Goal: Communication & Community: Answer question/provide support

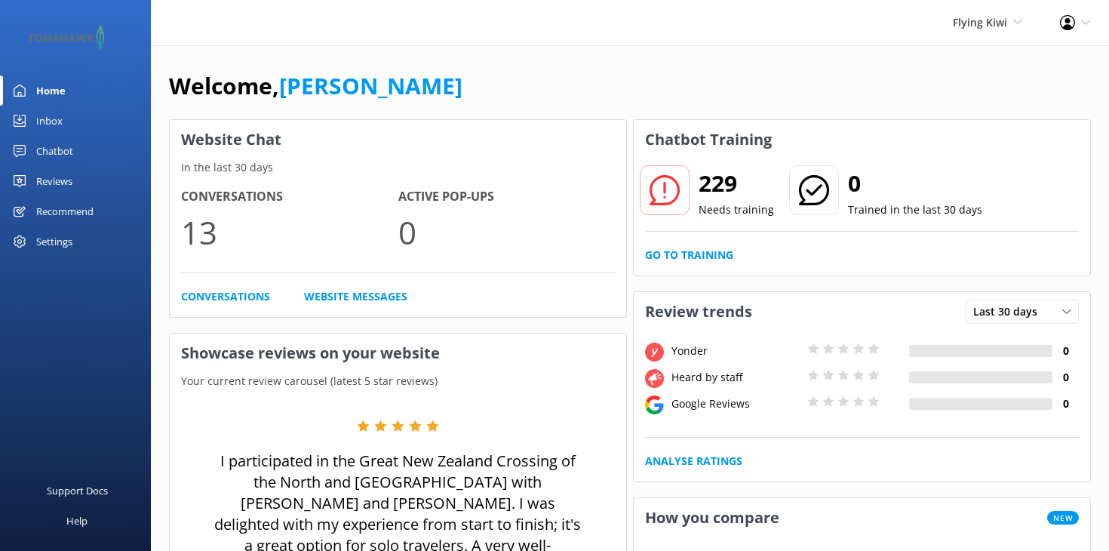
click at [968, 32] on div "Flying Kiwi Stray Kirra Tours Flying Kiwi" at bounding box center [987, 22] width 107 height 45
click at [922, 58] on link "Stray" at bounding box center [966, 65] width 151 height 36
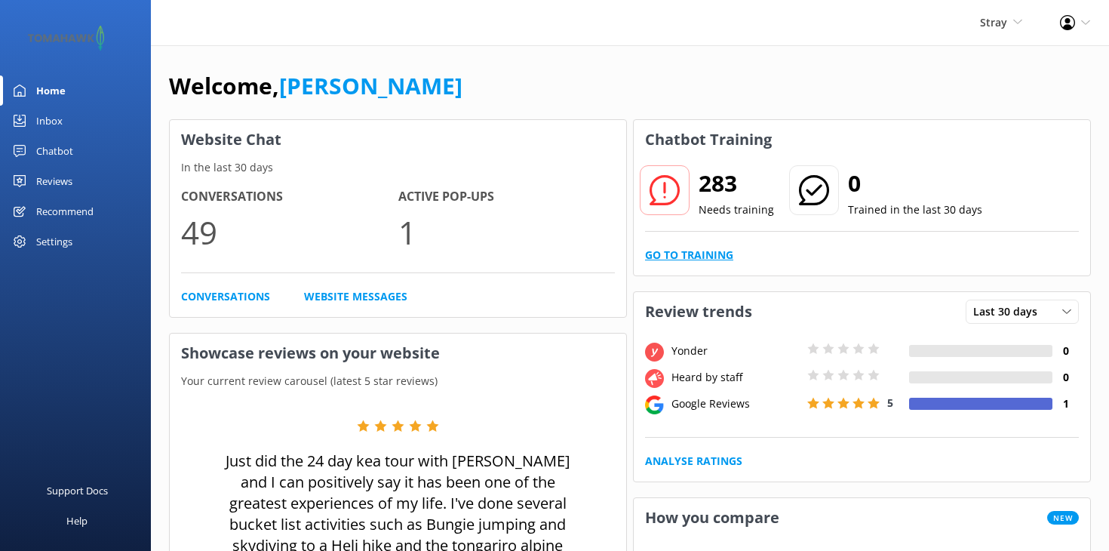
click at [653, 248] on link "Go to Training" at bounding box center [689, 255] width 88 height 17
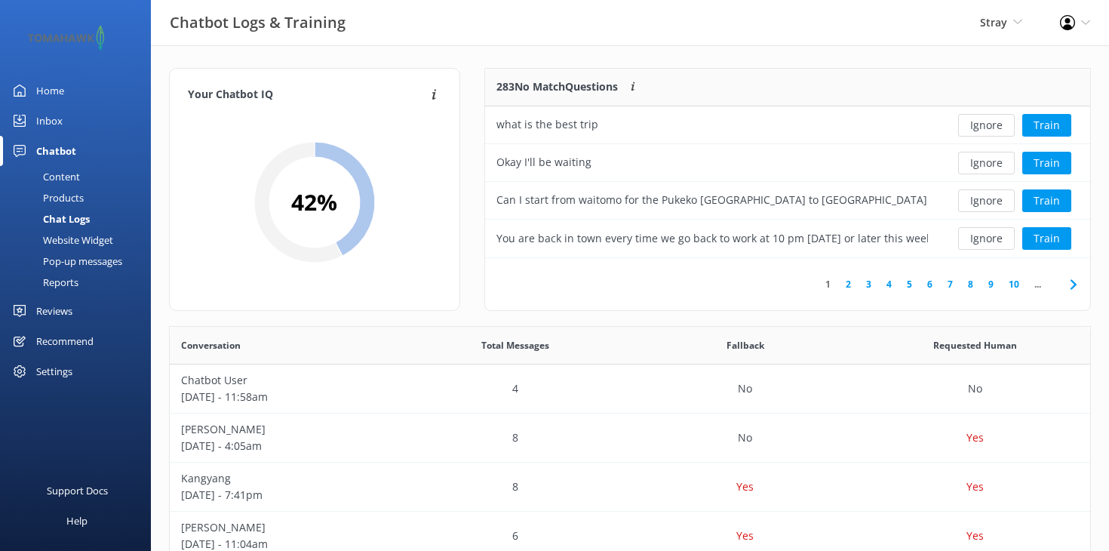
scroll to position [189, 605]
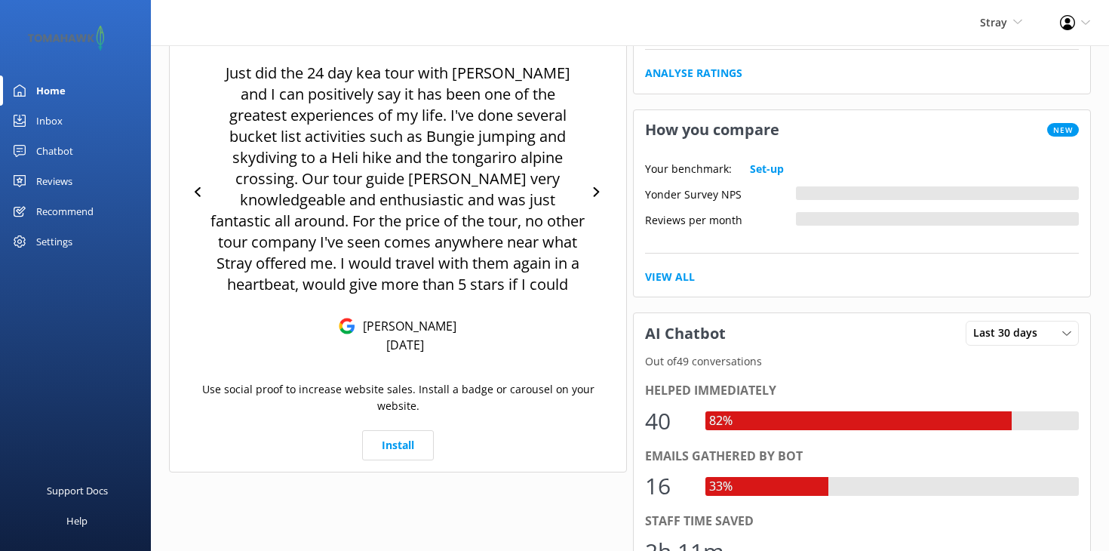
scroll to position [385, 0]
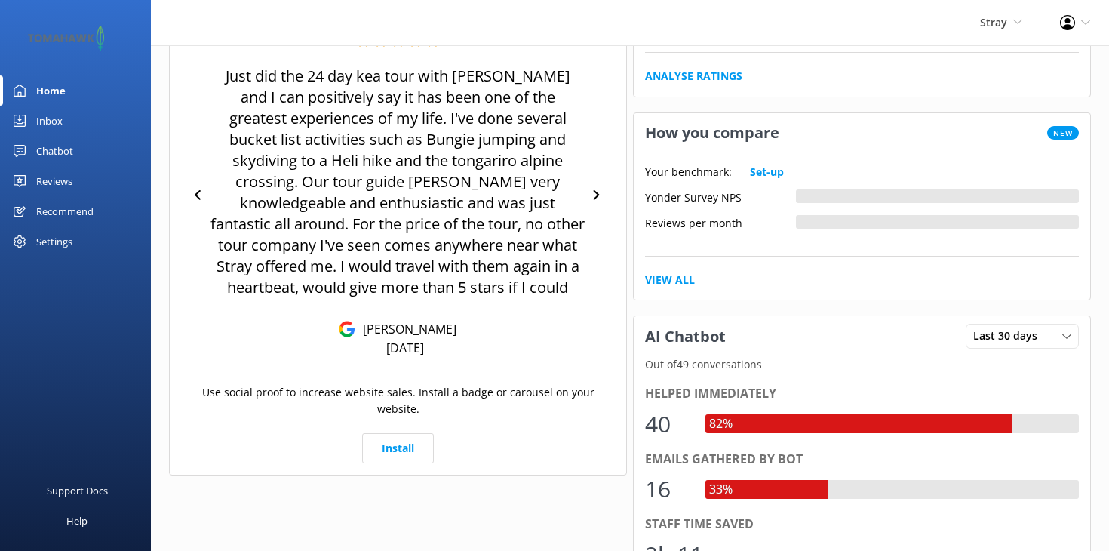
click at [43, 123] on div "Inbox" at bounding box center [49, 121] width 26 height 30
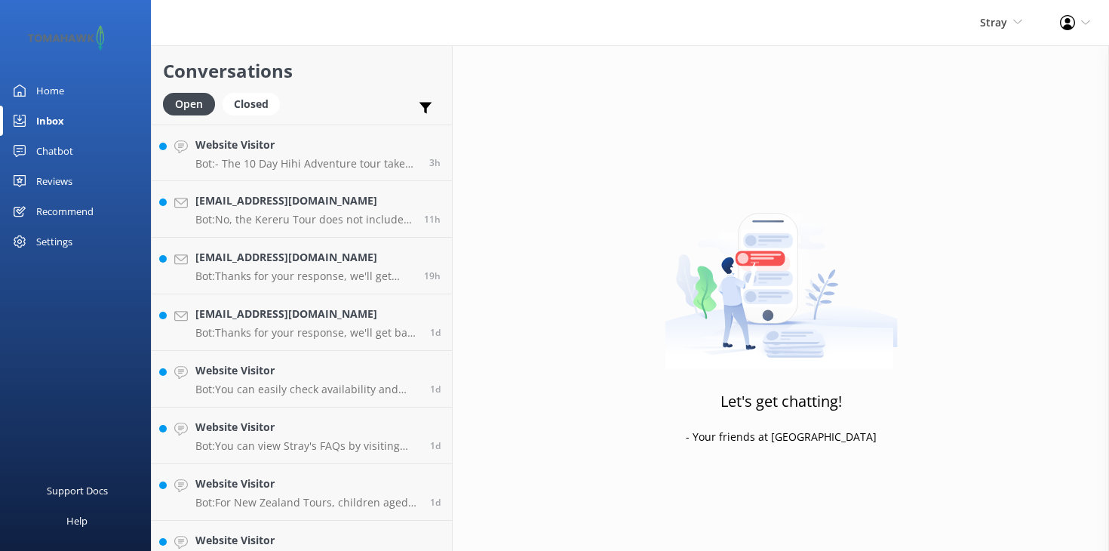
click at [54, 147] on div "Chatbot" at bounding box center [54, 151] width 37 height 30
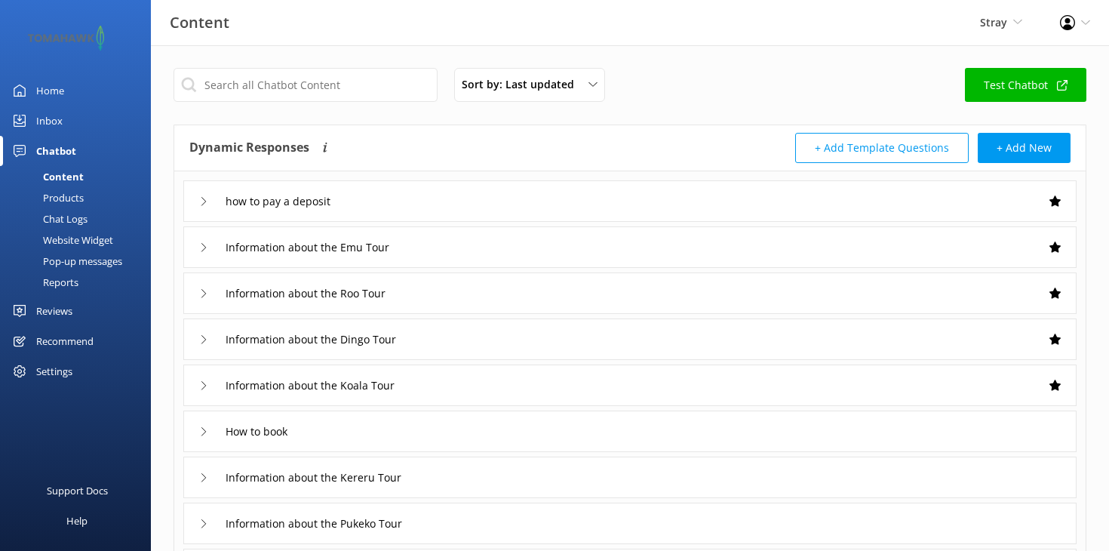
click at [48, 309] on div "Reviews" at bounding box center [54, 311] width 36 height 30
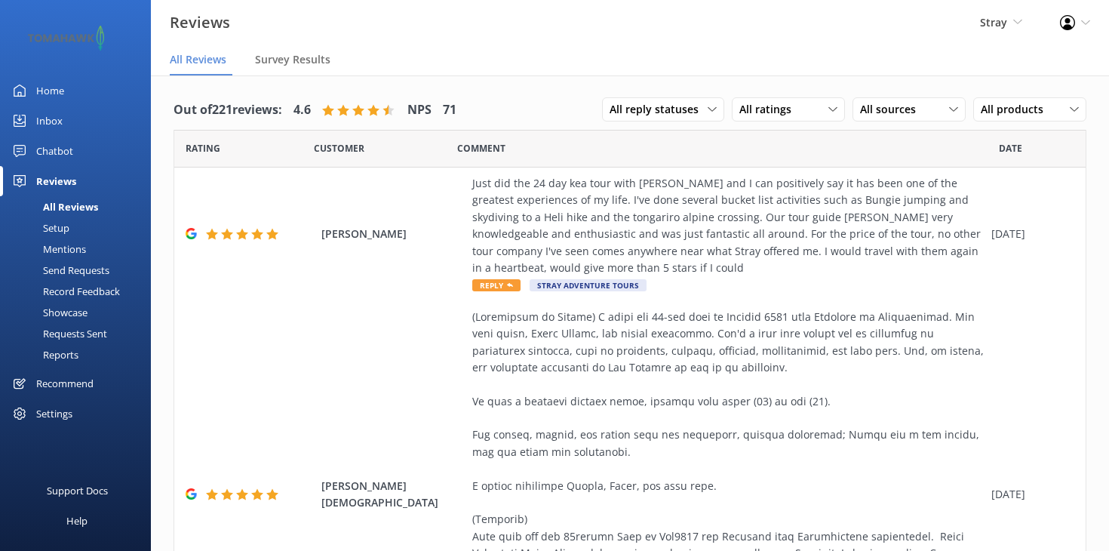
click at [57, 416] on div "Settings" at bounding box center [54, 413] width 36 height 30
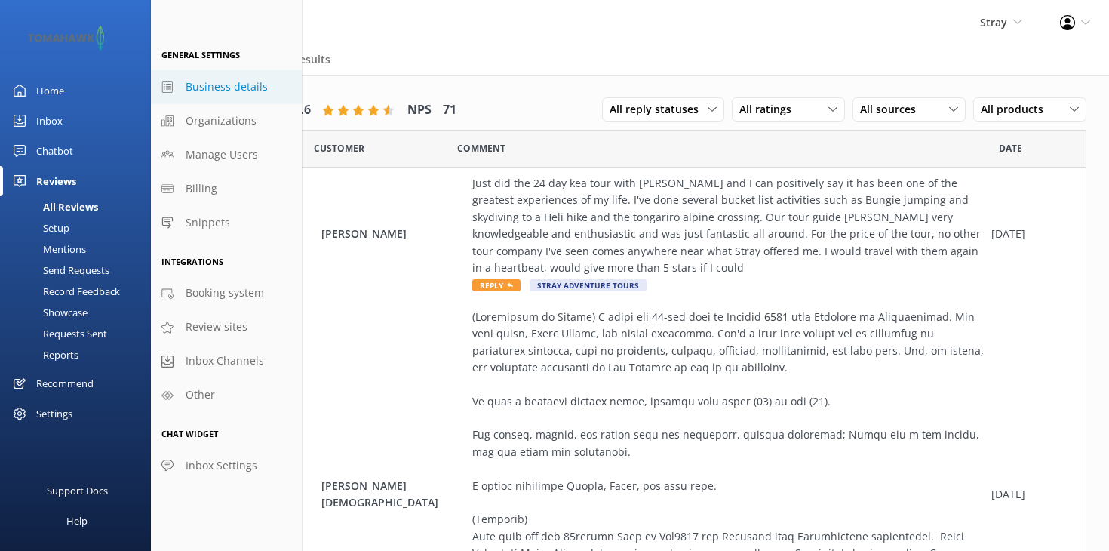
click at [232, 78] on span "Business details" at bounding box center [227, 86] width 82 height 17
select select "Pacific/Auckland"
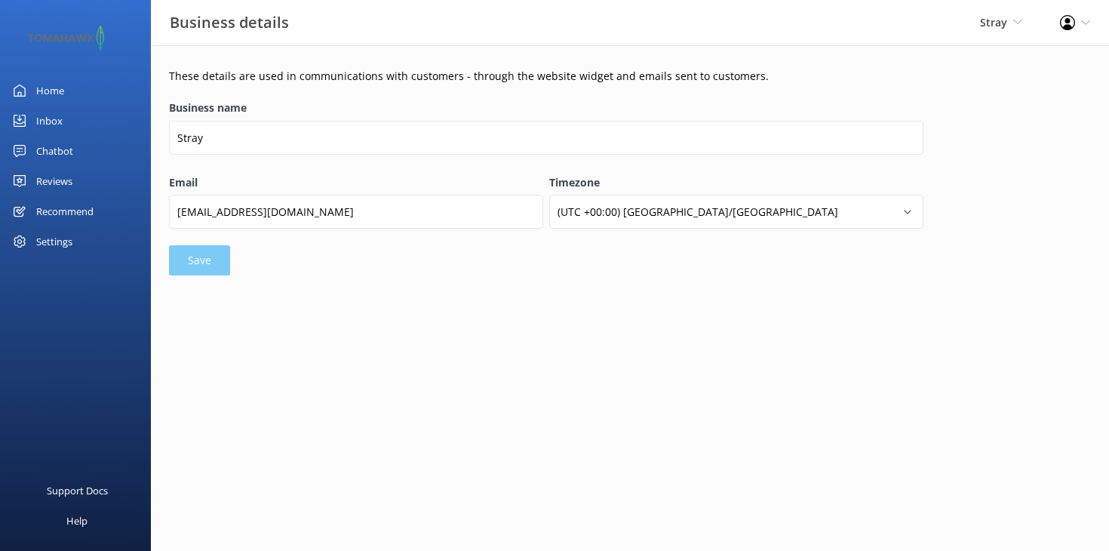
click at [72, 241] on div "Settings" at bounding box center [54, 241] width 36 height 30
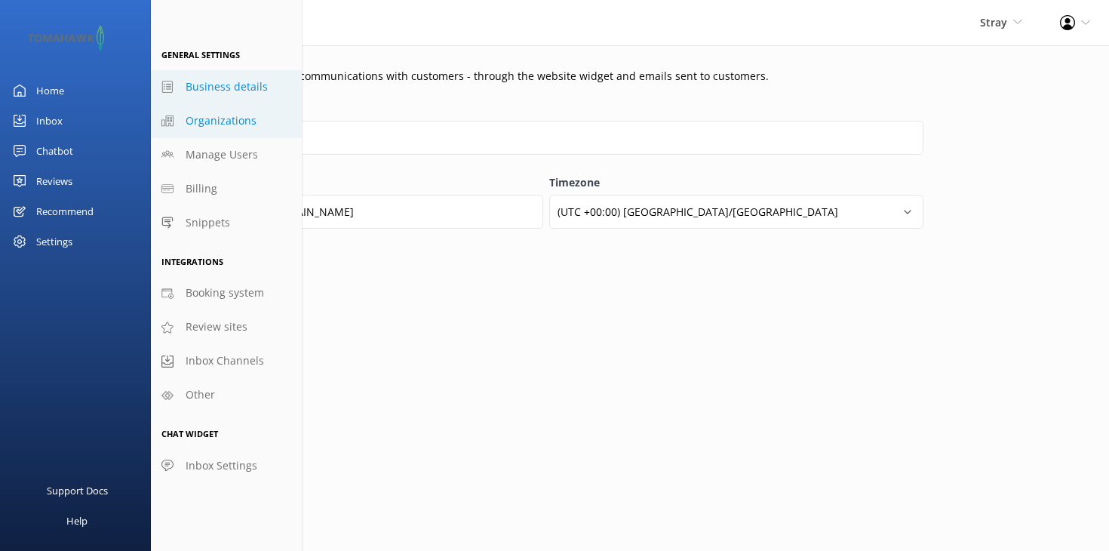
click at [205, 125] on span "Organizations" at bounding box center [221, 120] width 71 height 17
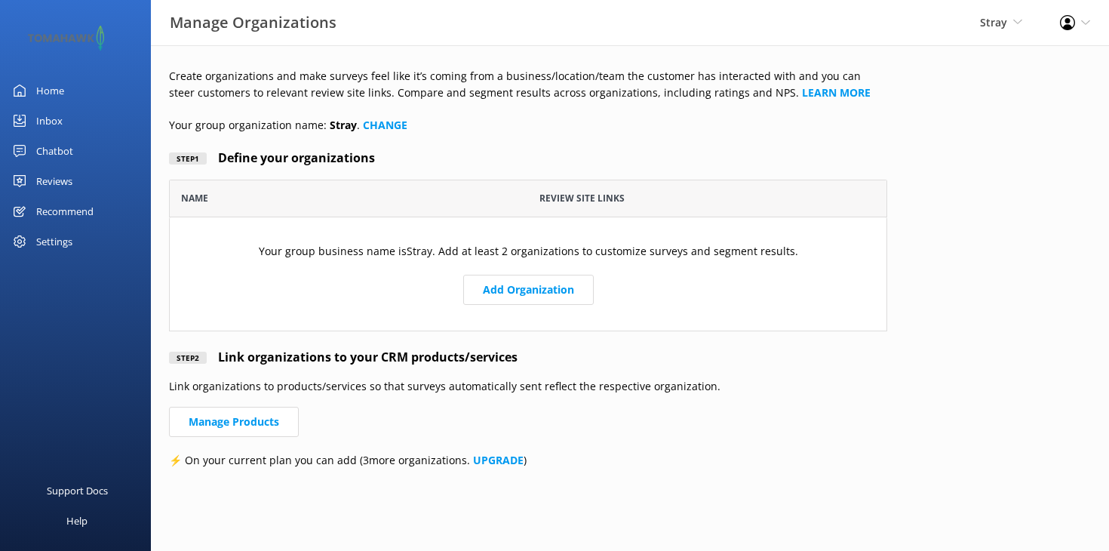
scroll to position [152, 718]
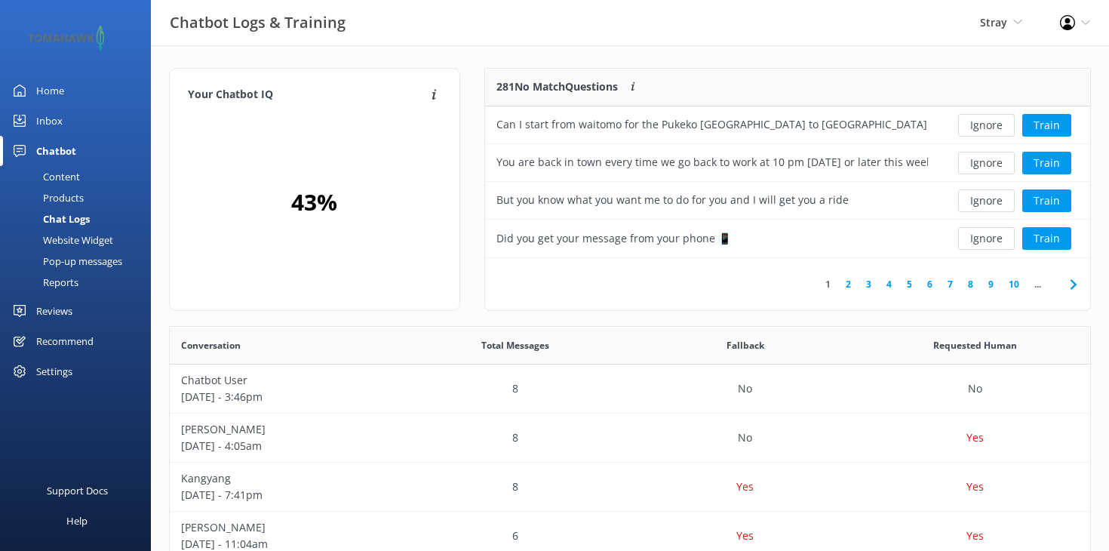
scroll to position [1, 1]
click at [1049, 125] on button "Train" at bounding box center [1046, 125] width 49 height 23
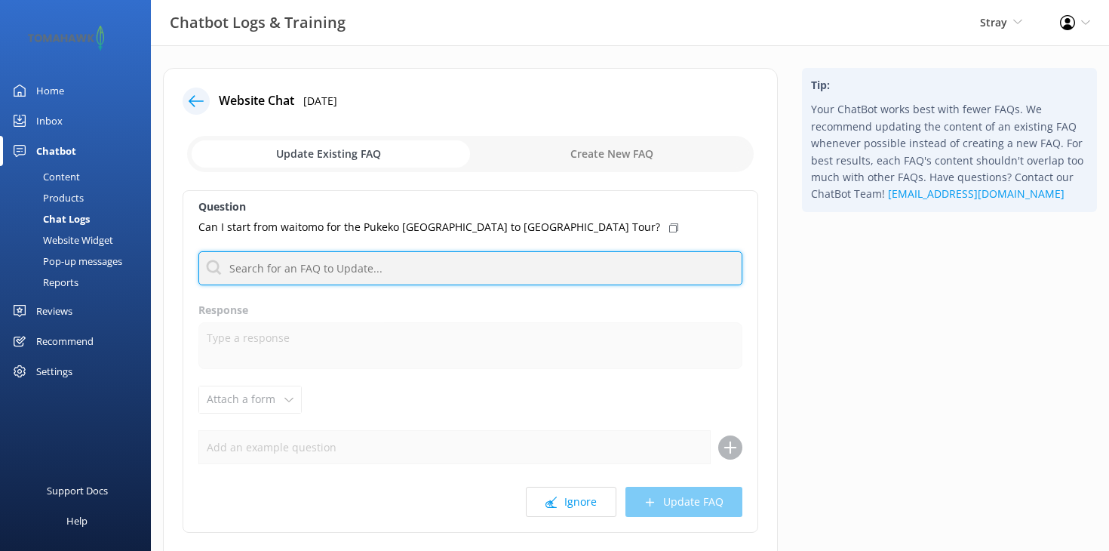
click at [310, 267] on input "text" at bounding box center [470, 268] width 544 height 34
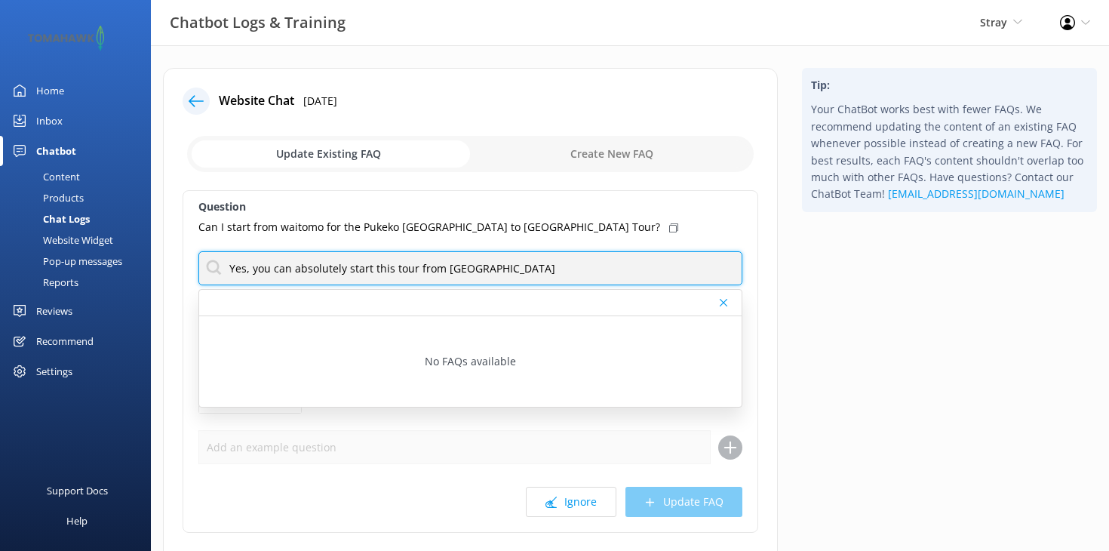
click at [377, 264] on input "Yes, you can absolutely start this tour from Waitomo" at bounding box center [470, 268] width 544 height 34
click at [545, 273] on input "Yes, you can absolutely start the Pukeko tour from Waitomo" at bounding box center [470, 268] width 544 height 34
drag, startPoint x: 543, startPoint y: 264, endPoint x: 296, endPoint y: 272, distance: 247.6
click at [296, 272] on input "Yes, you can absolutely start the Pukeko tour from Waitomo" at bounding box center [470, 268] width 544 height 34
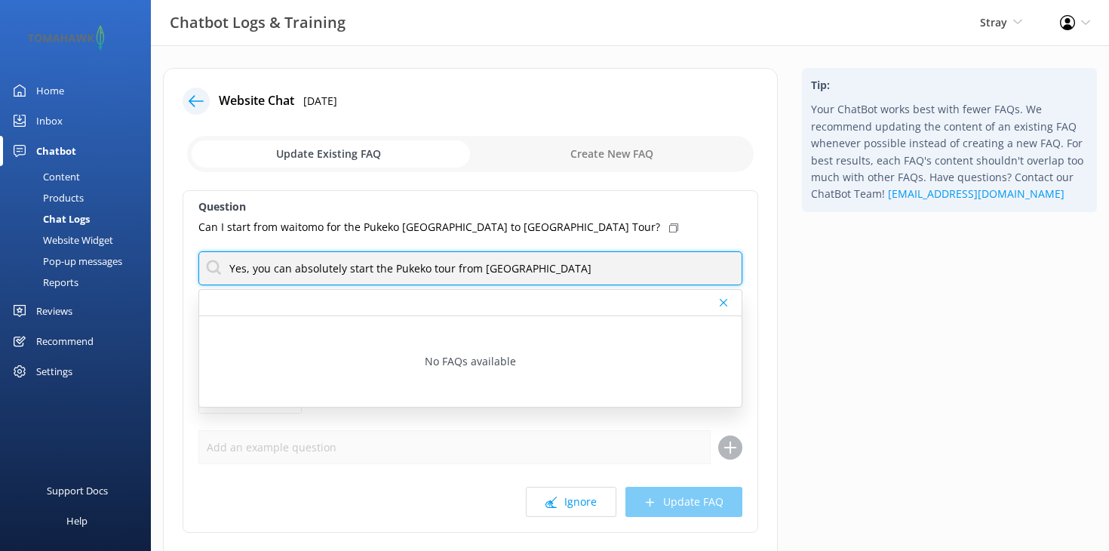
click at [502, 263] on input "Yes, you can absolutely start the Pukeko tour from Waitomo" at bounding box center [470, 268] width 544 height 34
drag, startPoint x: 530, startPoint y: 264, endPoint x: 373, endPoint y: 269, distance: 156.2
click at [373, 269] on input "Yes, you can absolutely start the Pukeko tour from Waitomo" at bounding box center [470, 268] width 544 height 34
click at [412, 271] on input "Yes, you can absolutely start any of our Select" at bounding box center [470, 268] width 544 height 34
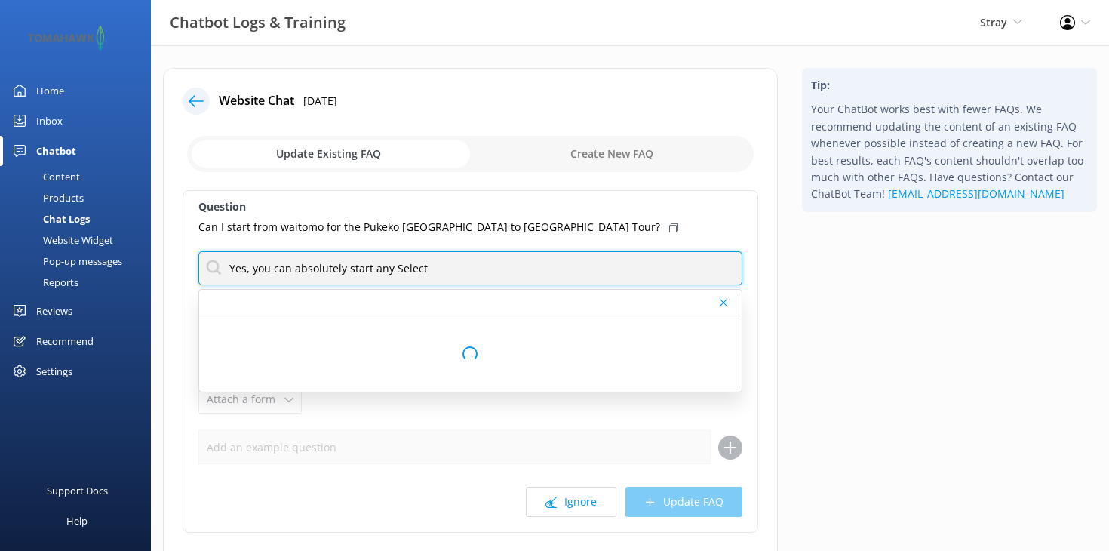
click at [442, 271] on input "Yes, you can absolutely start any Select" at bounding box center [470, 268] width 544 height 34
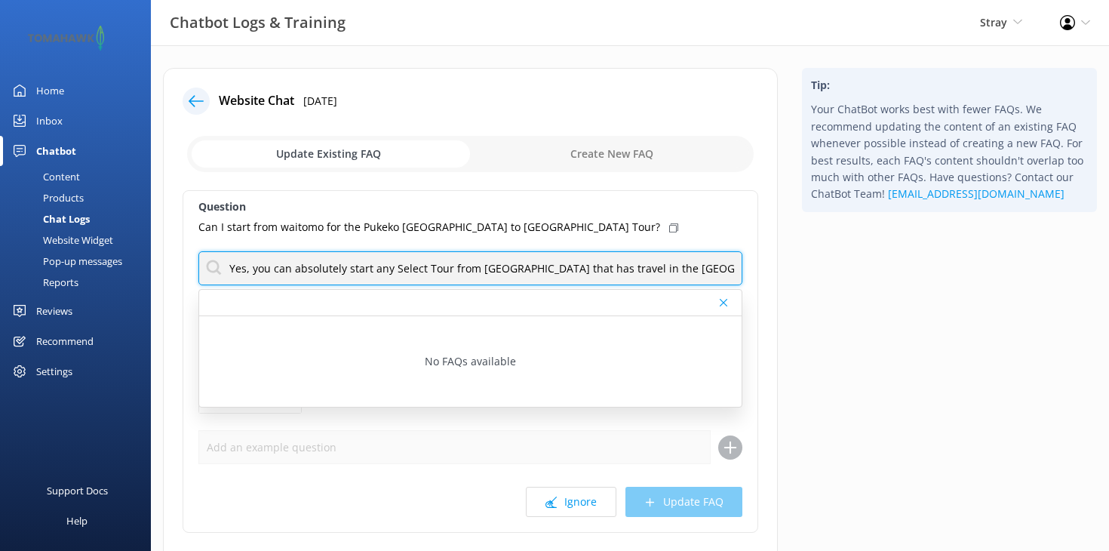
click at [574, 272] on input "Yes, you can absolutely start any Select Tour from Waitomo that has travel in t…" at bounding box center [470, 268] width 544 height 34
click at [658, 268] on input "Yes, you can absolutely start any Select Tour from Waitomo that has travel in t…" at bounding box center [470, 268] width 544 height 34
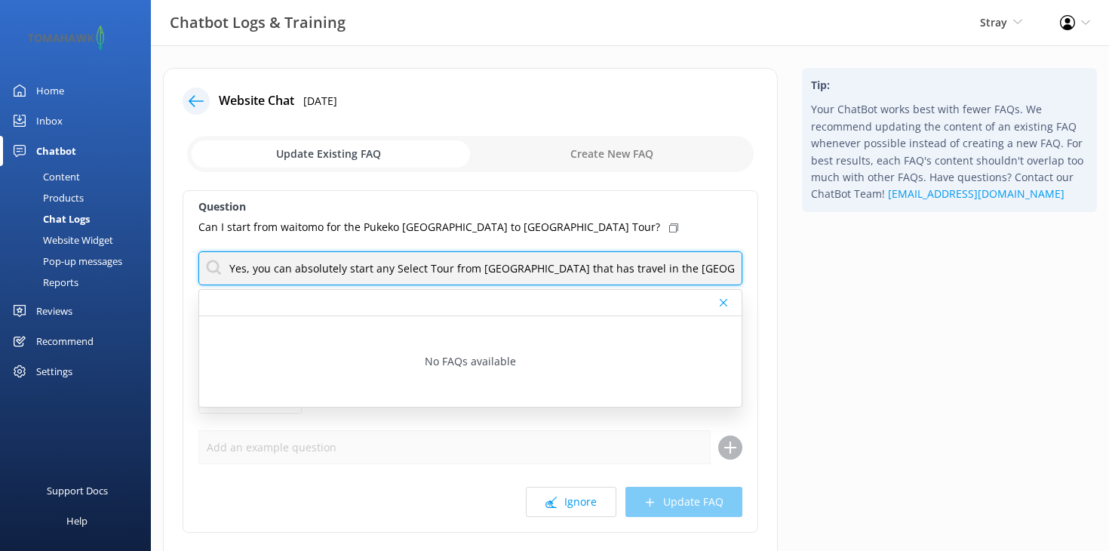
type input "Yes, you can absolutely start any Select Tour from Waitomo that has travel in t…"
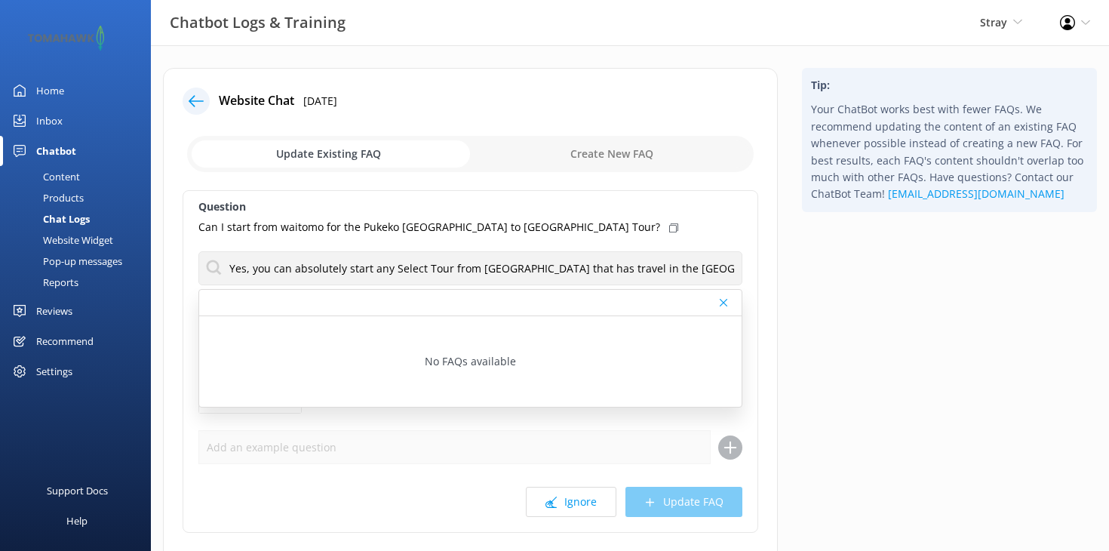
click at [627, 149] on input "checkbox" at bounding box center [470, 154] width 567 height 36
checkbox input "true"
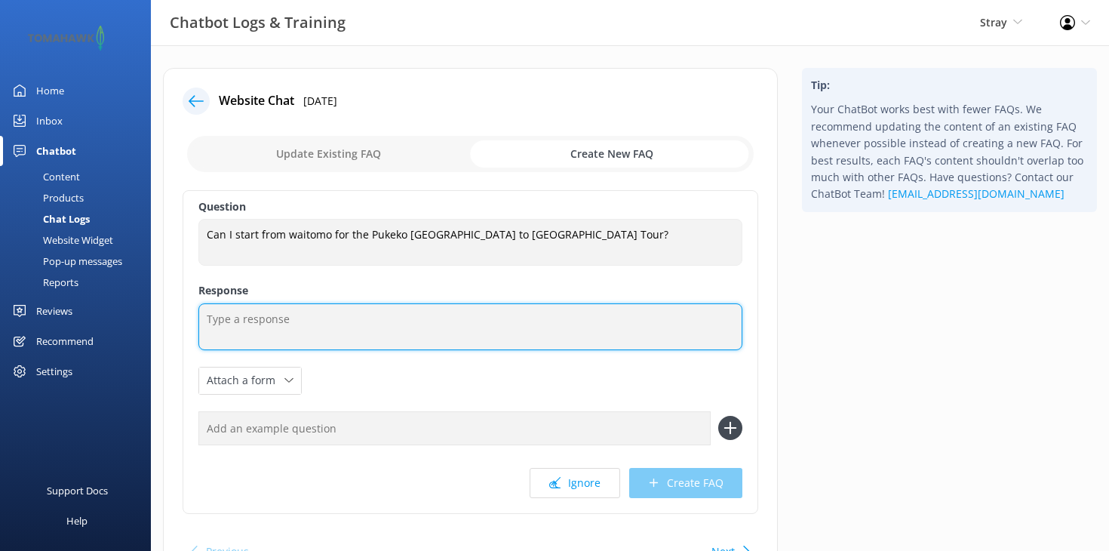
click at [420, 332] on textarea at bounding box center [470, 326] width 544 height 47
paste textarea "Yes, you can absolutely start any Select Tour from Waitomo that has travel in t…"
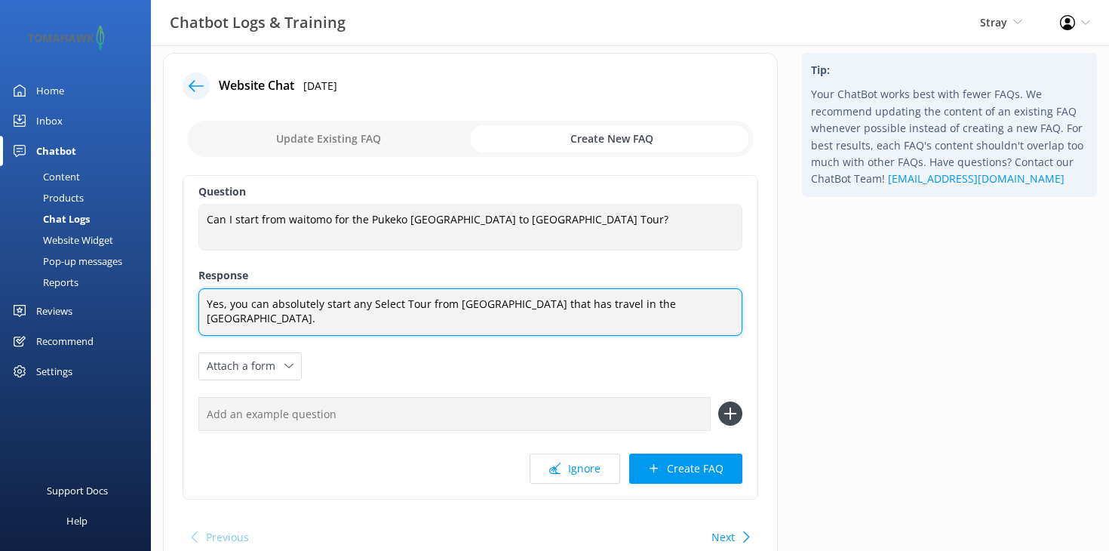
scroll to position [14, 0]
type textarea "Yes, you can absolutely start any Select Tour from Waitomo that has travel in t…"
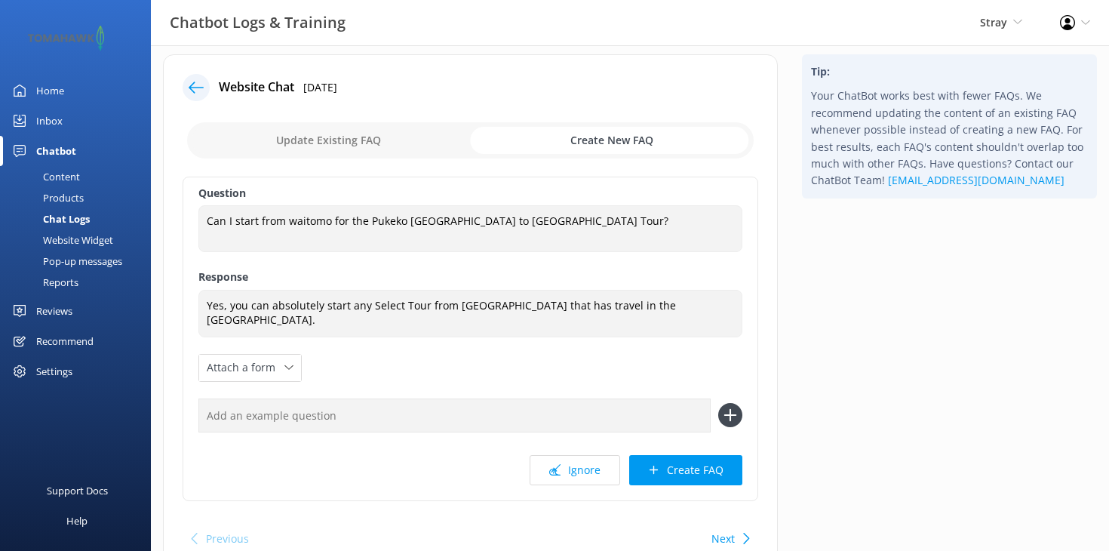
click at [366, 412] on input "text" at bounding box center [454, 415] width 512 height 34
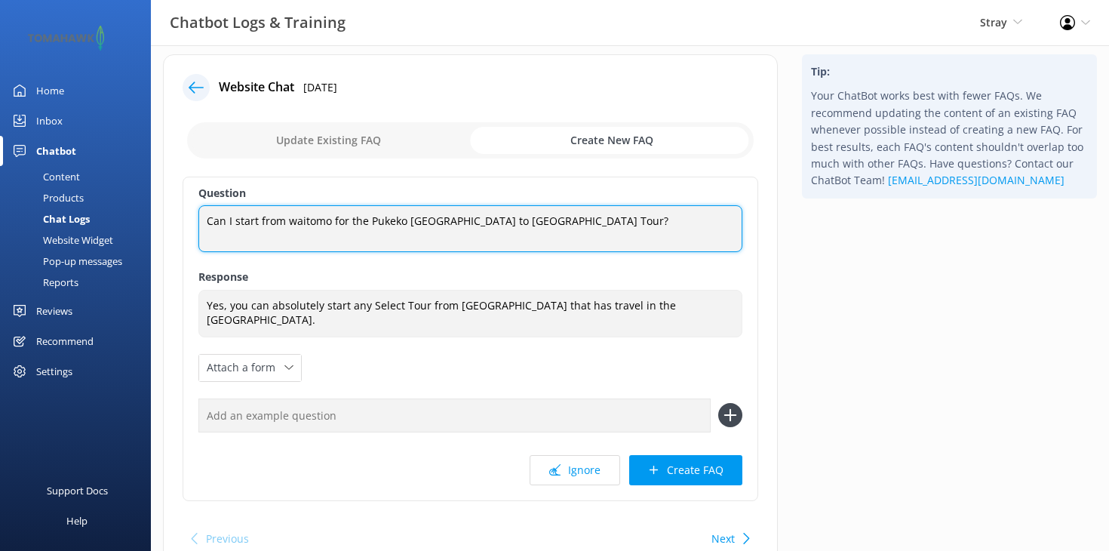
click at [398, 213] on textarea "Can I start from waitomo for the Pukeko Auckland to Wellington Tour?" at bounding box center [470, 228] width 544 height 47
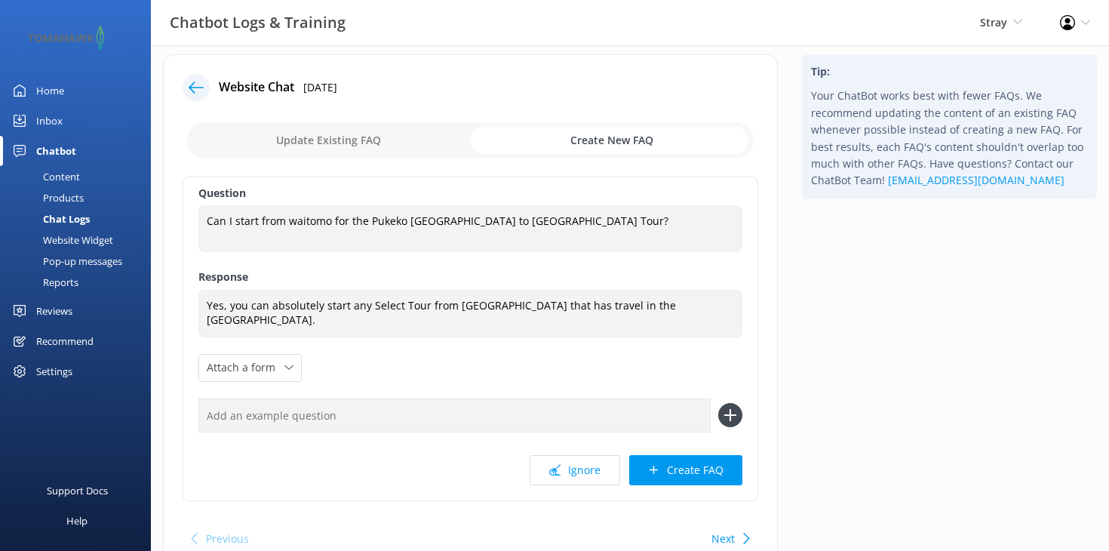
click at [330, 419] on input "text" at bounding box center [454, 415] width 512 height 34
paste input "Can I start from waitomo for the Pukeko Auckland to Wellington Tour?"
click at [386, 413] on input "Can I start from waitomo for the Pukeko Auckland to Wellington Tour?" at bounding box center [454, 415] width 512 height 34
click at [562, 413] on input "Can I start from waitomo for the Ruru Auckland to Wellington Tour?" at bounding box center [454, 415] width 512 height 34
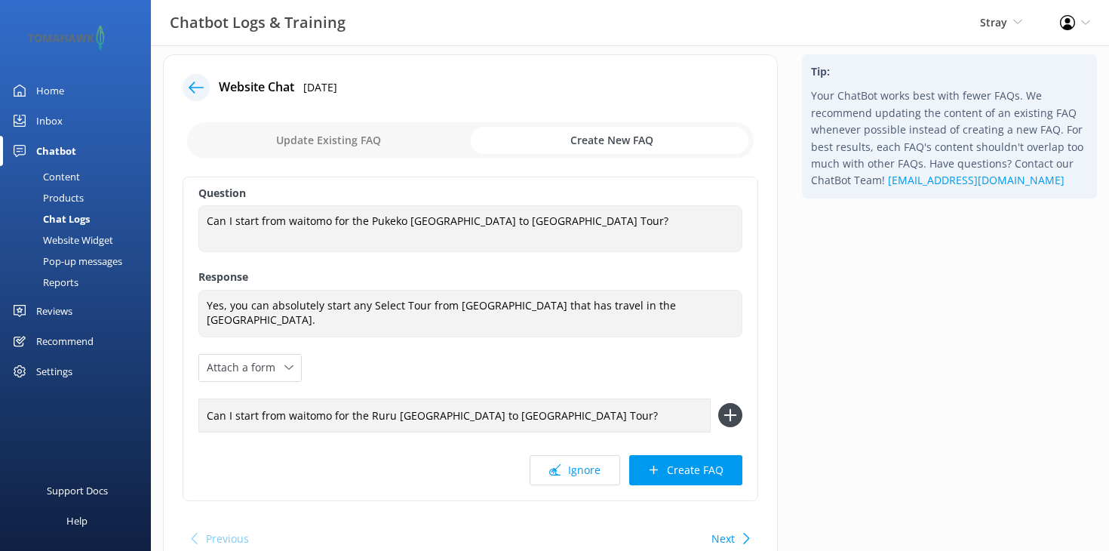
type input "Can I start from waitomo for the Ruru Auckland to Wellington Tour?"
click at [729, 413] on button at bounding box center [730, 415] width 24 height 24
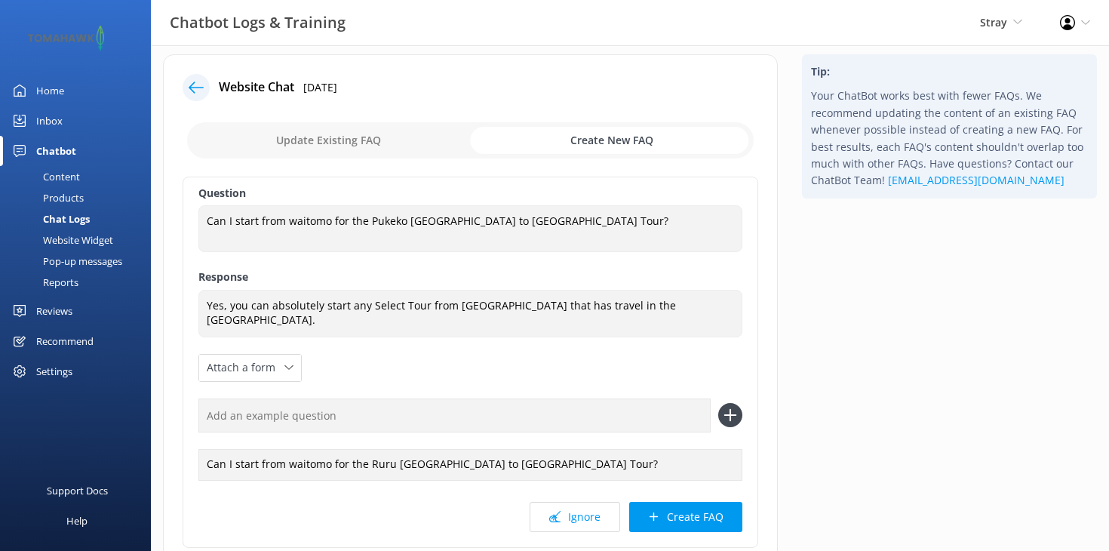
paste input "Can I start from waitomo for the Pukeko Auckland to Wellington Tour?"
click at [382, 413] on input "Can I start from waitomo for the Pukeko Auckland to Wellington Tour?" at bounding box center [454, 415] width 512 height 34
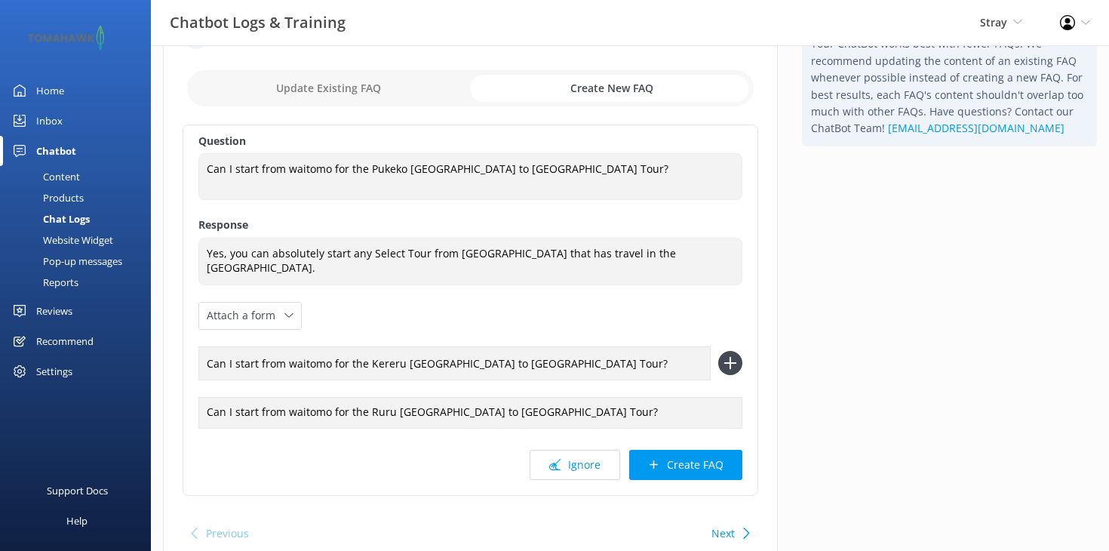
scroll to position [71, 0]
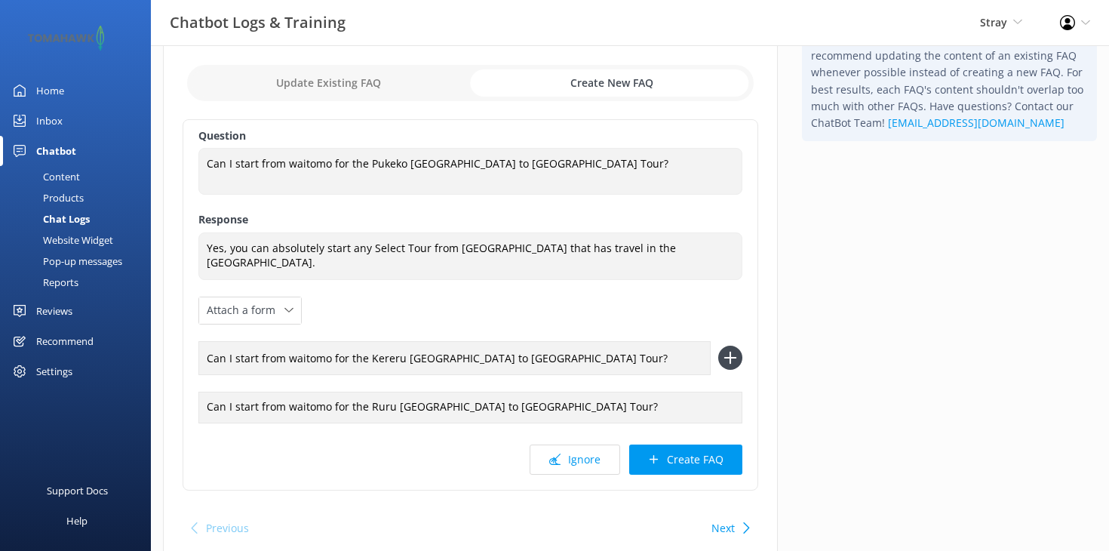
click at [293, 355] on input "Can I start from waitomo for the Kereru Auckland to Wellington Tour?" at bounding box center [454, 358] width 512 height 34
type input "Can I start from Waitomo for the Kereru Auckland to Wellington Tour?"
click at [294, 407] on div "Can I start from waitomo for the Ruru Auckland to Wellington Tour?" at bounding box center [470, 408] width 544 height 32
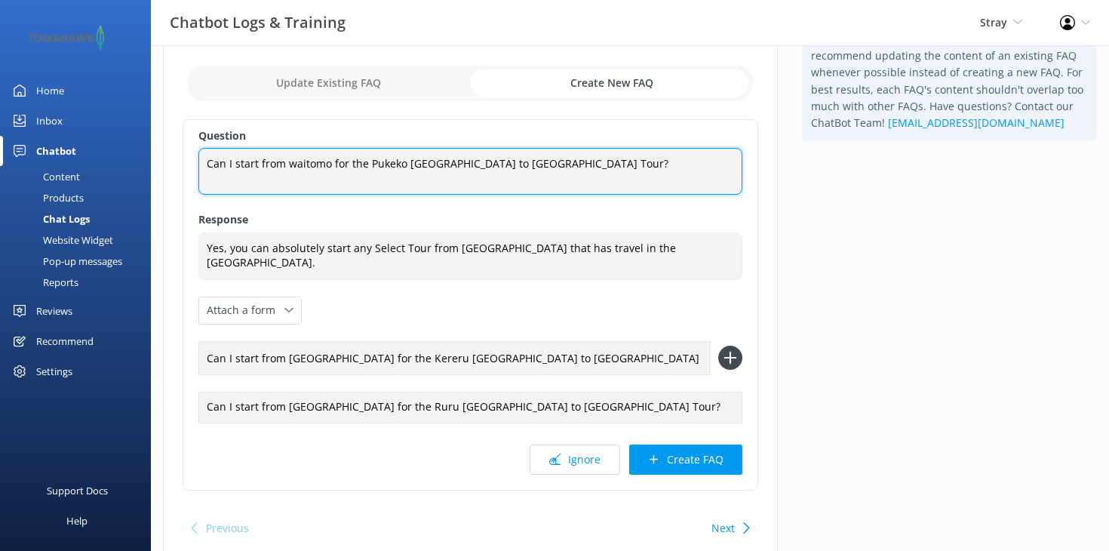
click at [290, 161] on textarea "Can I start from waitomo for the Pukeko Auckland to Wellington Tour?" at bounding box center [470, 171] width 544 height 47
type textarea "Can I start from [GEOGRAPHIC_DATA] for the Pukeko [GEOGRAPHIC_DATA] to [GEOGRAP…"
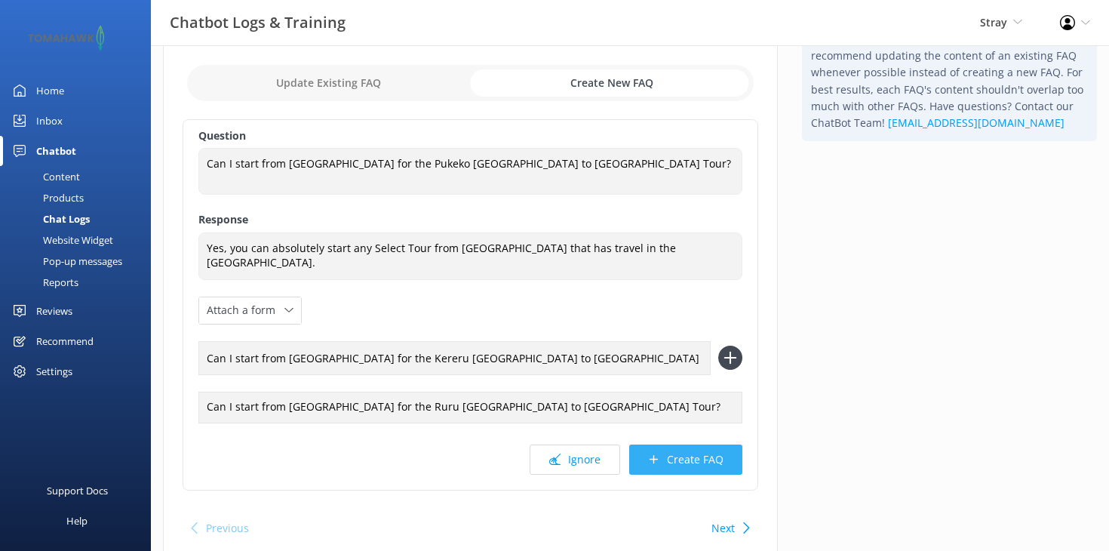
click at [713, 466] on button "Create FAQ" at bounding box center [685, 459] width 113 height 30
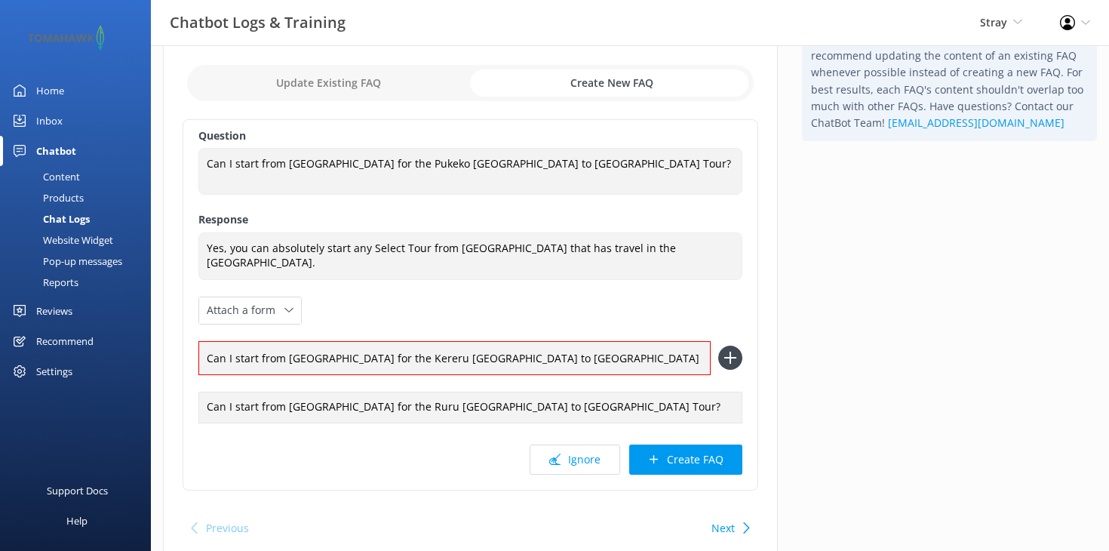
click at [711, 320] on div "Question Can I start from Waitomo for the Pukeko Auckland to Wellington Tour? C…" at bounding box center [471, 304] width 576 height 371
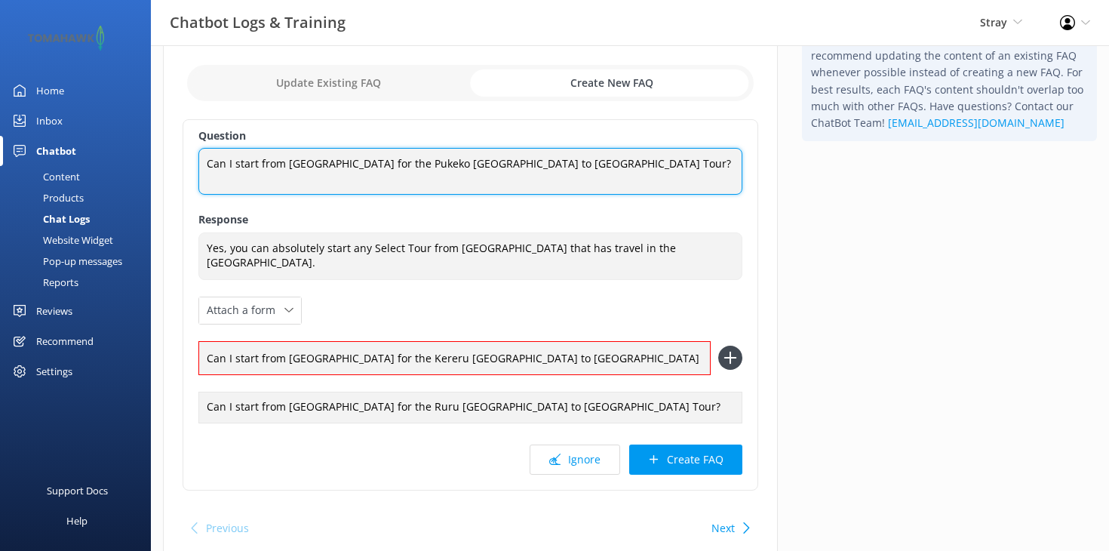
click at [666, 169] on textarea "Can I start from [GEOGRAPHIC_DATA] for the Pukeko [GEOGRAPHIC_DATA] to [GEOGRAP…" at bounding box center [470, 171] width 544 height 47
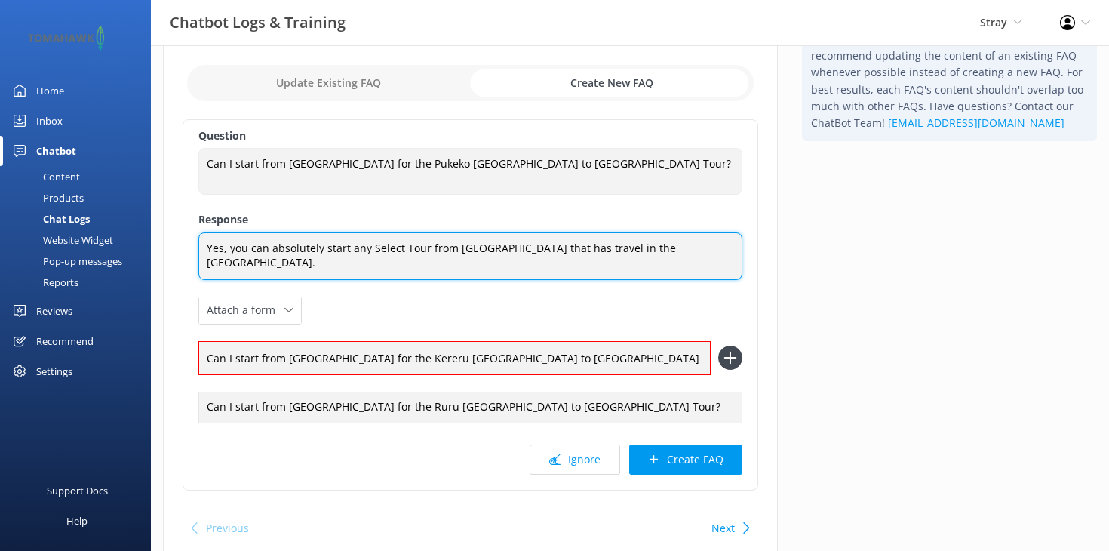
click at [662, 252] on textarea "Yes, you can absolutely start any Select Tour from Waitomo that has travel in t…" at bounding box center [470, 256] width 544 height 48
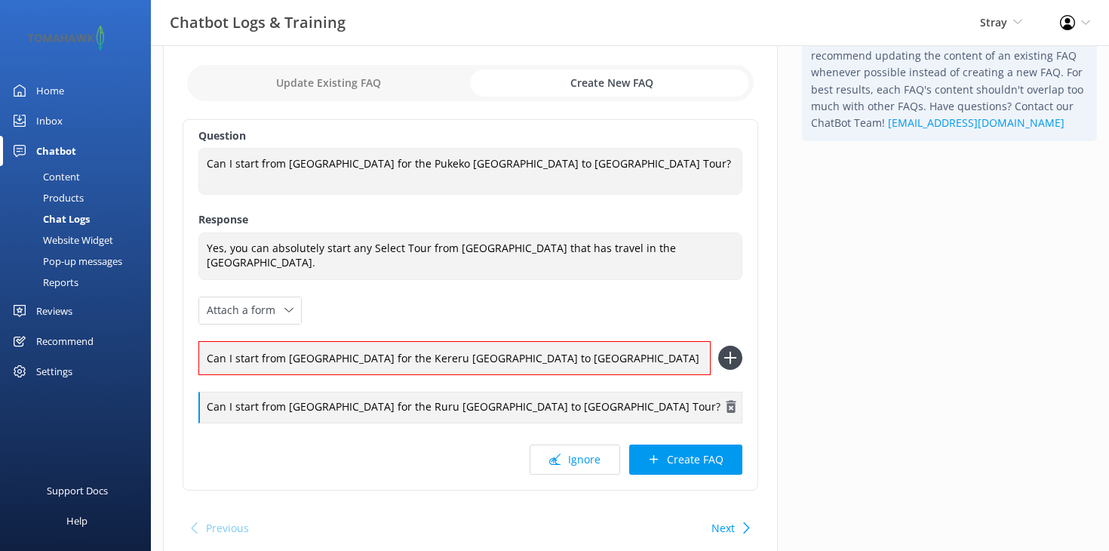
click at [426, 407] on div "Can I start from Waitomo for the Ruru Auckland to Wellington Tour?" at bounding box center [470, 408] width 544 height 32
click at [427, 355] on input "Can I start from Waitomo for the Kereru Auckland to Wellington Tour?" at bounding box center [454, 358] width 512 height 34
click at [482, 357] on input "Can I start from Waitomo for the Kereru Auckland to Wellington Tour?" at bounding box center [454, 358] width 512 height 34
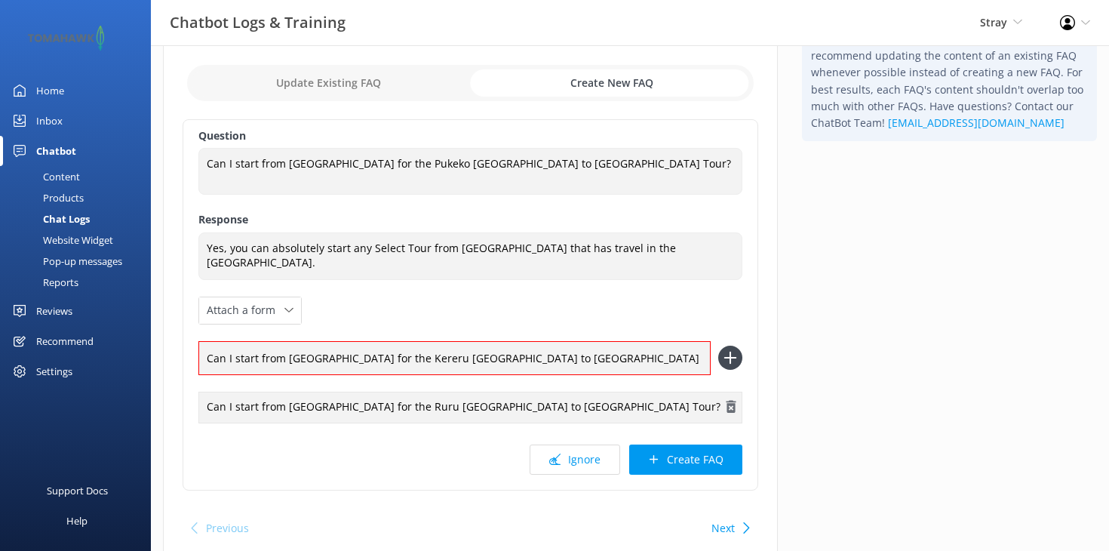
type input "Can I start from Waitomo for the Kereru Auckland to Christchurch Tour?"
click at [471, 401] on div "Can I start from Waitomo for the Ruru Auckland to Wellington Tour?" at bounding box center [470, 408] width 544 height 32
click at [739, 310] on div "Question Can I start from Waitomo for the Pukeko Auckland to Wellington Tour? C…" at bounding box center [471, 304] width 576 height 371
click at [509, 352] on input "Can I start from Waitomo for the Kereru Auckland to Christchurch Tour?" at bounding box center [454, 358] width 512 height 34
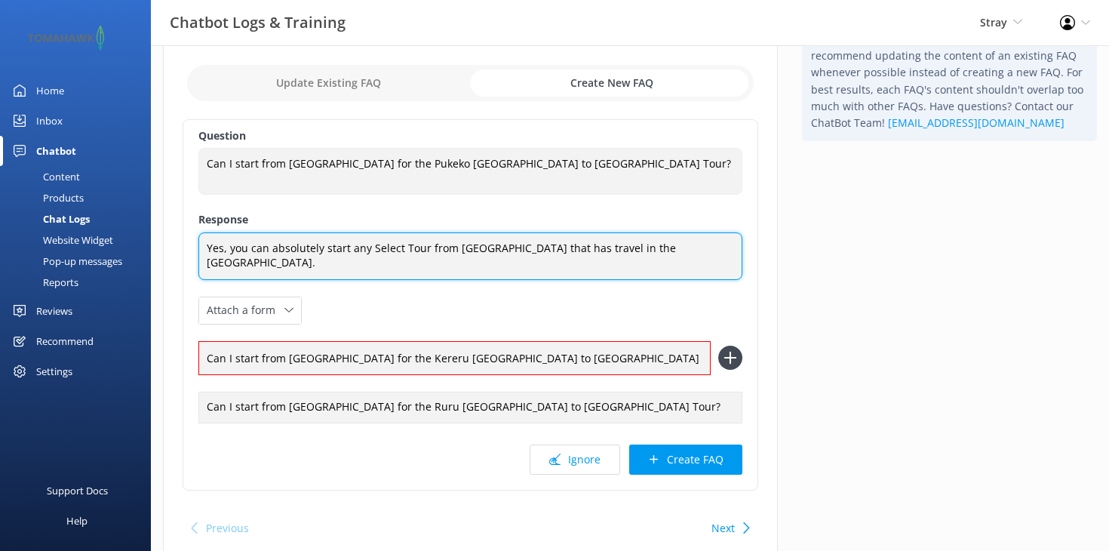
click at [556, 256] on textarea "Yes, you can absolutely start any Select Tour from Waitomo that has travel in t…" at bounding box center [470, 256] width 544 height 48
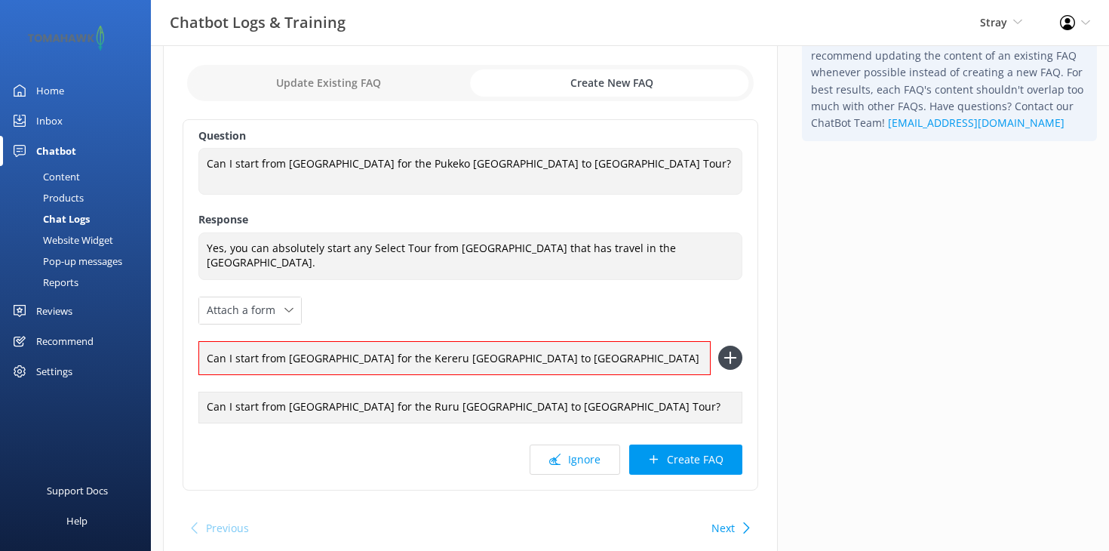
click at [726, 354] on icon at bounding box center [730, 357] width 24 height 24
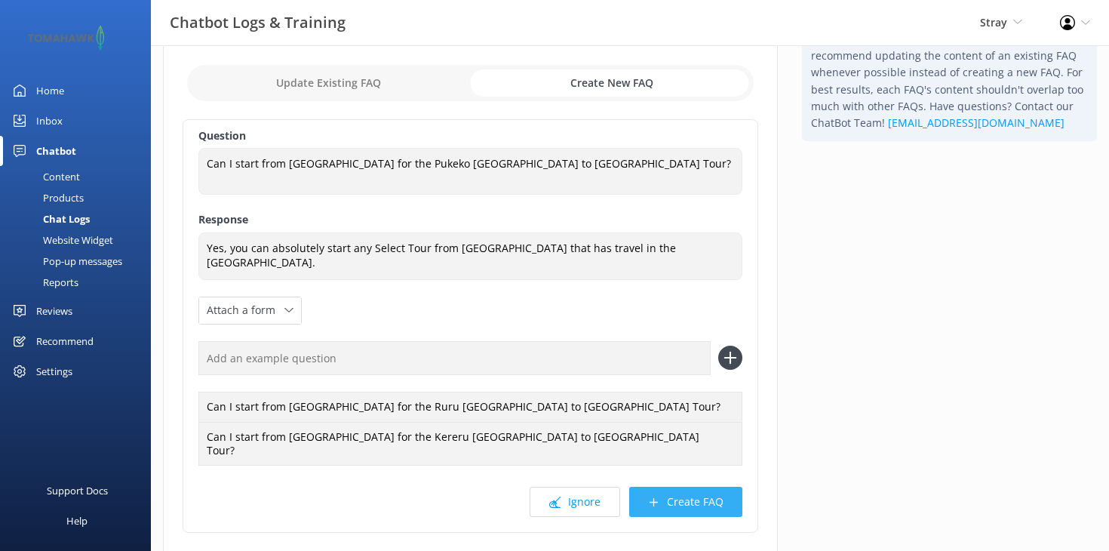
click at [702, 499] on button "Create FAQ" at bounding box center [685, 502] width 113 height 30
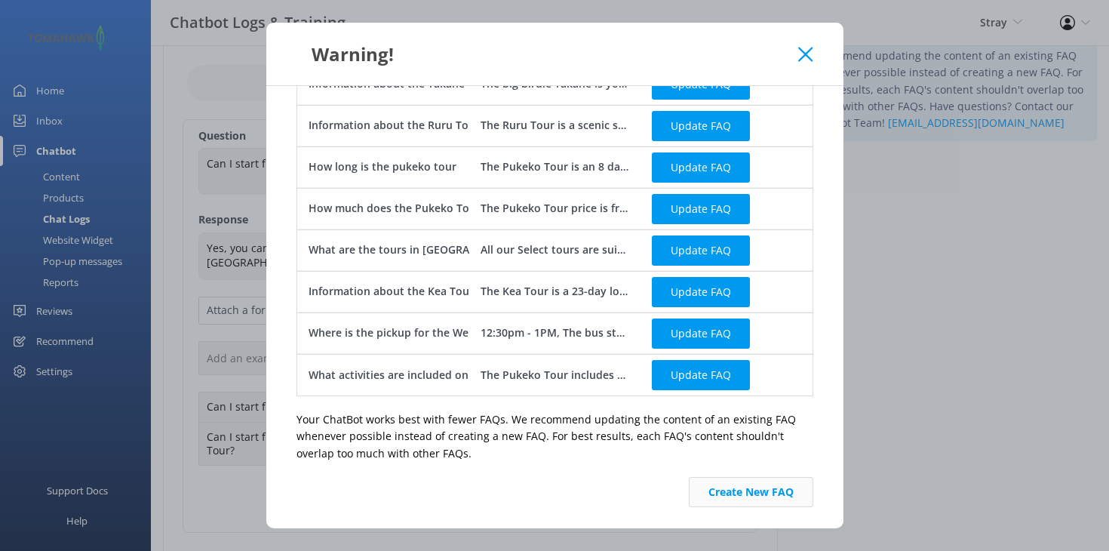
scroll to position [478, 0]
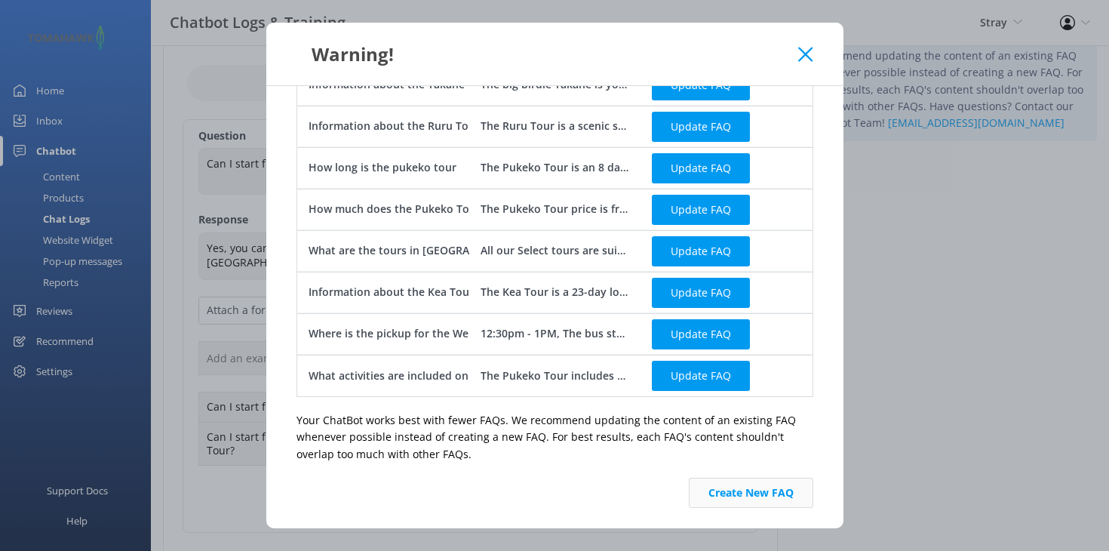
click at [751, 488] on button "Create New FAQ" at bounding box center [751, 493] width 124 height 30
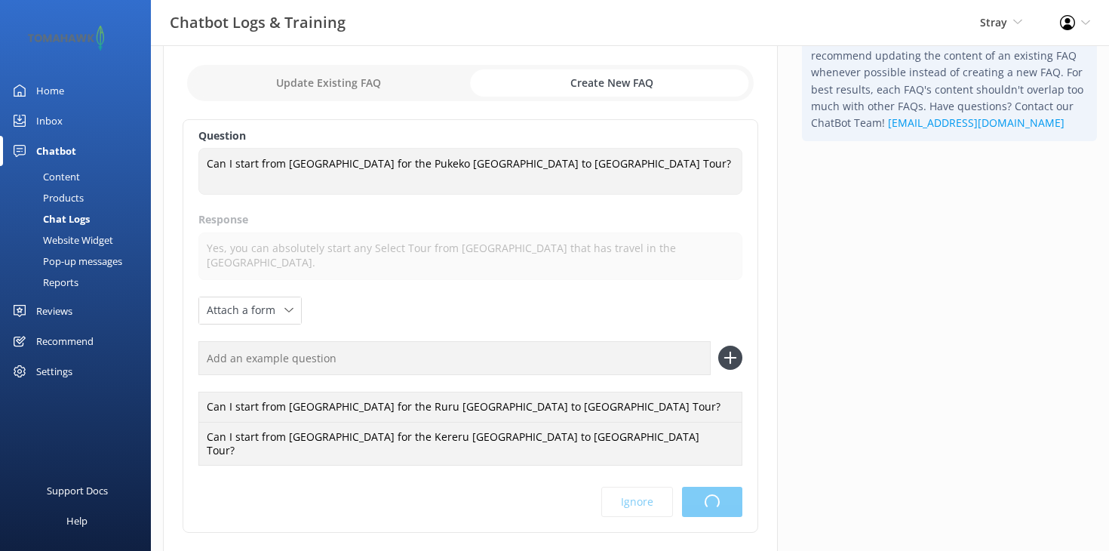
scroll to position [0, 0]
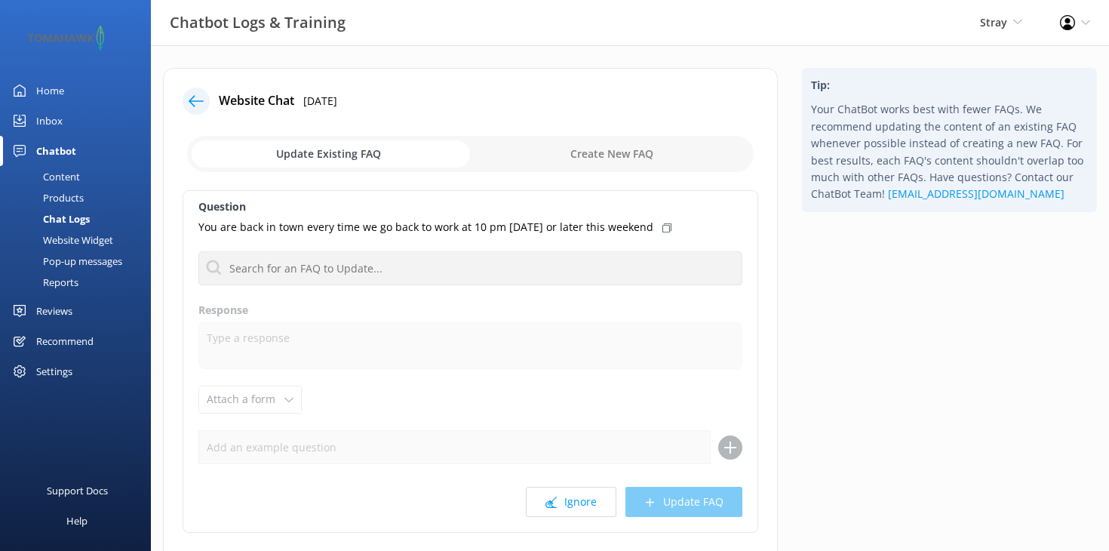
click at [192, 102] on icon at bounding box center [196, 101] width 15 height 15
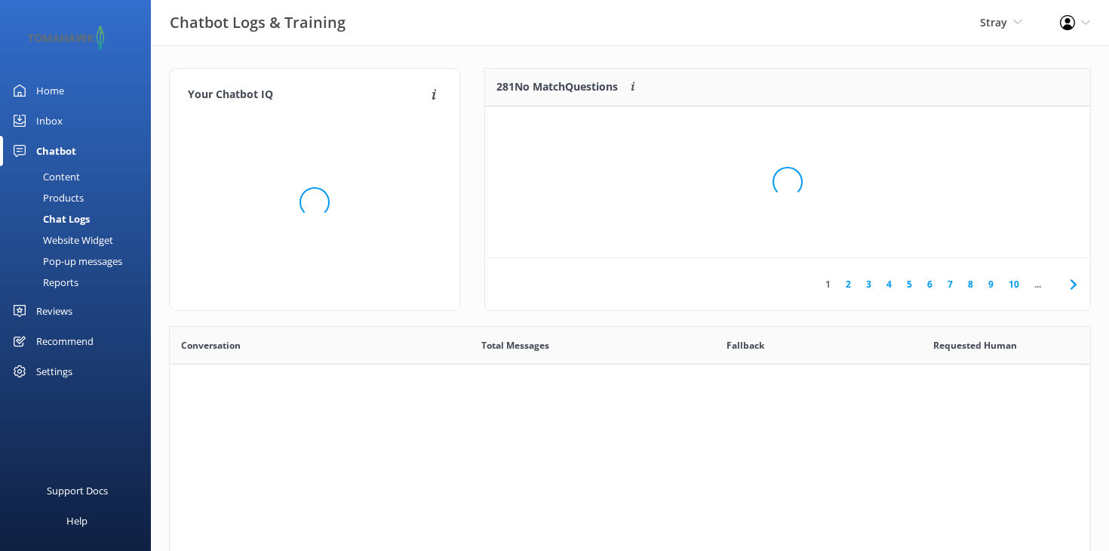
scroll to position [529, 920]
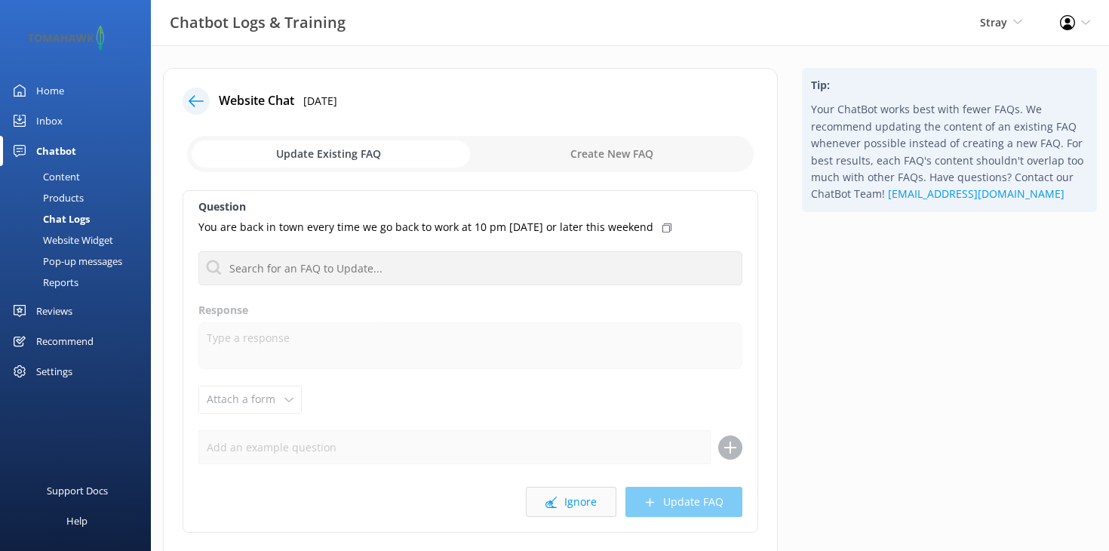
click at [578, 503] on button "Ignore" at bounding box center [571, 502] width 91 height 30
click at [588, 509] on button "Ignore" at bounding box center [571, 502] width 91 height 30
click at [594, 490] on button "Ignore" at bounding box center [571, 502] width 91 height 30
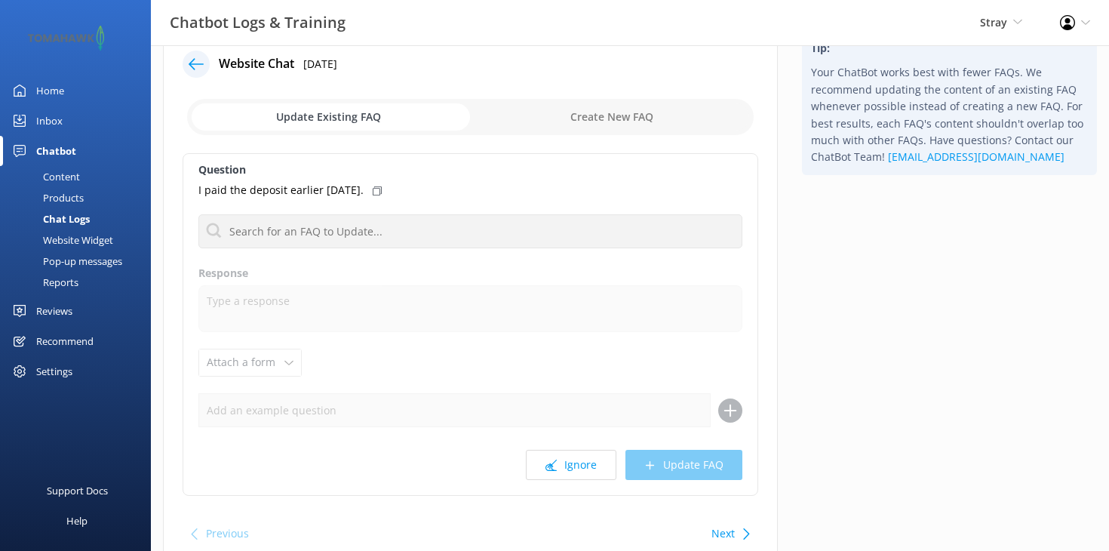
scroll to position [32, 0]
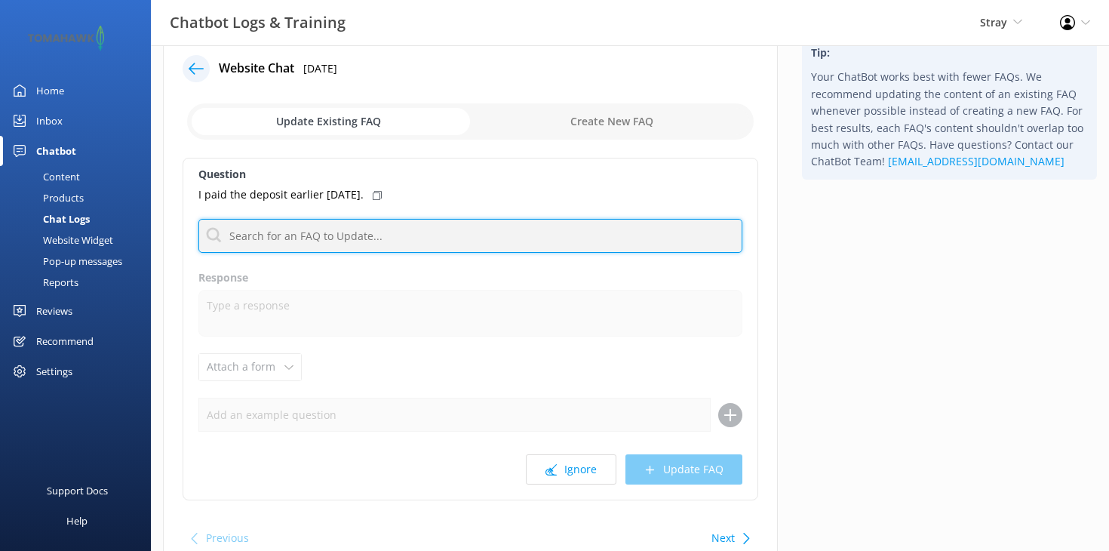
click at [373, 228] on input "text" at bounding box center [470, 236] width 544 height 34
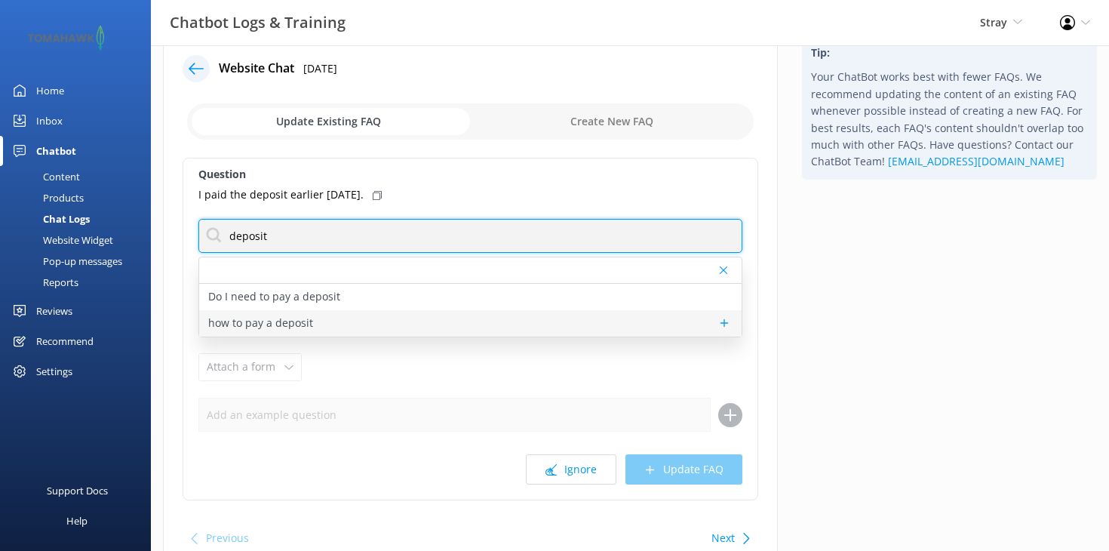
type input "deposit"
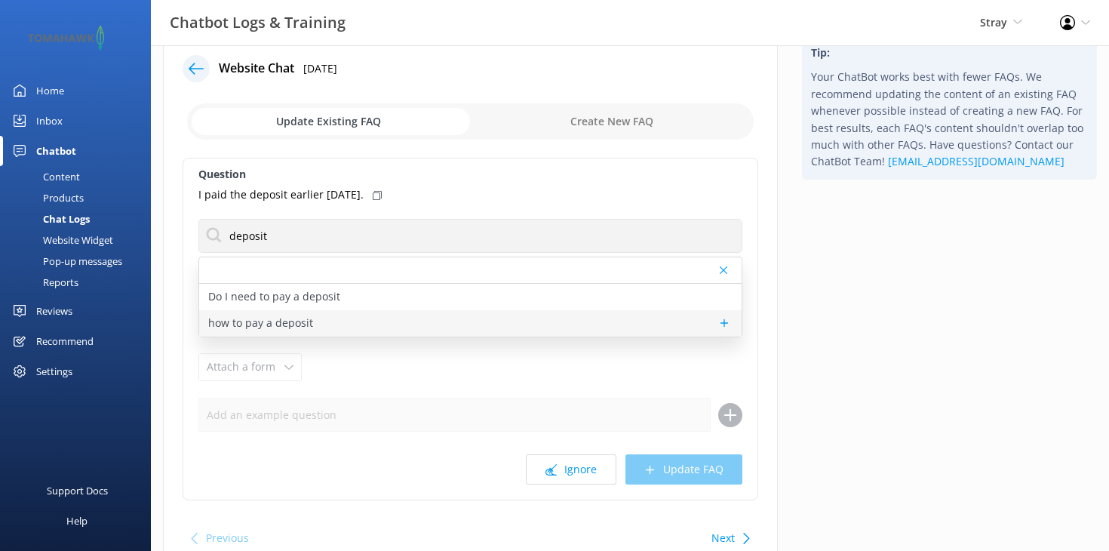
click at [351, 316] on div "how to pay a deposit" at bounding box center [470, 323] width 542 height 26
type textarea "If you would like to secure your spot on a tour with just a $200NZD (For Stray …"
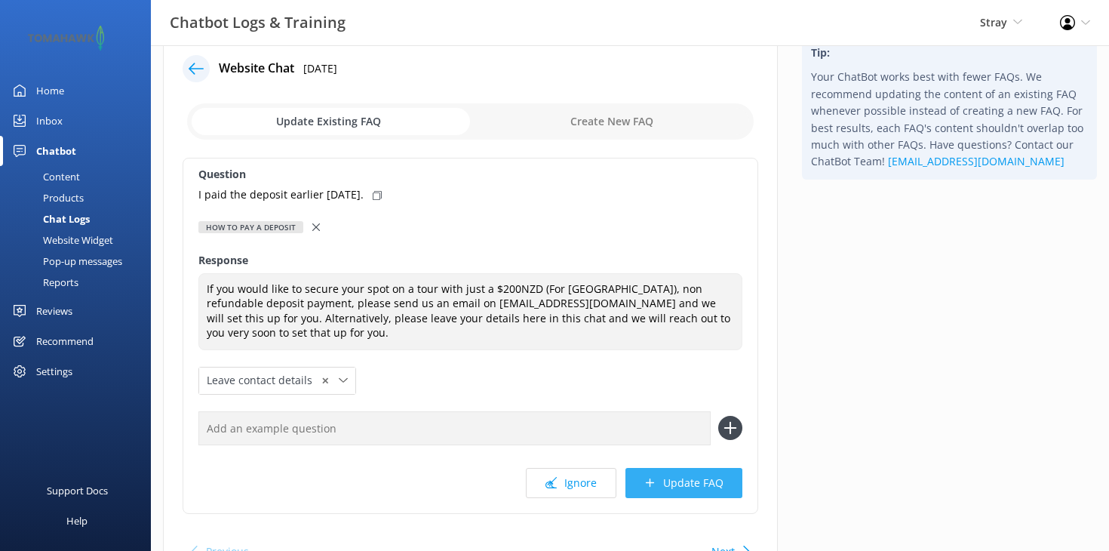
click at [657, 477] on button "Update FAQ" at bounding box center [683, 483] width 117 height 30
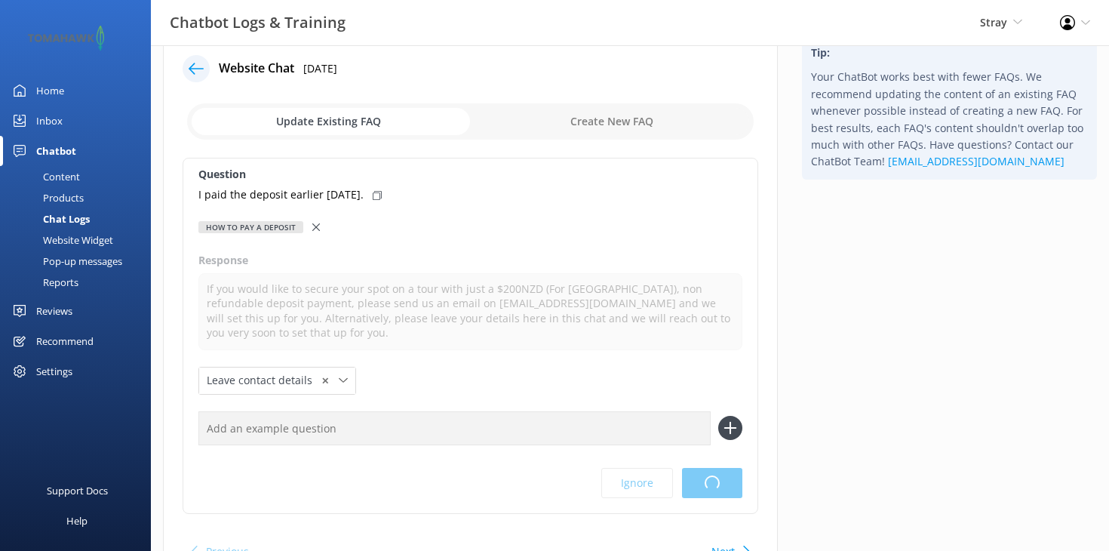
scroll to position [0, 0]
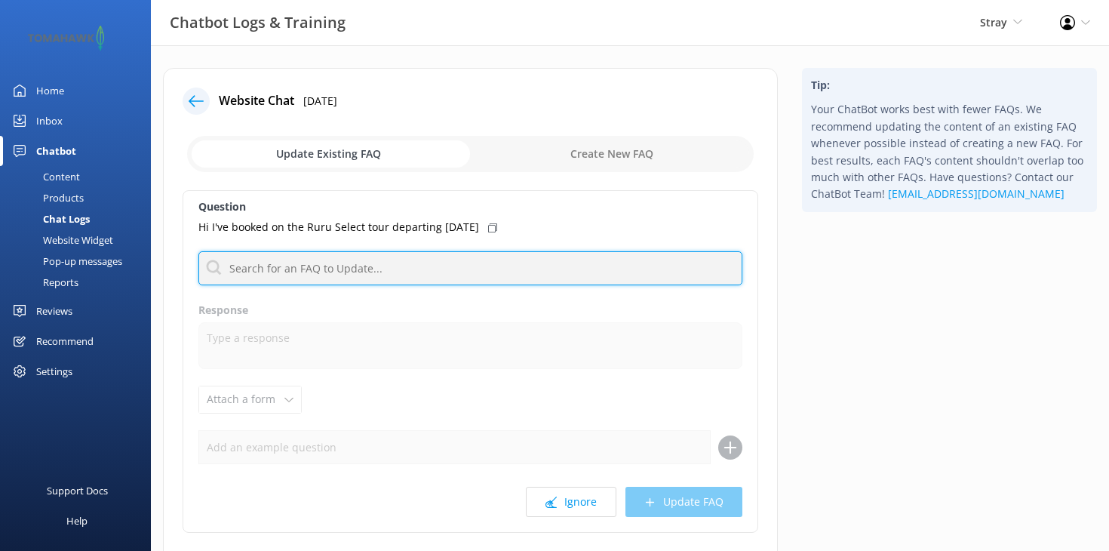
click at [339, 269] on input "text" at bounding box center [470, 268] width 544 height 34
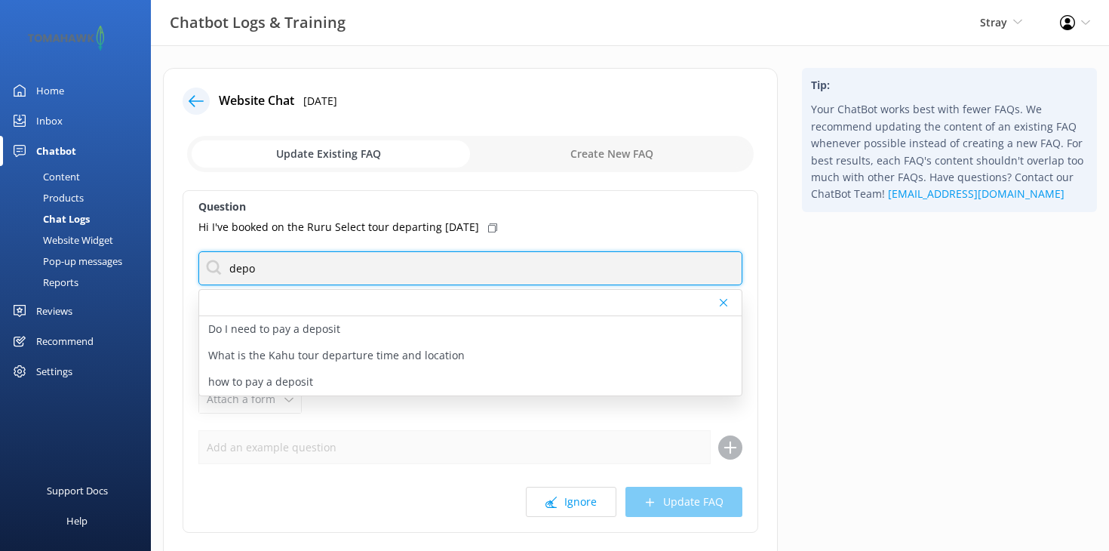
type input "depo"
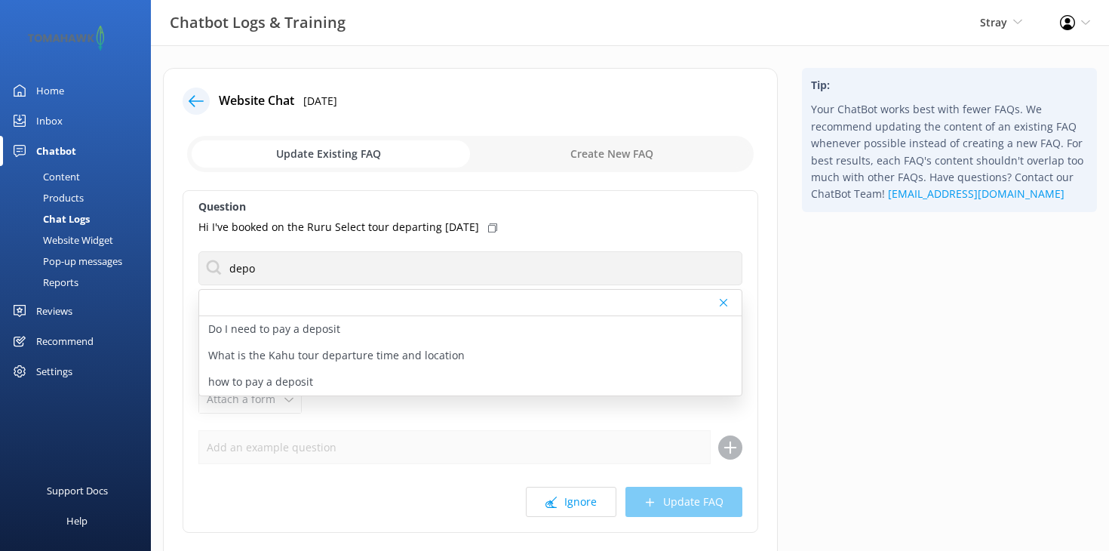
click at [197, 93] on div at bounding box center [196, 101] width 27 height 27
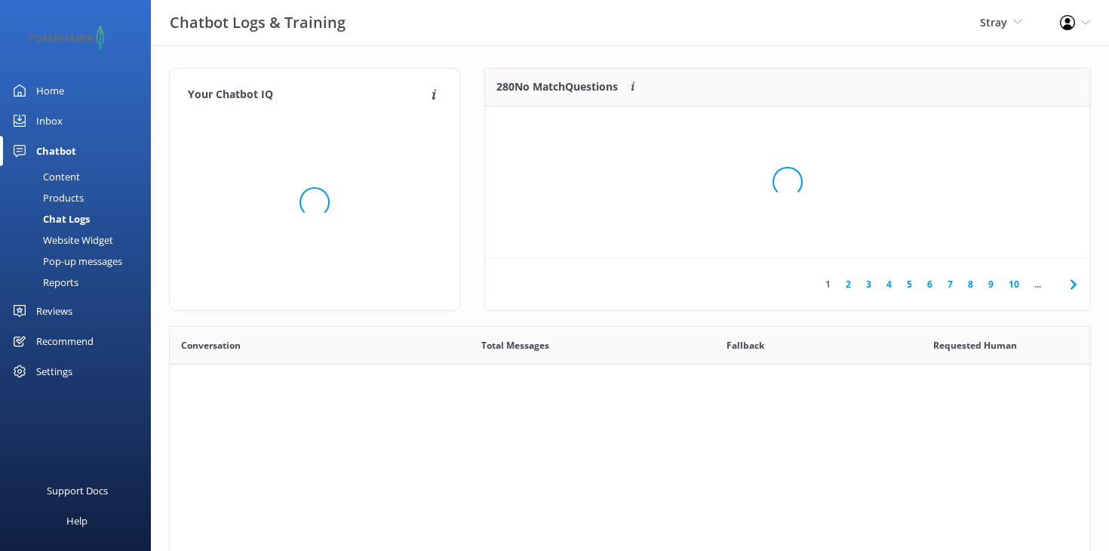
scroll to position [529, 920]
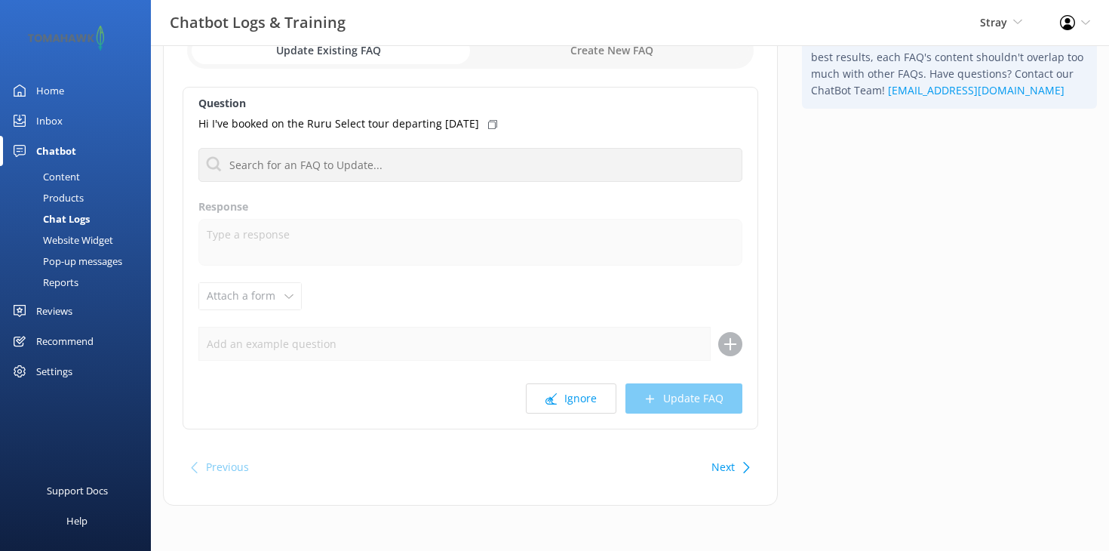
scroll to position [103, 0]
click at [221, 471] on div "Previous" at bounding box center [227, 468] width 43 height 30
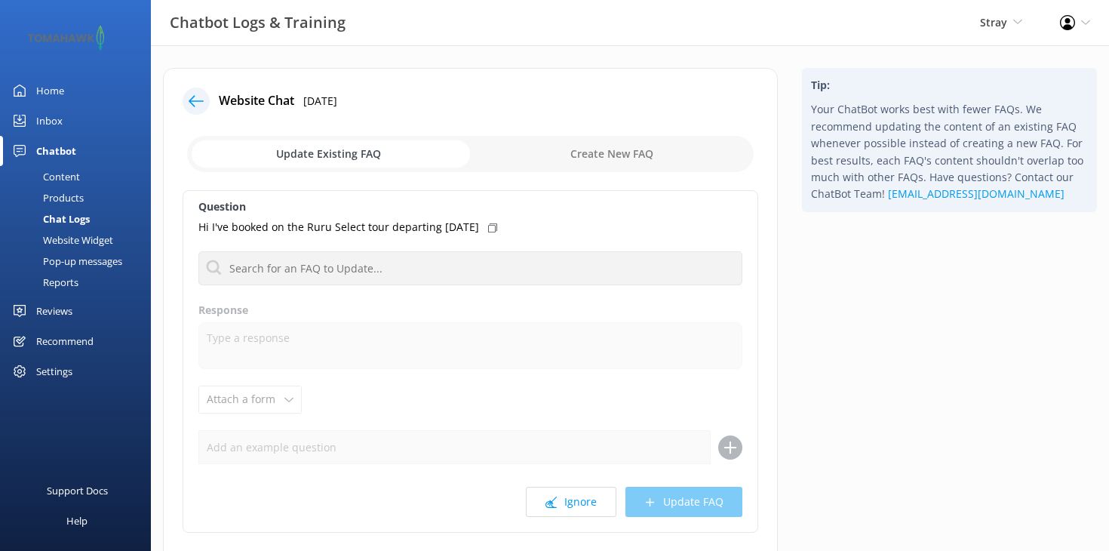
scroll to position [1, 0]
click at [200, 104] on icon at bounding box center [196, 100] width 15 height 15
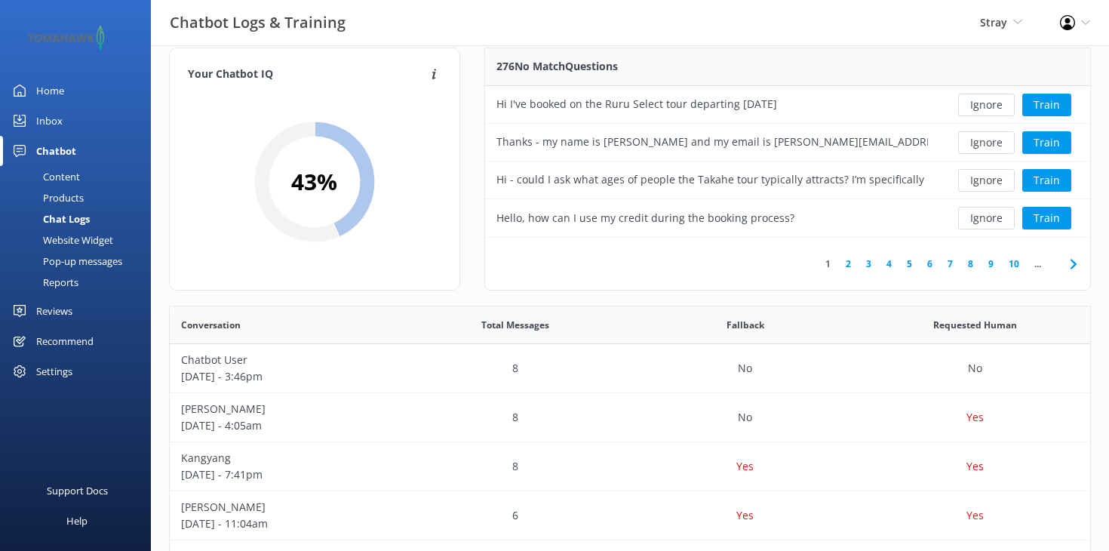
scroll to position [6, 0]
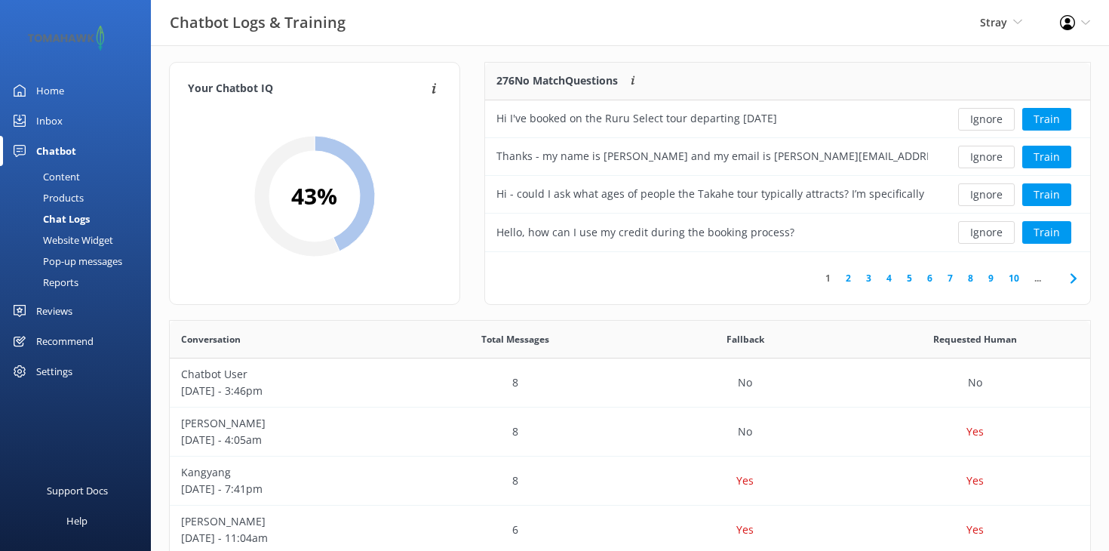
click at [97, 259] on div "Pop-up messages" at bounding box center [65, 260] width 113 height 21
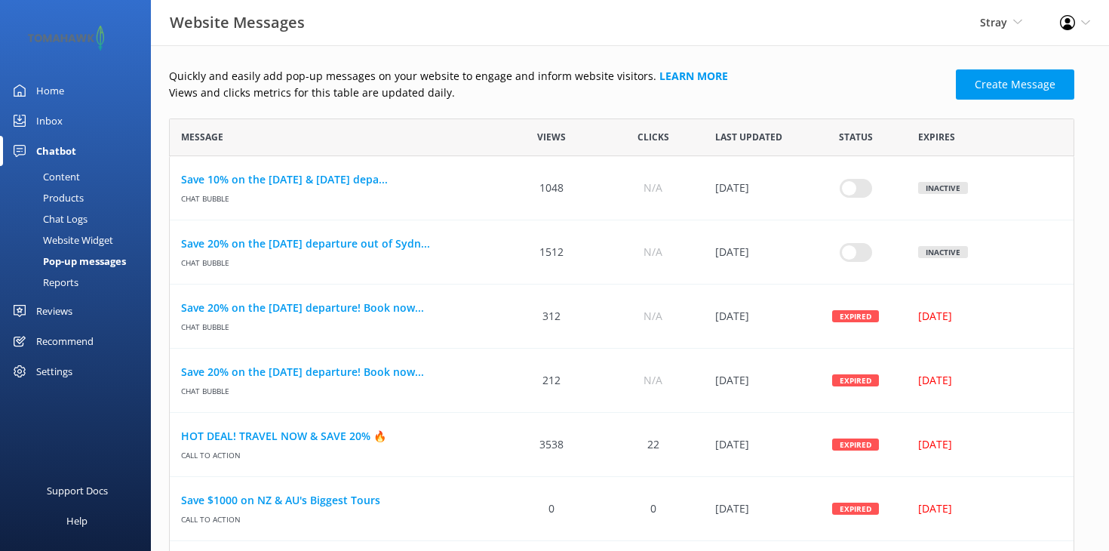
scroll to position [1, 1]
click at [70, 220] on div "Chat Logs" at bounding box center [48, 218] width 78 height 21
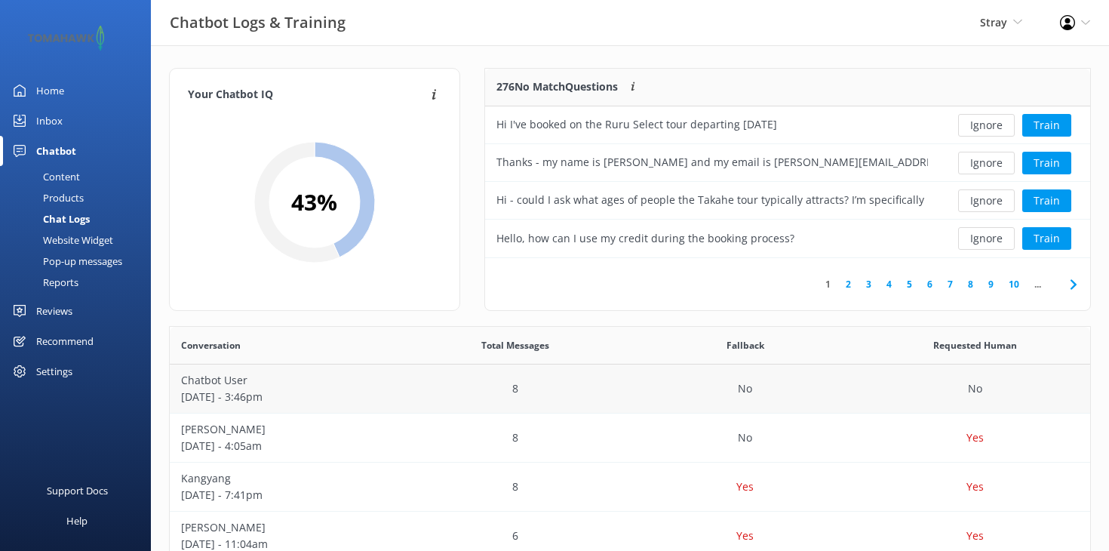
click at [251, 378] on p "Chatbot User" at bounding box center [284, 380] width 207 height 17
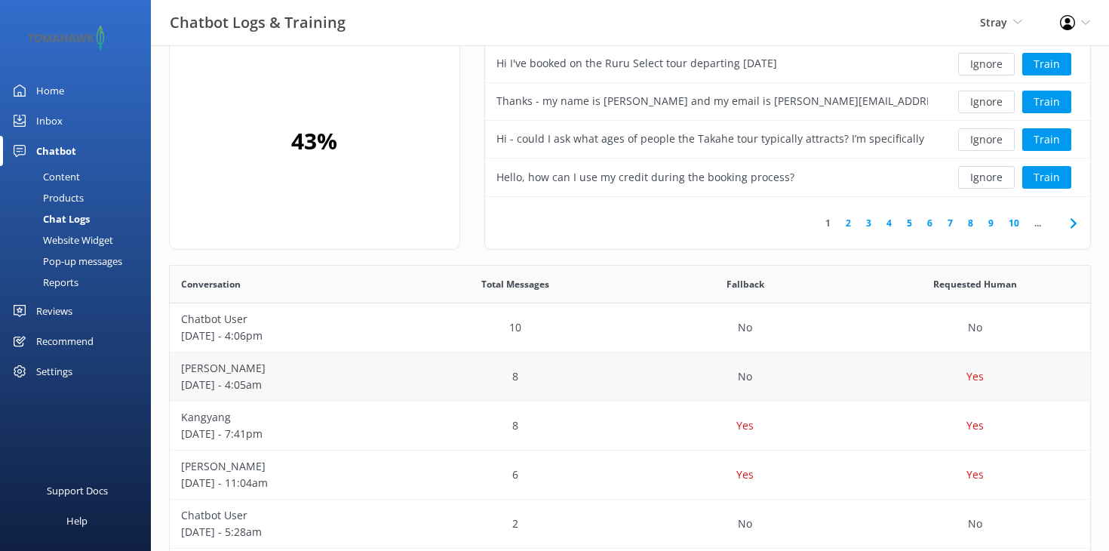
scroll to position [64, 0]
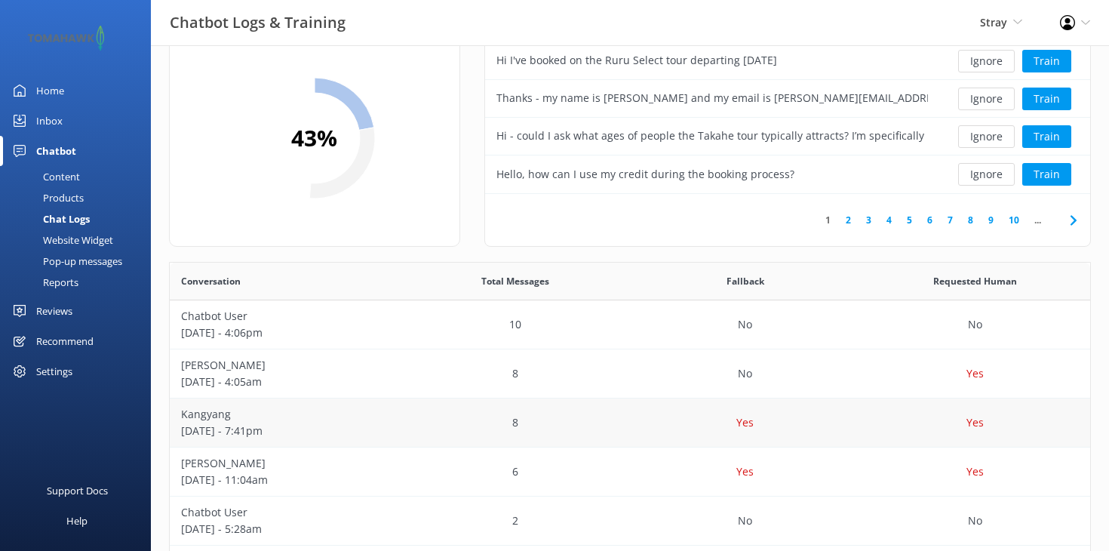
click at [260, 428] on p "[DATE] - 7:41pm" at bounding box center [284, 430] width 207 height 17
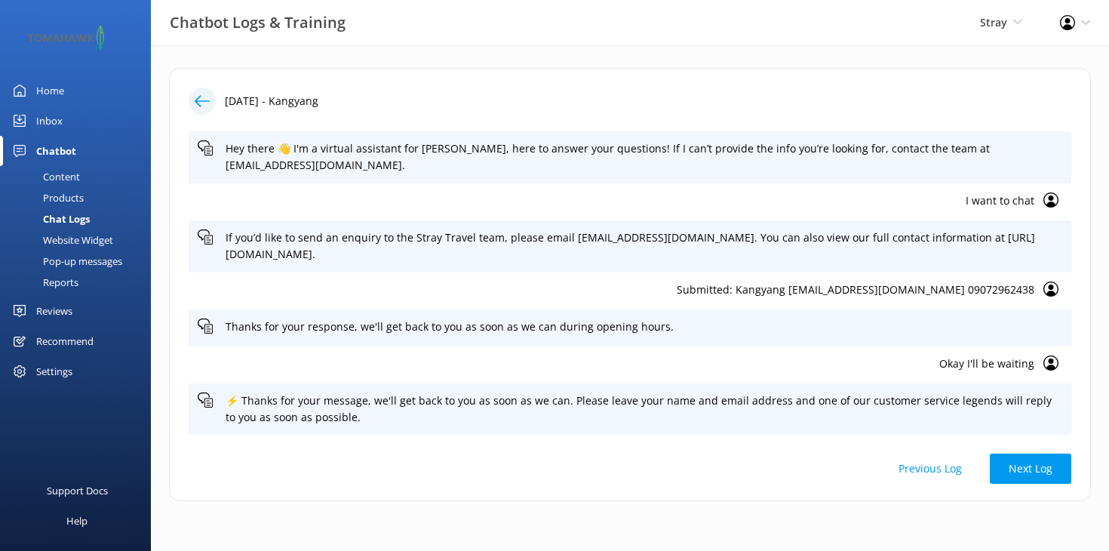
click at [198, 101] on use at bounding box center [202, 100] width 15 height 11
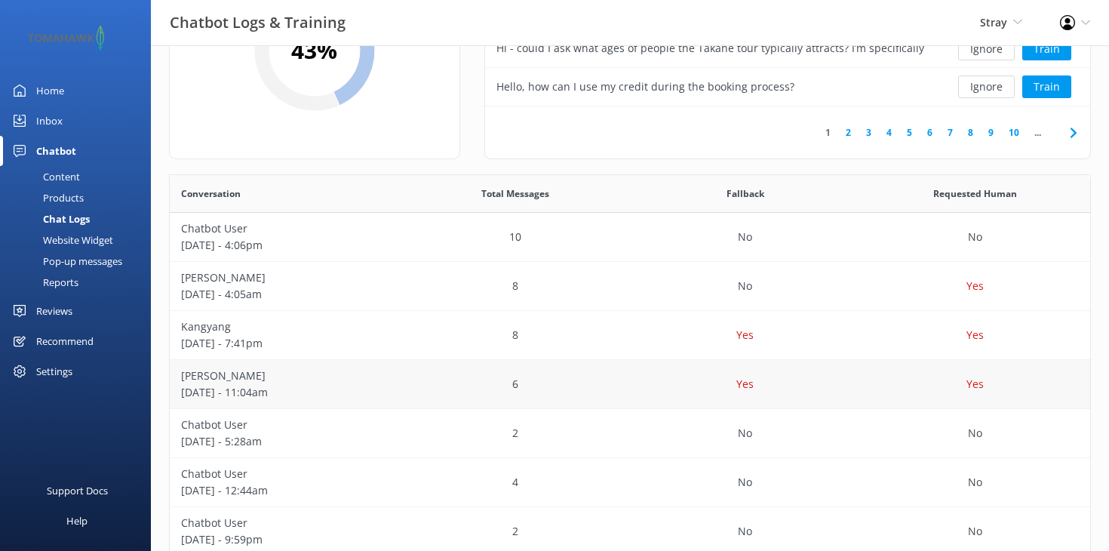
click at [293, 383] on p "[PERSON_NAME]" at bounding box center [284, 375] width 207 height 17
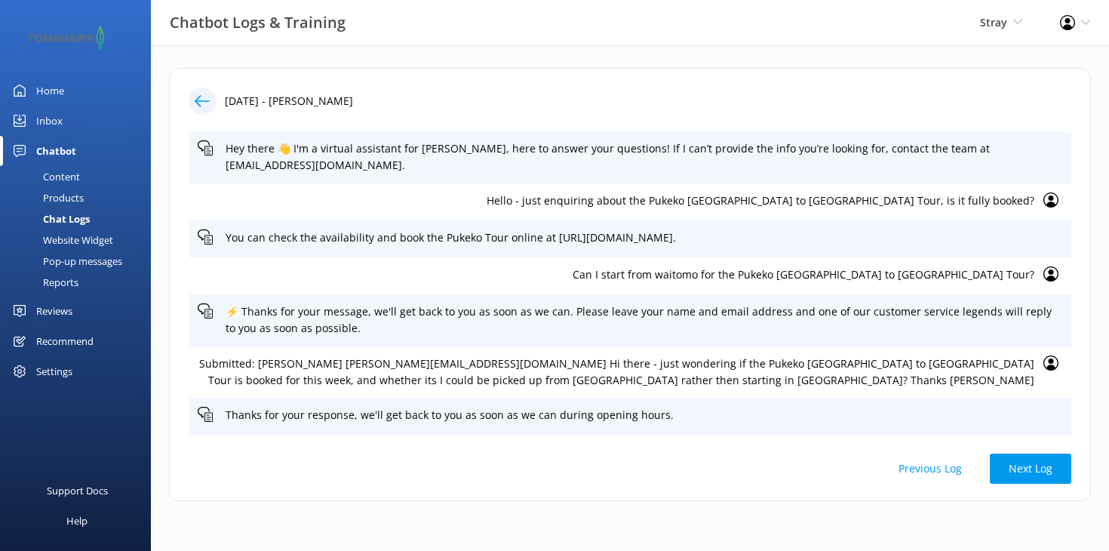
click at [204, 102] on icon at bounding box center [202, 101] width 15 height 15
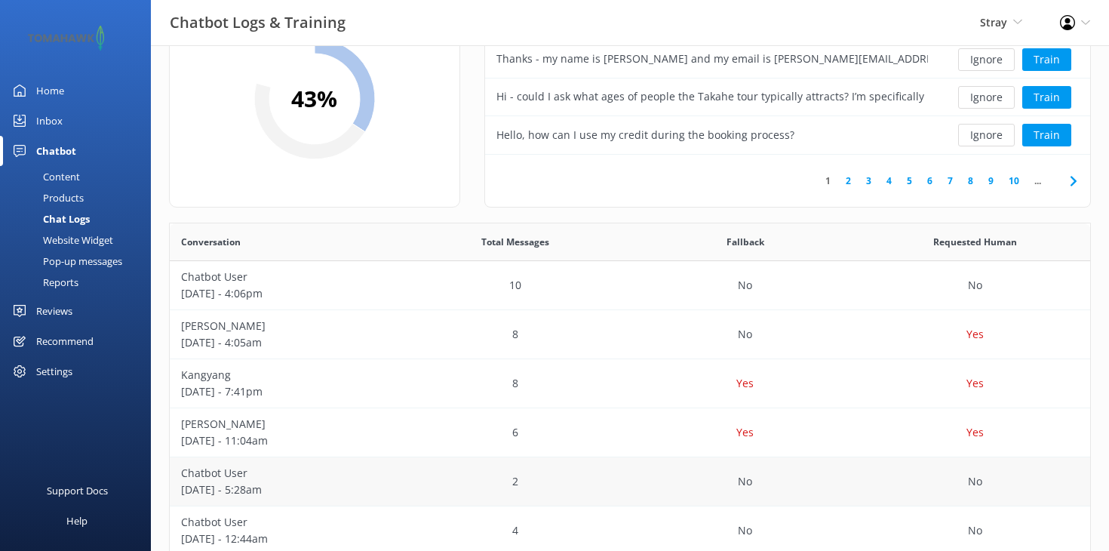
click at [274, 471] on p "Chatbot User" at bounding box center [284, 473] width 207 height 17
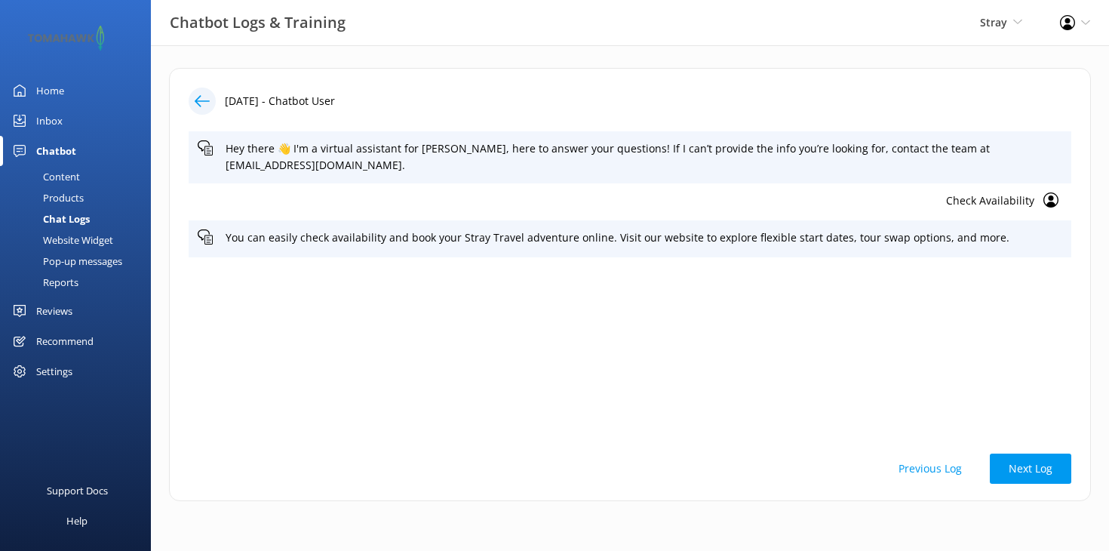
click at [207, 103] on icon at bounding box center [202, 101] width 15 height 15
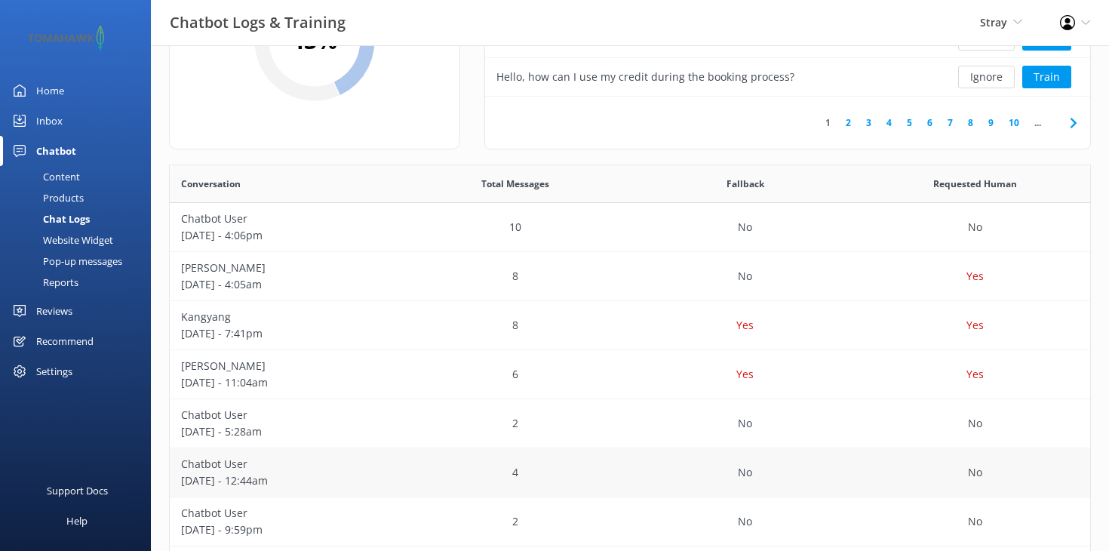
click at [232, 472] on p "[DATE] - 12:44am" at bounding box center [284, 480] width 207 height 17
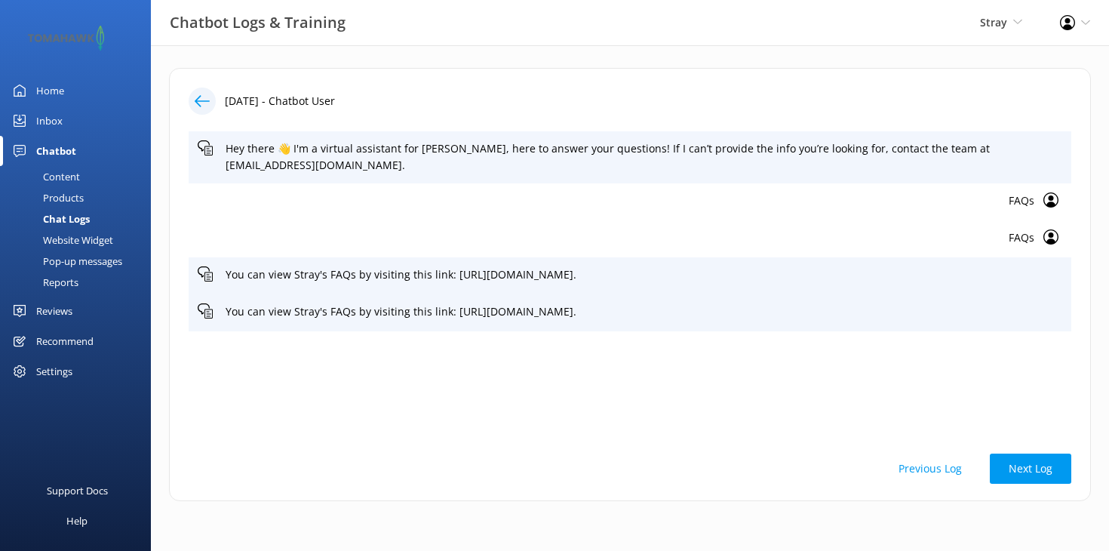
click at [65, 174] on div "Content" at bounding box center [44, 176] width 71 height 21
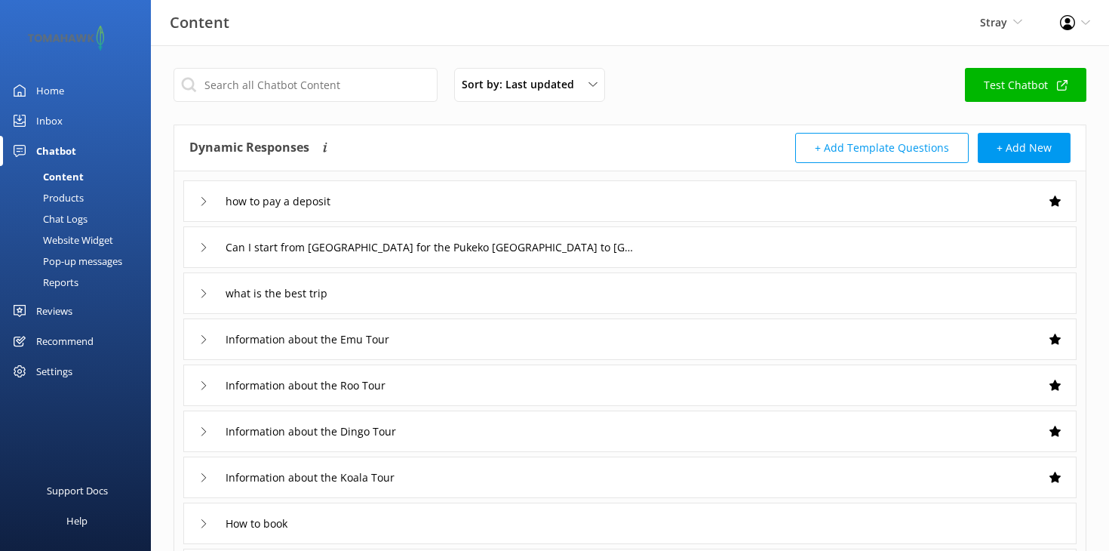
click at [204, 204] on icon at bounding box center [203, 201] width 9 height 9
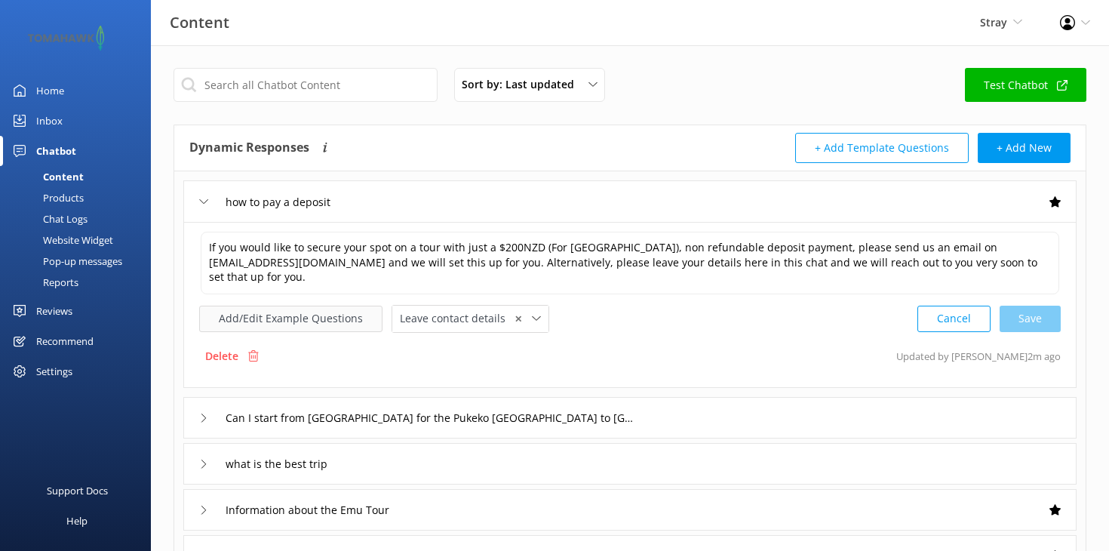
click at [339, 317] on button "Add/Edit Example Questions" at bounding box center [290, 319] width 183 height 26
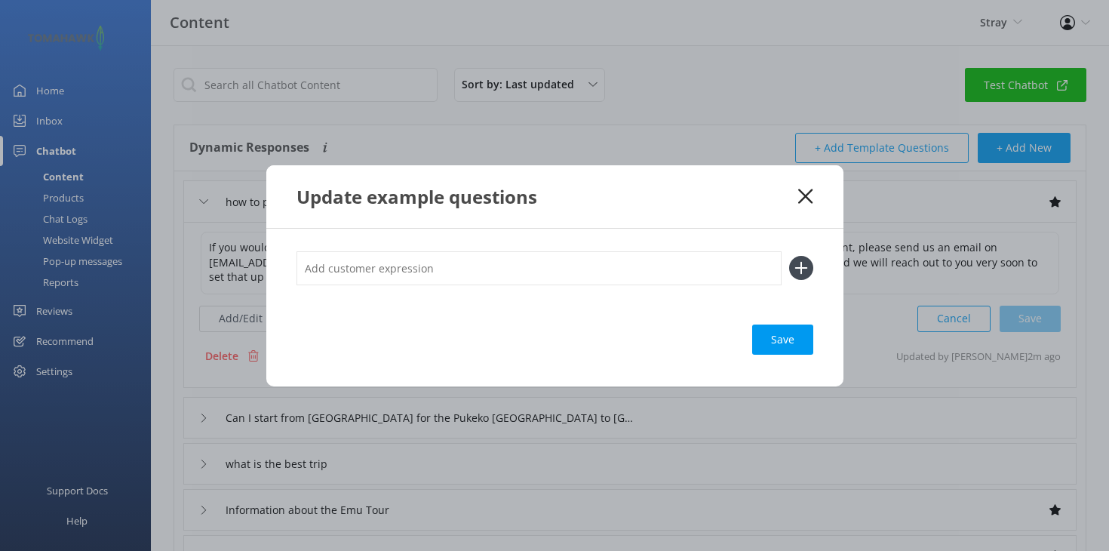
click at [385, 264] on input "text" at bounding box center [538, 268] width 485 height 34
type input "deposit"
click at [812, 193] on icon at bounding box center [805, 196] width 14 height 15
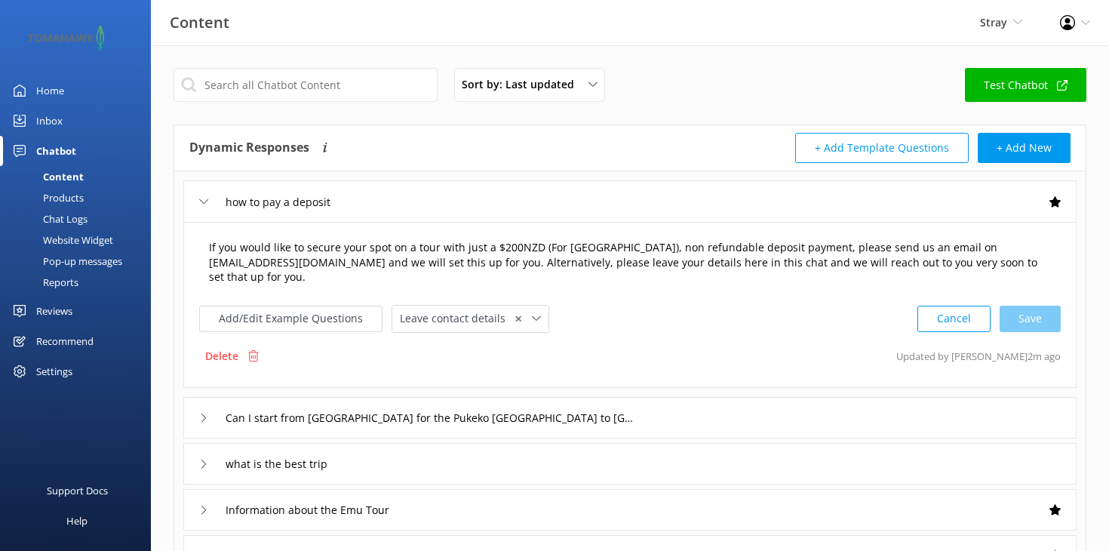
click at [1013, 268] on textarea "If you would like to secure your spot on a tour with just a $200NZD (For Stray …" at bounding box center [630, 263] width 858 height 63
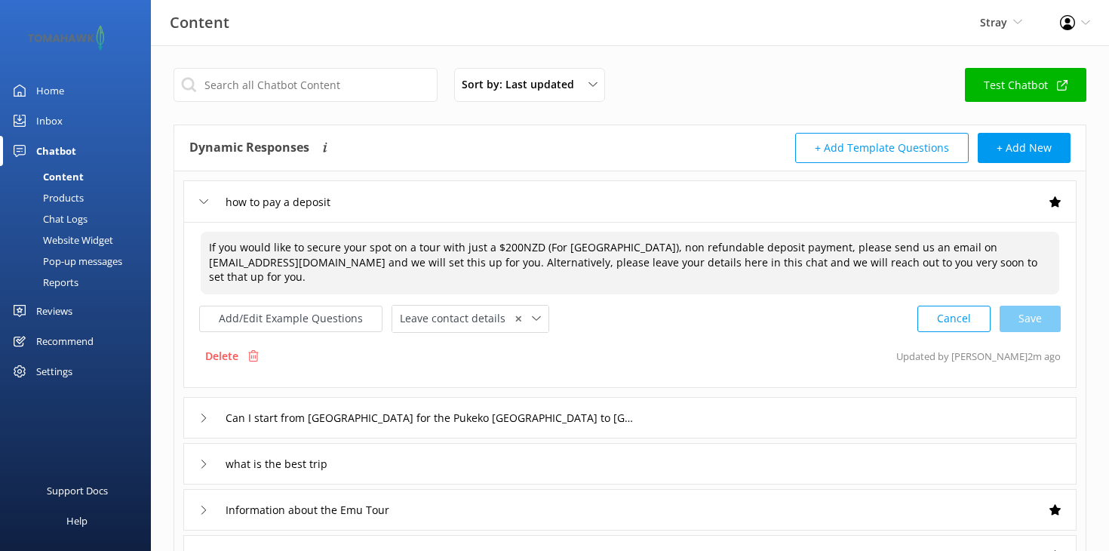
click at [958, 250] on textarea "If you would like to secure your spot on a tour with just a $200NZD (For Stray …" at bounding box center [630, 263] width 858 height 63
click at [324, 280] on textarea "If you would like to secure your spot on a tour with just a $200NZD (For Stray …" at bounding box center [630, 263] width 858 height 63
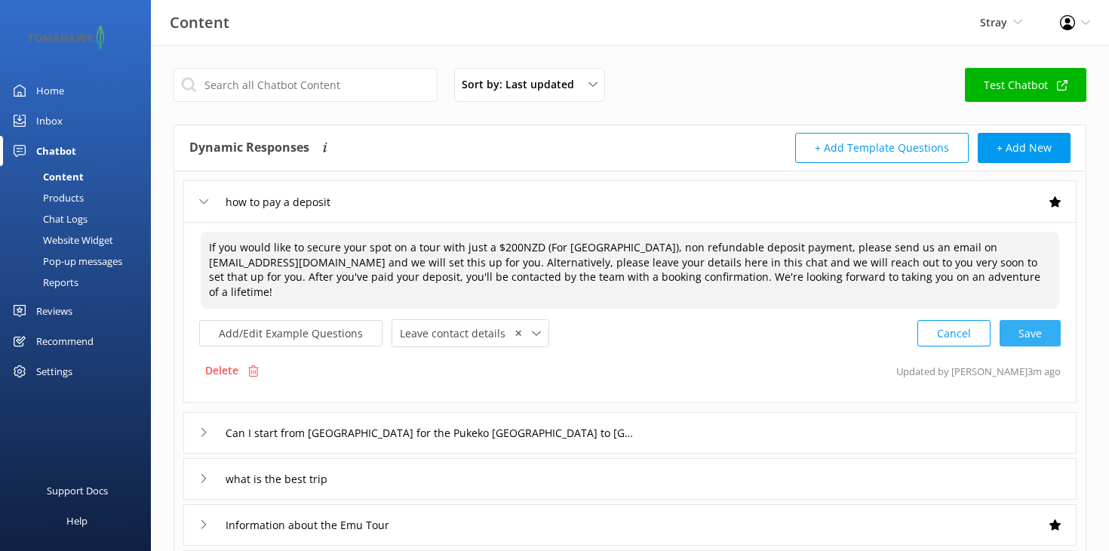
click at [1040, 319] on div "Cancel Save" at bounding box center [988, 333] width 143 height 28
click at [294, 318] on button "Add/Edit Example Questions" at bounding box center [290, 331] width 183 height 26
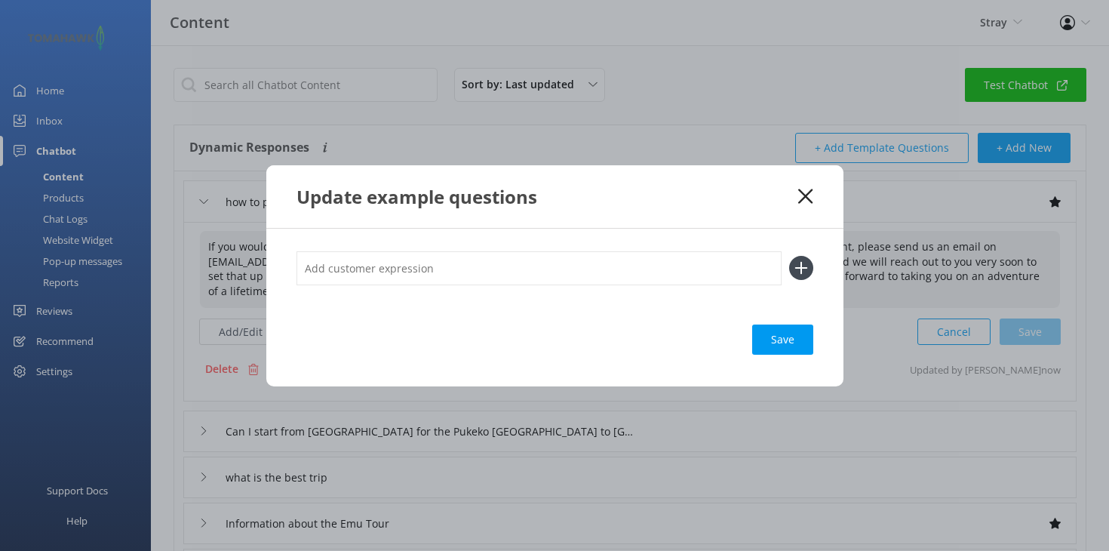
type textarea "If you would like to secure your spot on a tour with just a $200NZD (For Stray …"
click at [392, 271] on input "text" at bounding box center [538, 268] width 485 height 34
type input "I've paid the deposit"
click at [782, 346] on div "Loading.." at bounding box center [783, 339] width 60 height 30
click at [806, 262] on icon at bounding box center [801, 268] width 24 height 24
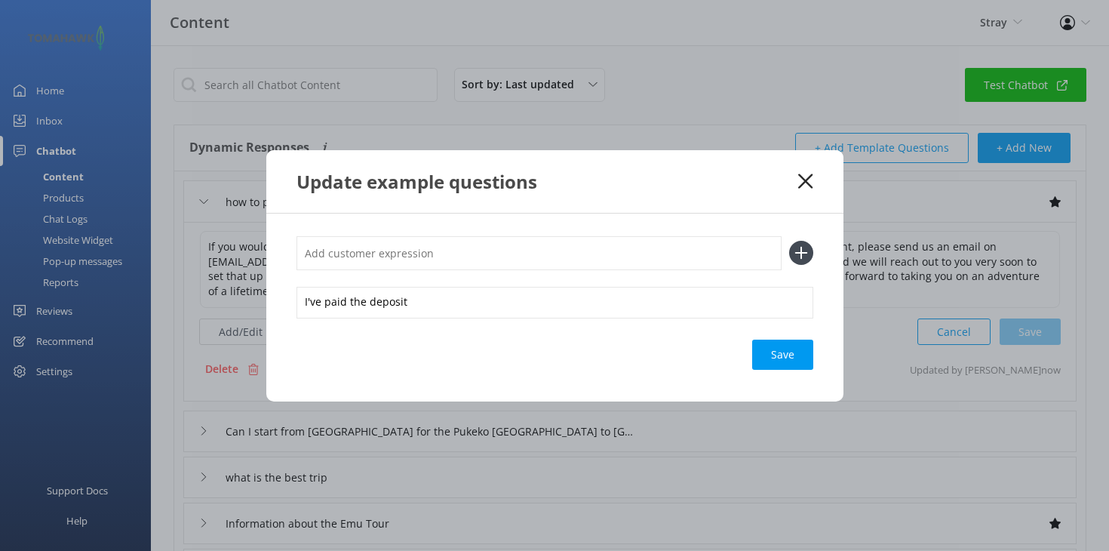
click at [807, 180] on use at bounding box center [805, 181] width 14 height 14
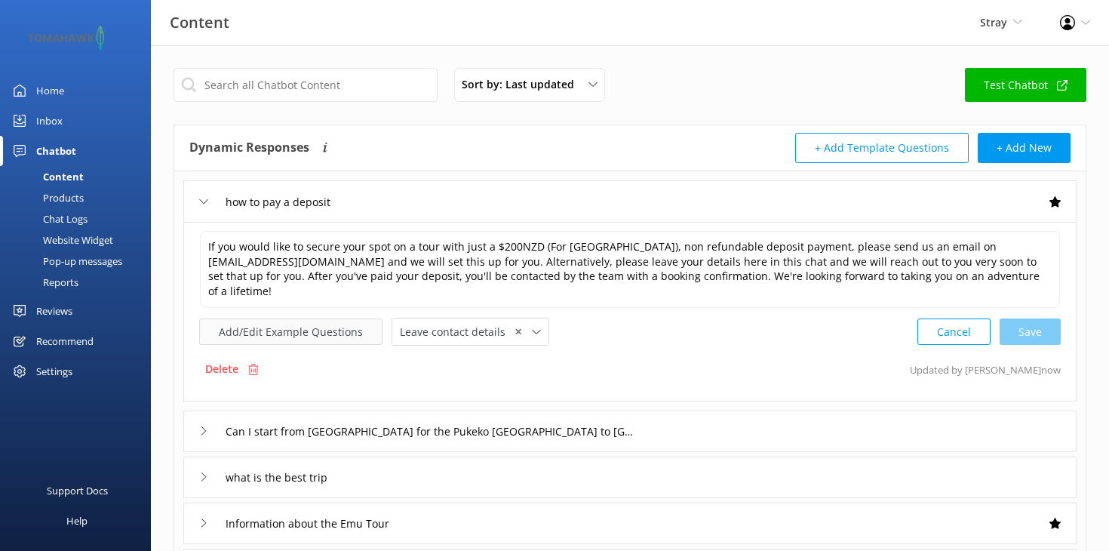
click at [309, 319] on button "Add/Edit Example Questions" at bounding box center [290, 331] width 183 height 26
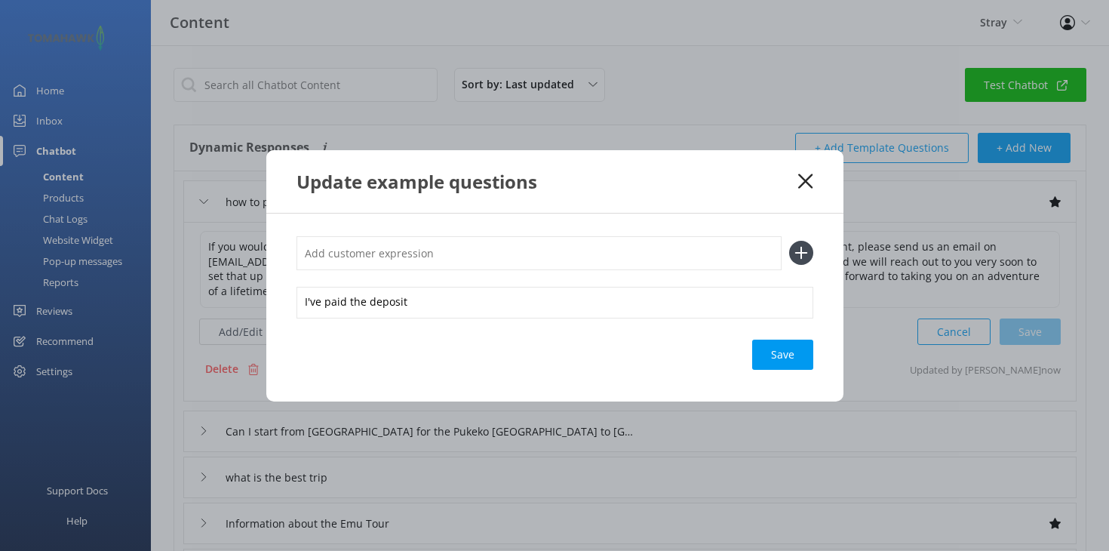
click at [809, 181] on icon at bounding box center [805, 181] width 14 height 15
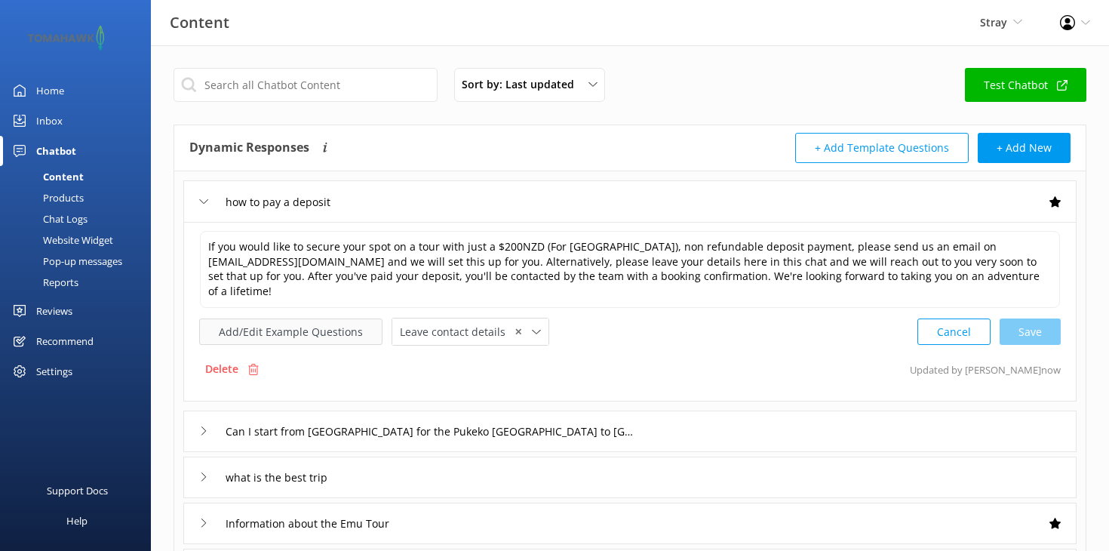
click at [240, 318] on button "Add/Edit Example Questions" at bounding box center [290, 331] width 183 height 26
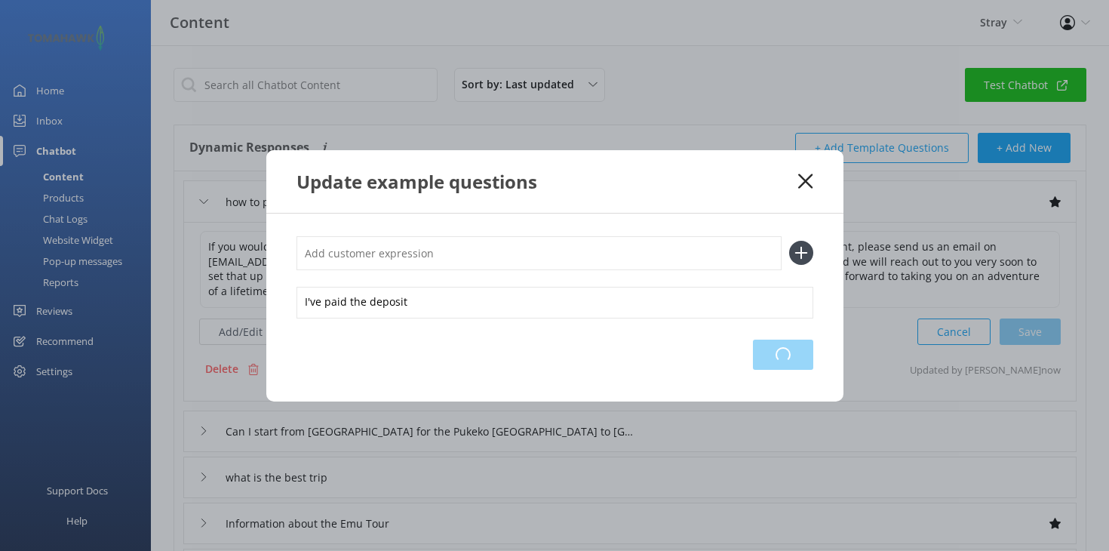
click at [793, 364] on div "Loading.." at bounding box center [783, 354] width 60 height 30
click at [808, 188] on icon at bounding box center [805, 181] width 14 height 15
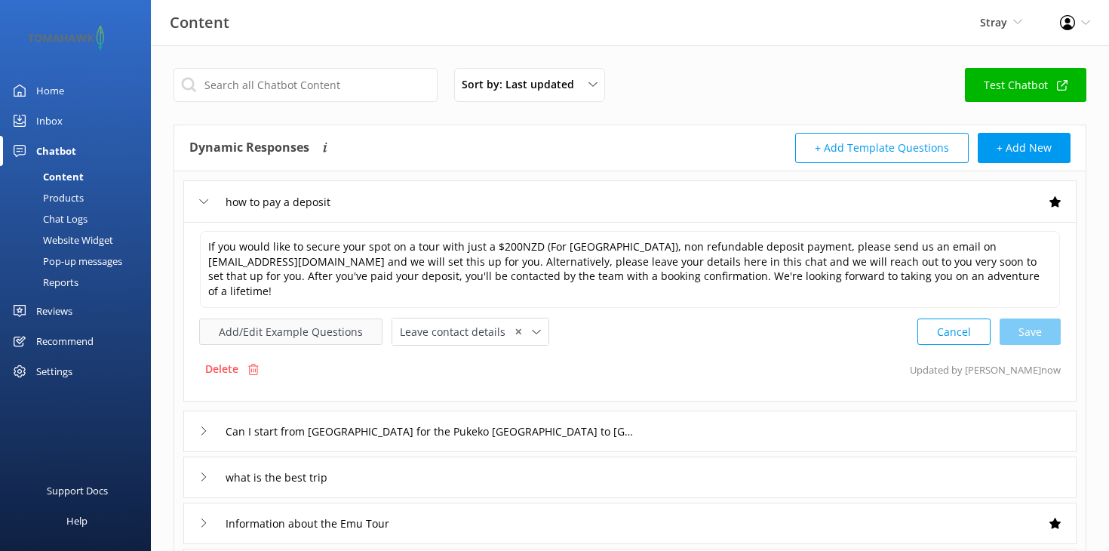
click at [299, 318] on button "Add/Edit Example Questions" at bounding box center [290, 331] width 183 height 26
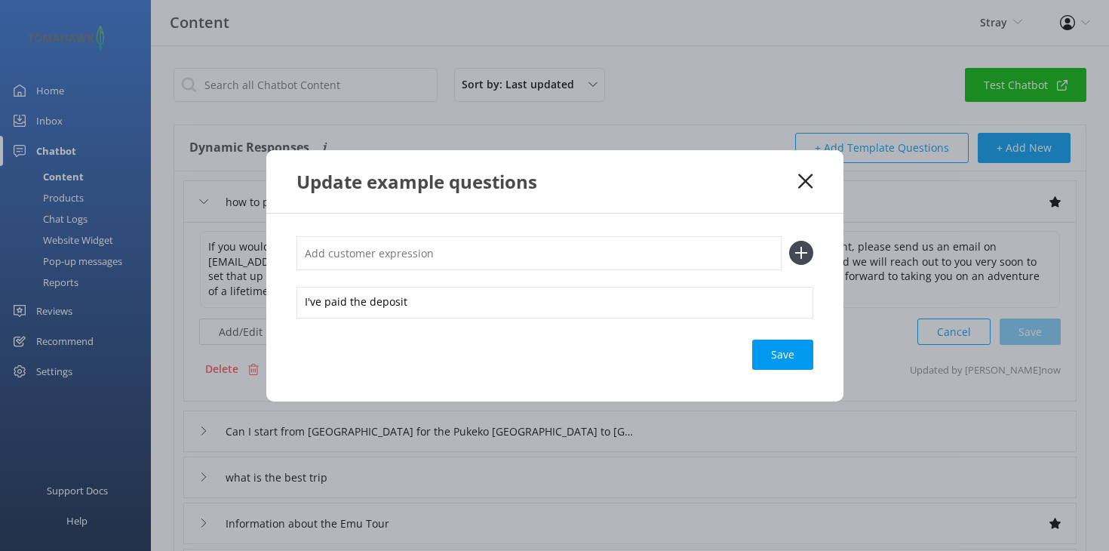
click at [809, 189] on icon at bounding box center [805, 181] width 14 height 15
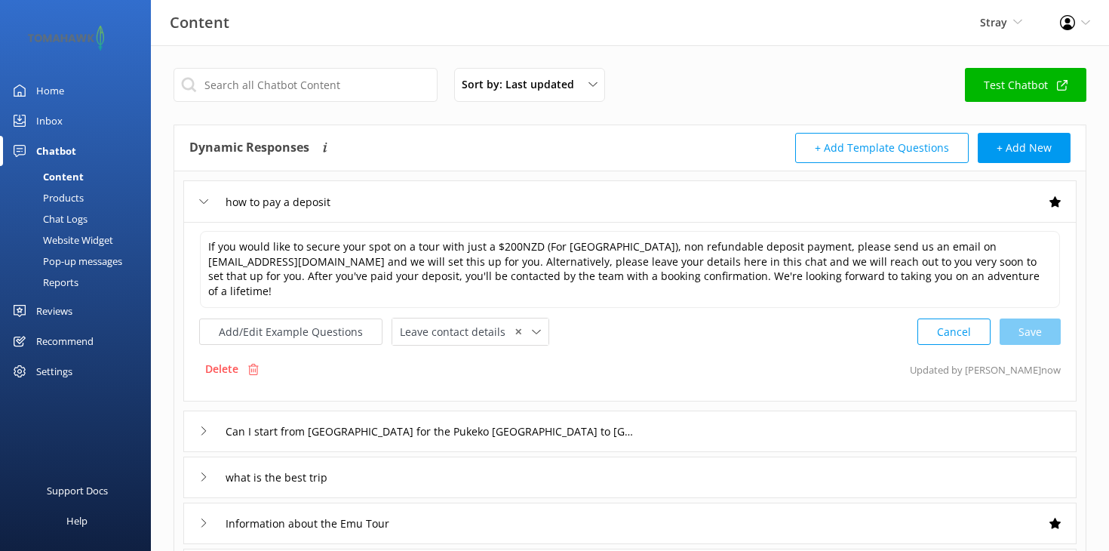
click at [66, 87] on link "Home" at bounding box center [75, 90] width 151 height 30
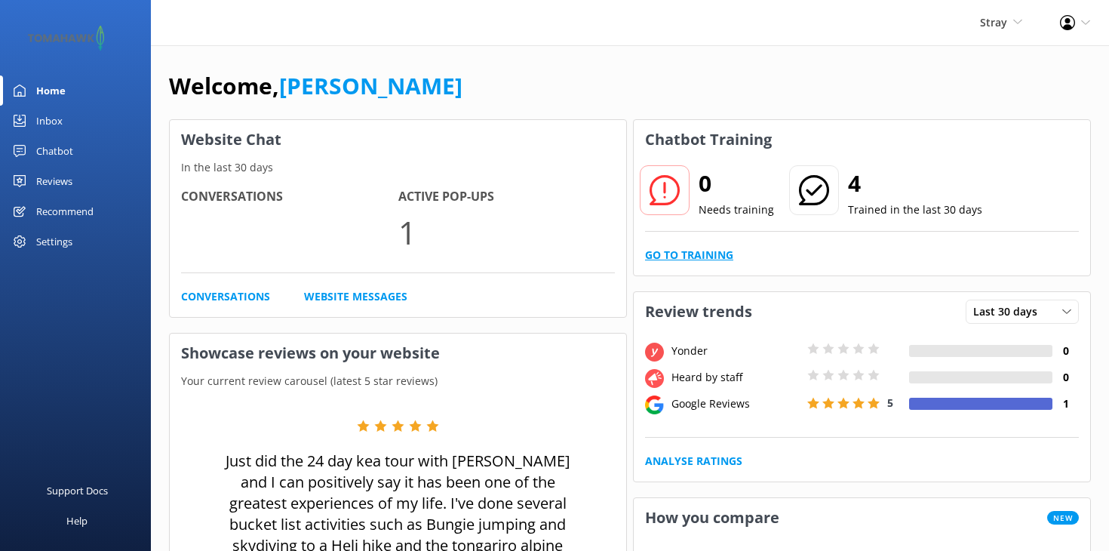
click at [699, 254] on link "Go to Training" at bounding box center [689, 255] width 88 height 17
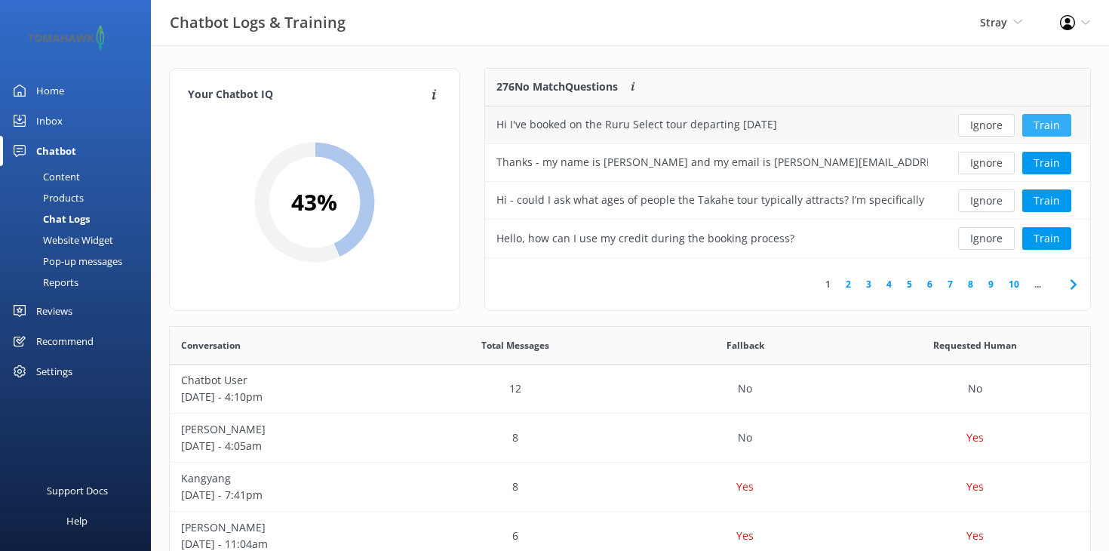
click at [1055, 127] on button "Train" at bounding box center [1046, 125] width 49 height 23
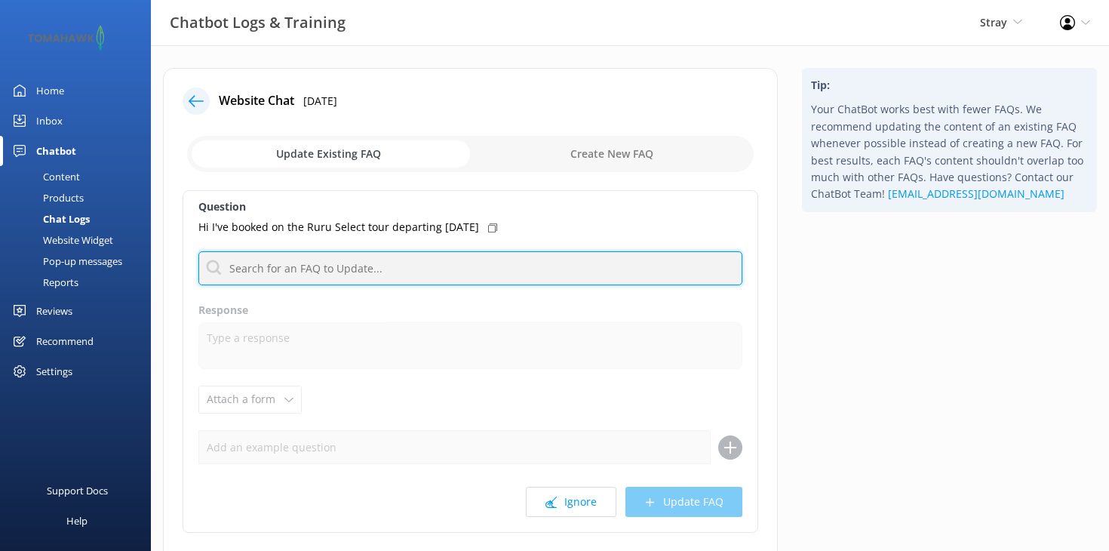
click at [512, 269] on input "text" at bounding box center [470, 268] width 544 height 34
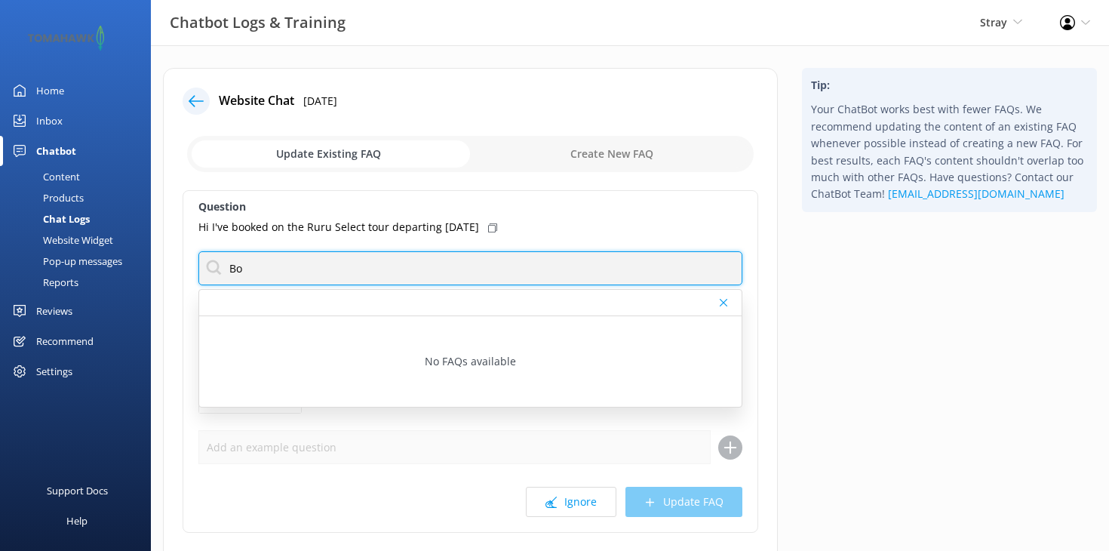
type input "B"
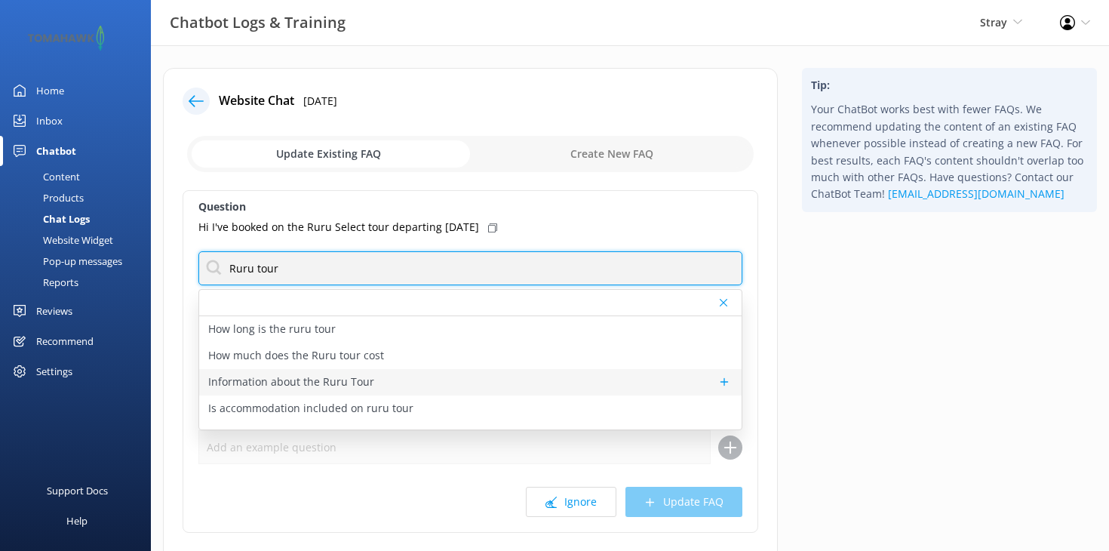
type input "Ruru tour"
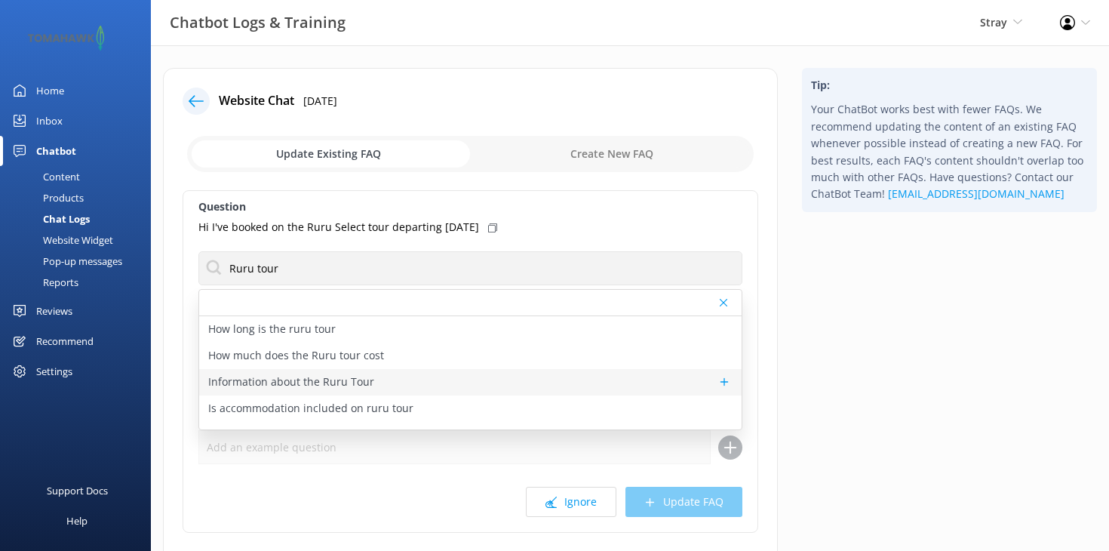
click at [431, 382] on div "Information about the Ruru Tour" at bounding box center [470, 382] width 542 height 26
type textarea "The Ruru Tour is a scenic small-group journey from Auckland to Christchurch, pe…"
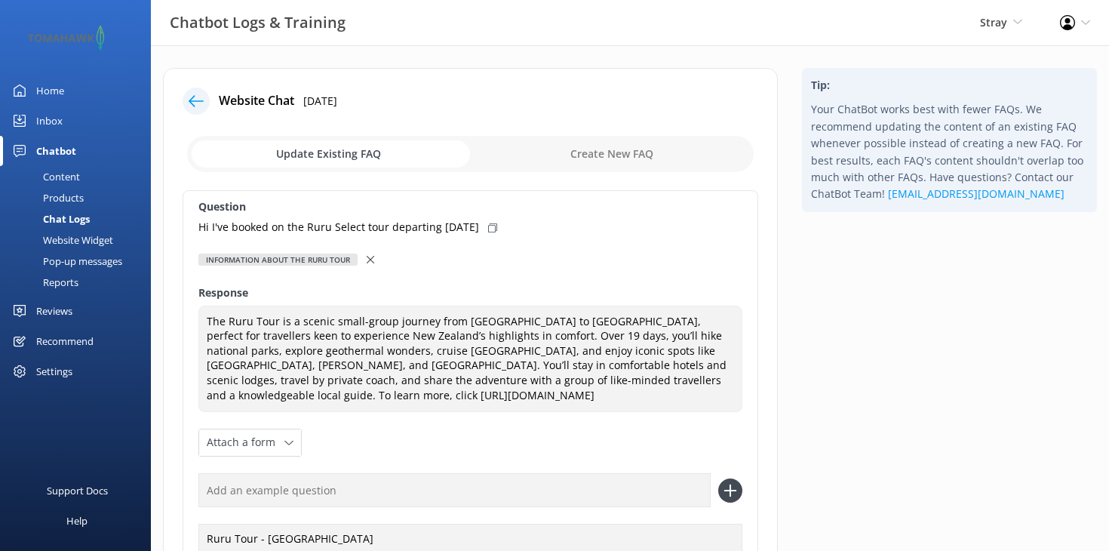
click at [370, 256] on icon at bounding box center [371, 260] width 8 height 8
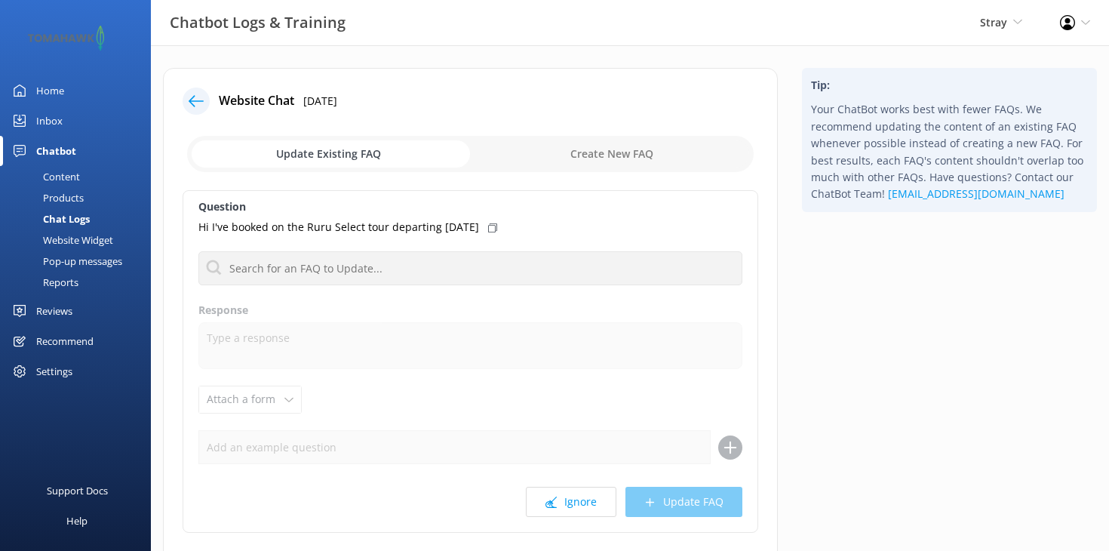
click at [592, 170] on input "checkbox" at bounding box center [470, 154] width 567 height 36
checkbox input "true"
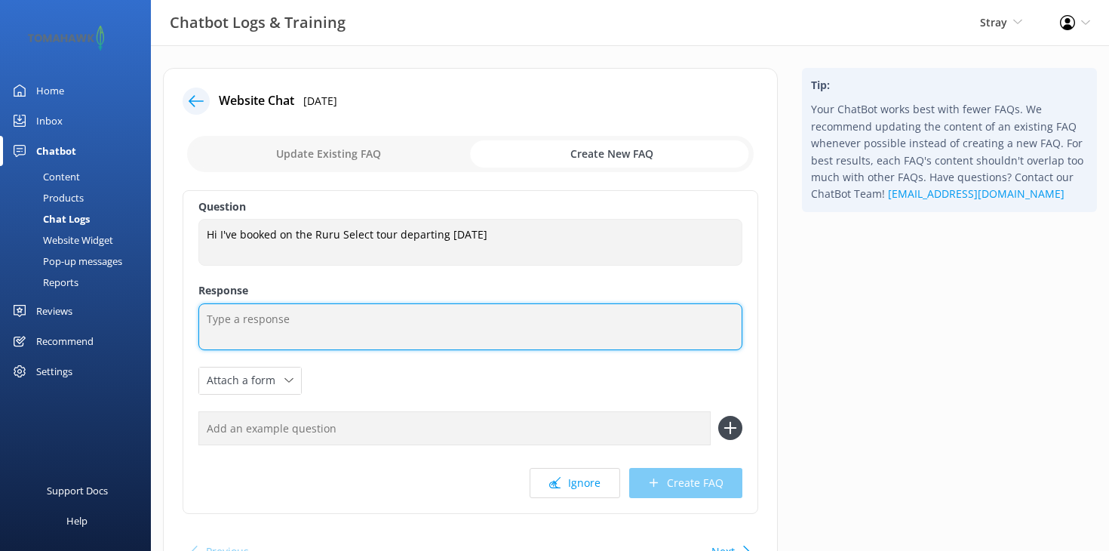
click at [374, 313] on textarea at bounding box center [470, 326] width 544 height 47
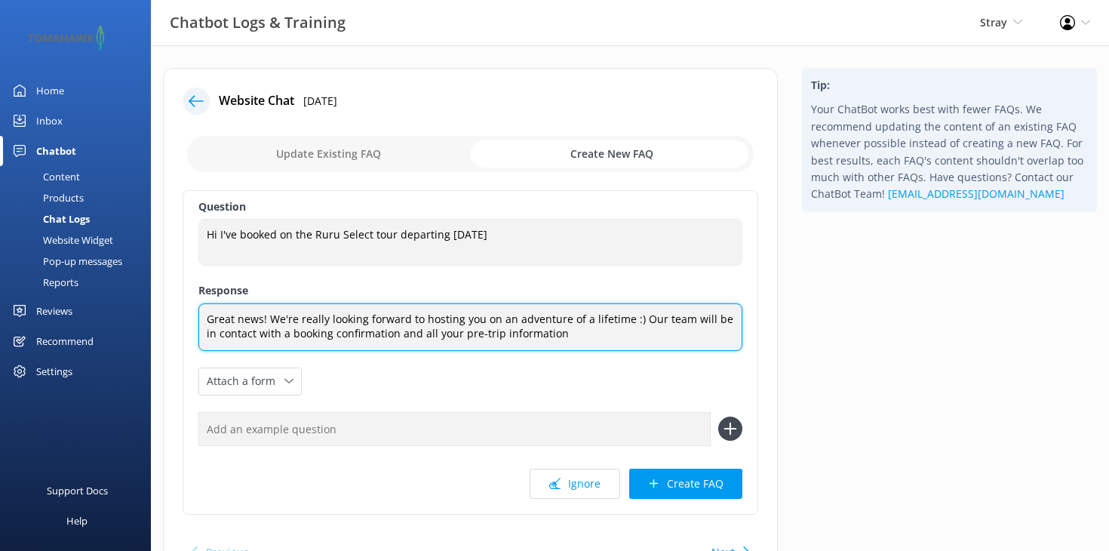
click at [521, 329] on textarea "Great news! We're really looking forward to hosting you on an adventure of a li…" at bounding box center [470, 327] width 544 height 48
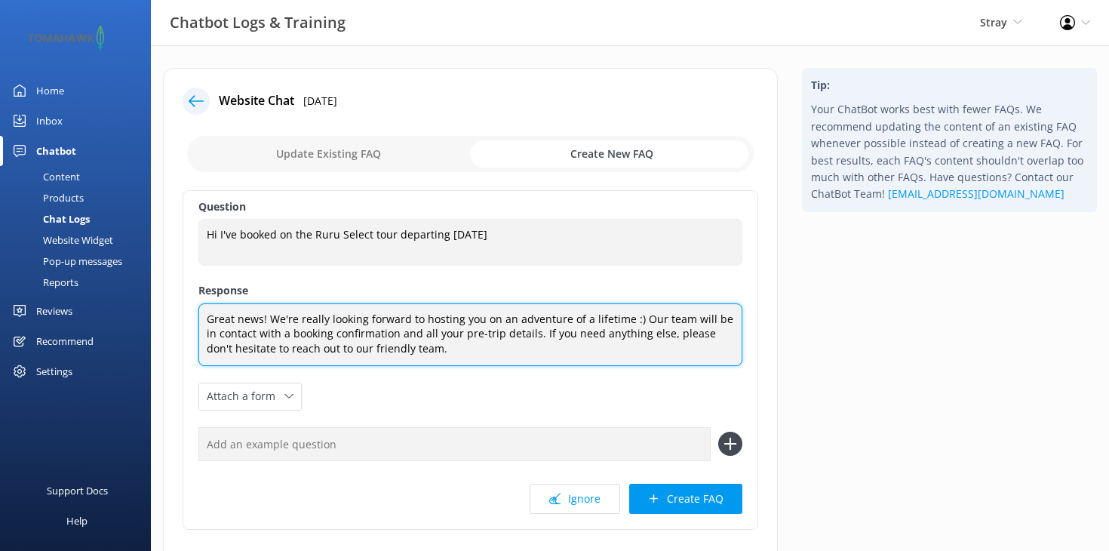
drag, startPoint x: 421, startPoint y: 350, endPoint x: 204, endPoint y: 307, distance: 220.7
click at [204, 307] on textarea "Great news! We're really looking forward to hosting you on an adventure of a li…" at bounding box center [470, 334] width 544 height 63
click at [453, 353] on textarea "Great news! We're really looking forward to hosting you on an adventure of a li…" at bounding box center [470, 334] width 544 height 63
type textarea "Great news! We're really looking forward to hosting you on an adventure of a li…"
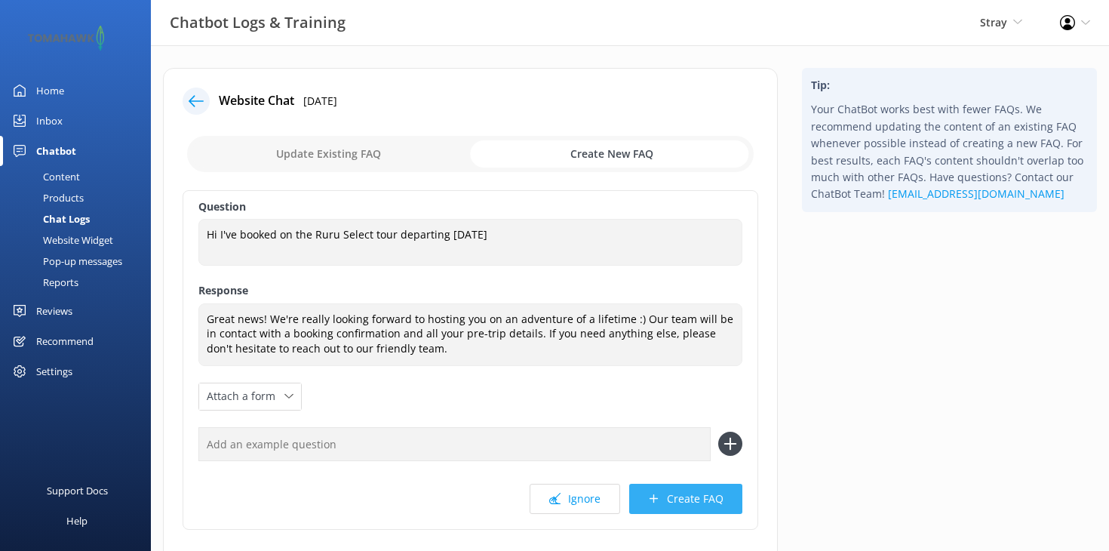
click at [706, 501] on button "Create FAQ" at bounding box center [685, 499] width 113 height 30
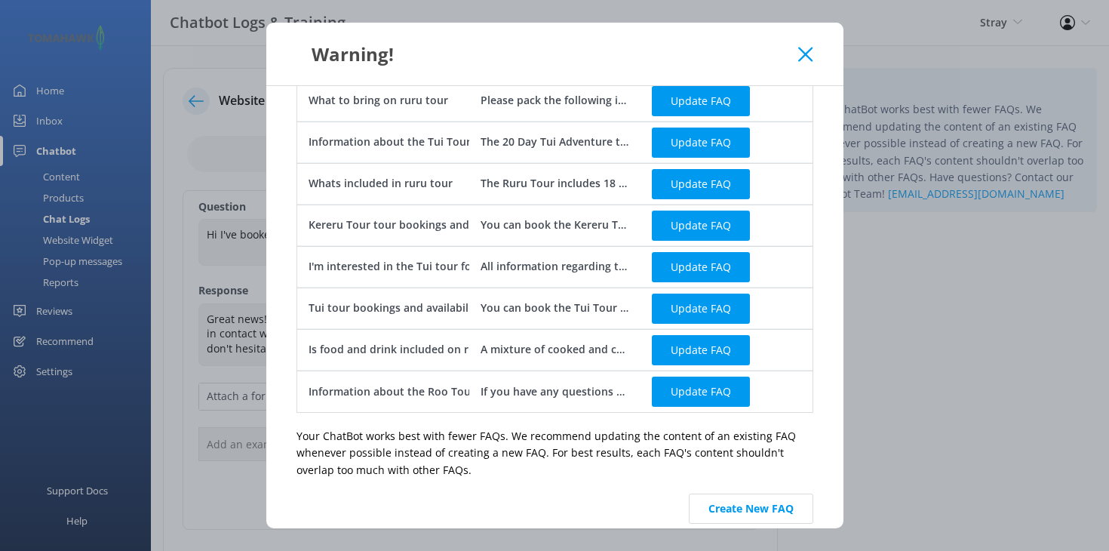
scroll to position [537, 0]
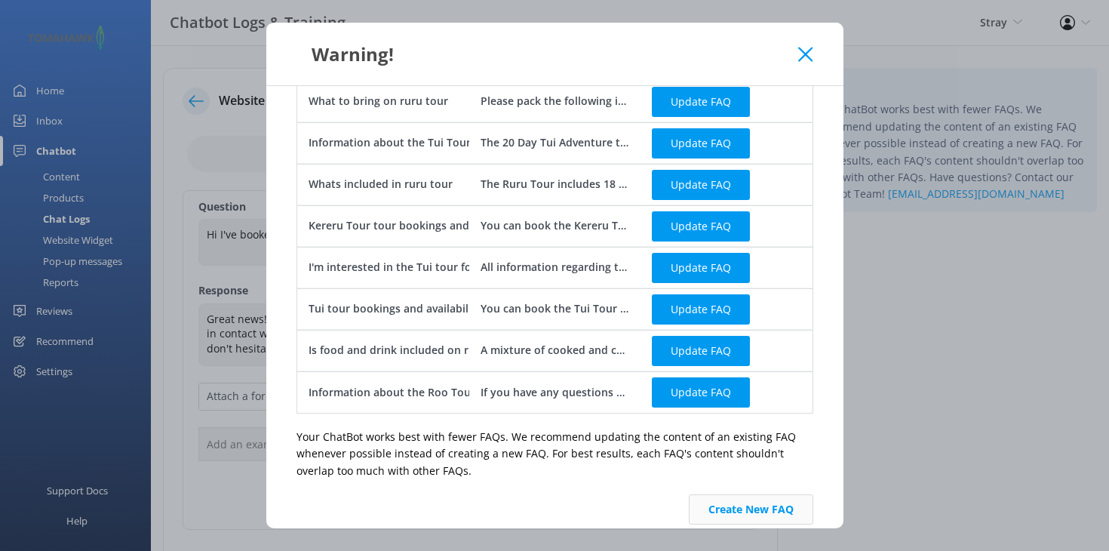
click at [722, 494] on button "Create New FAQ" at bounding box center [751, 509] width 124 height 30
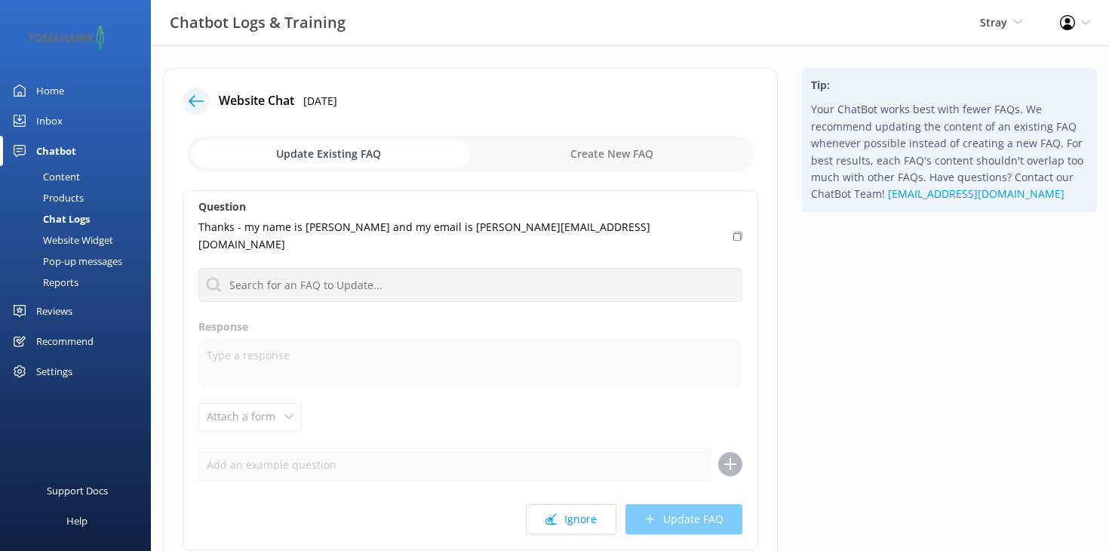
click at [733, 232] on icon at bounding box center [737, 236] width 9 height 9
click at [188, 97] on div at bounding box center [196, 101] width 27 height 27
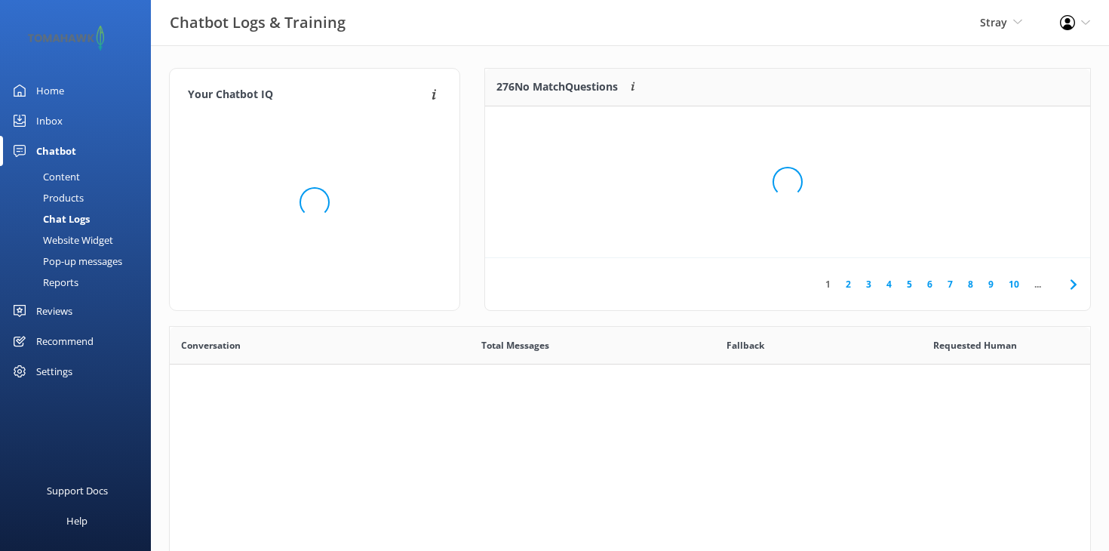
scroll to position [529, 920]
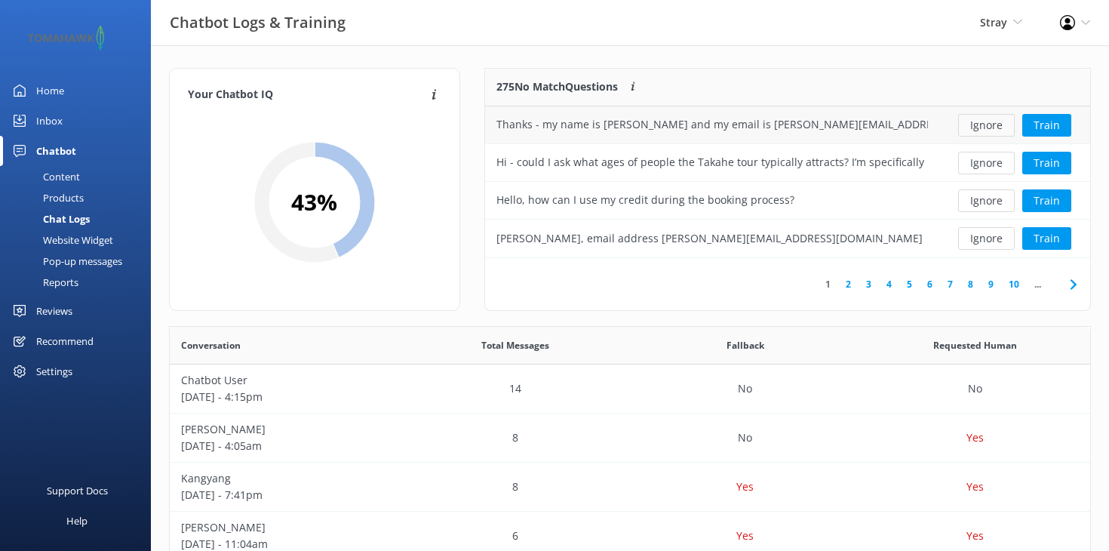
click at [973, 127] on button "Ignore" at bounding box center [986, 125] width 57 height 23
click at [1050, 131] on button "Train" at bounding box center [1046, 125] width 49 height 23
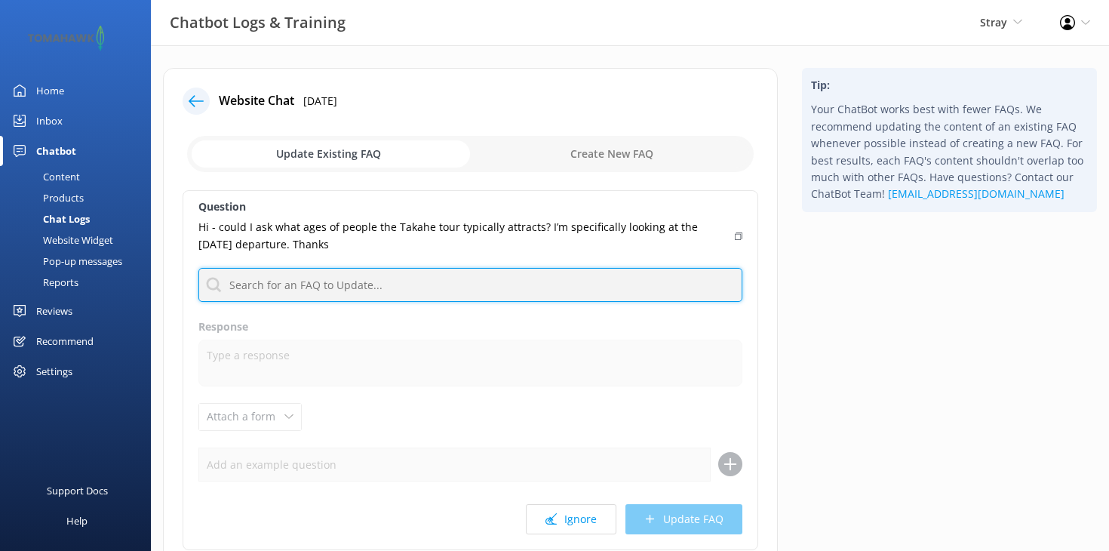
click at [317, 282] on input "text" at bounding box center [470, 285] width 544 height 34
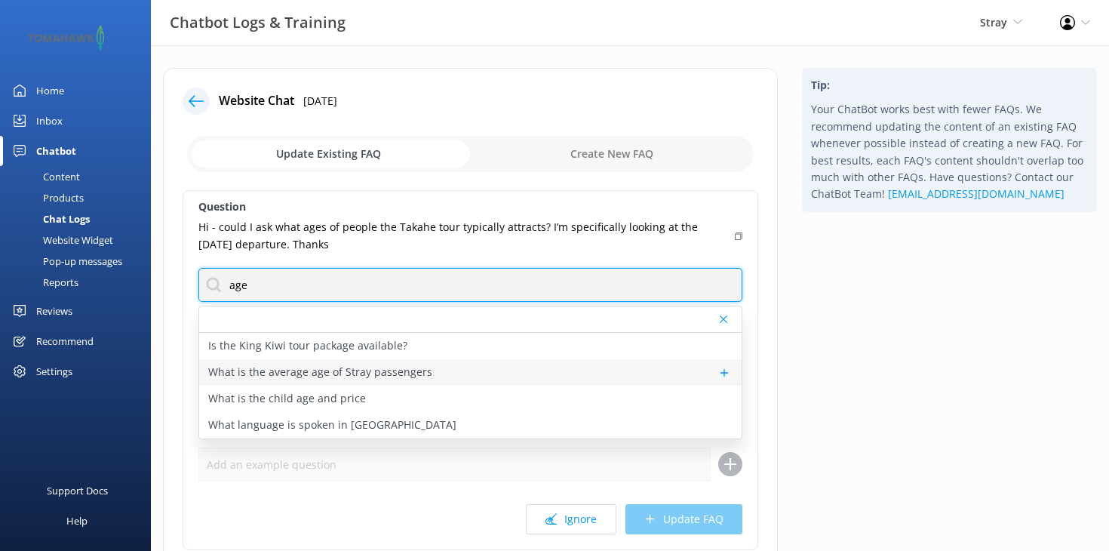
type input "age"
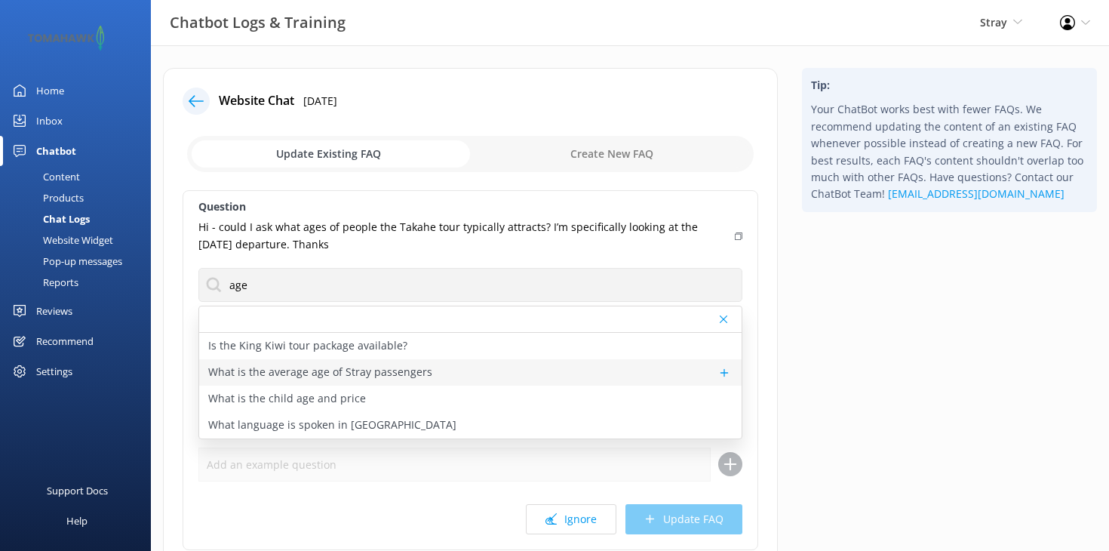
click at [373, 378] on p "What is the average age of Stray passengers" at bounding box center [320, 372] width 224 height 17
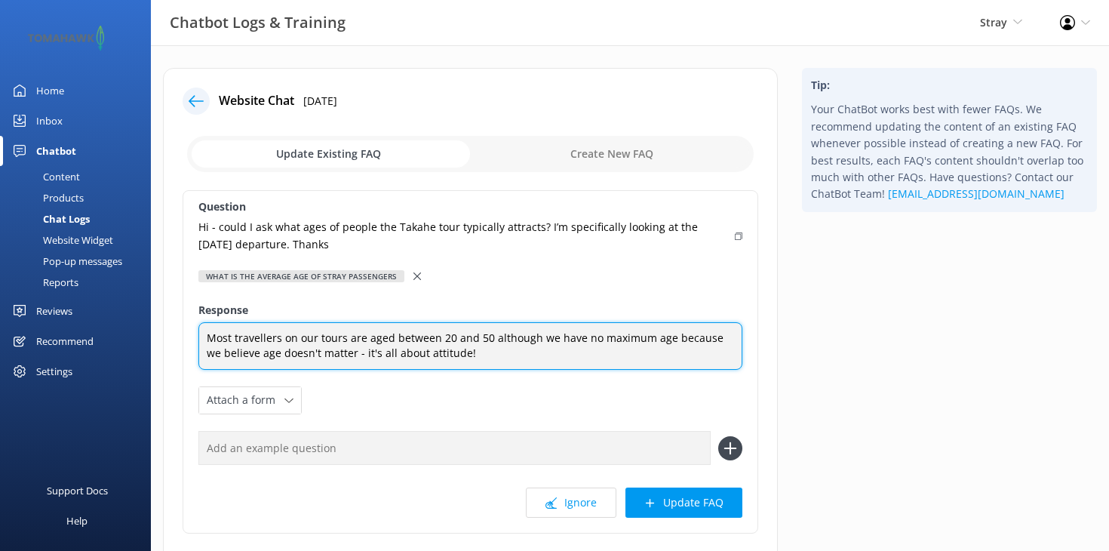
click at [317, 337] on textarea "Most travellers on our tours are aged between 20 and 50 although we have no max…" at bounding box center [470, 346] width 544 height 48
click at [533, 337] on textarea "Most travellers on our adventure tours are aged between 20 and 50 although we h…" at bounding box center [470, 346] width 544 height 48
click at [527, 351] on textarea "Most travellers on our adventure tours are aged between 20 and 39 although we h…" at bounding box center [470, 346] width 544 height 48
click at [539, 342] on textarea "Most travellers on our adventure tours are aged between 20 and 39 although we h…" at bounding box center [470, 346] width 544 height 48
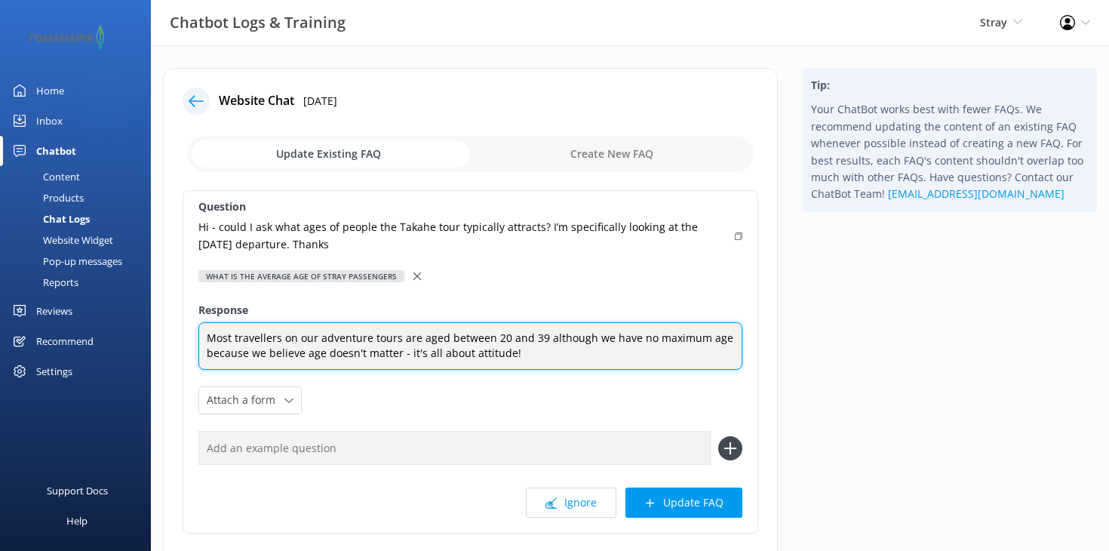
click at [538, 355] on textarea "Most travellers on our adventure tours are aged between 20 and 39 although we h…" at bounding box center [470, 346] width 544 height 48
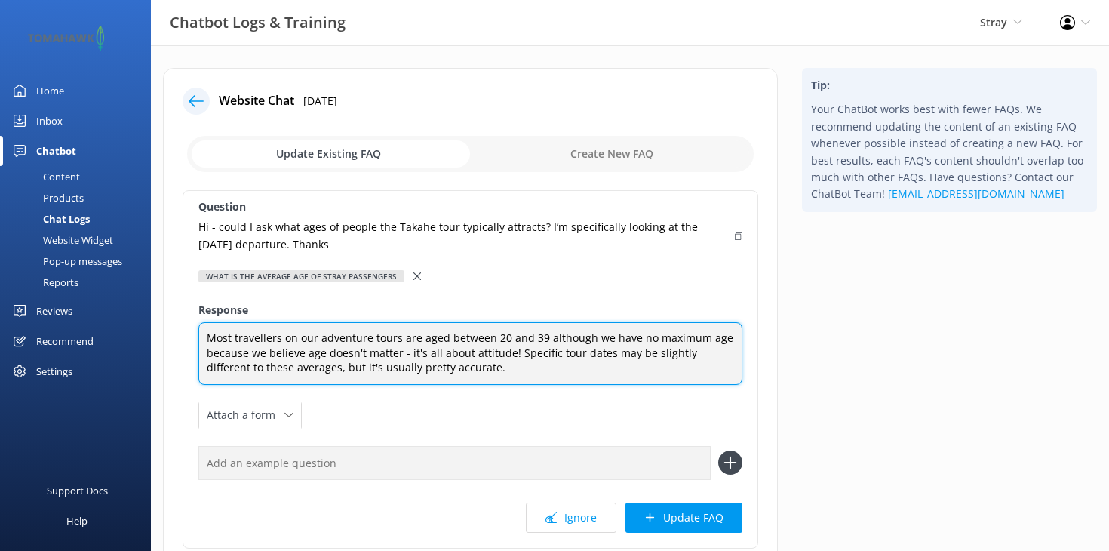
click at [539, 336] on textarea "Most travellers on our adventure tours are aged between 20 and 39 although we h…" at bounding box center [470, 353] width 544 height 63
click at [319, 336] on textarea "Most travellers on our adventure tours are aged between 20 and 39, and on Selec…" at bounding box center [470, 353] width 544 height 63
click at [613, 335] on textarea "Most travellers on our Adventure tours are aged between 20 and 39, and on Selec…" at bounding box center [470, 353] width 544 height 63
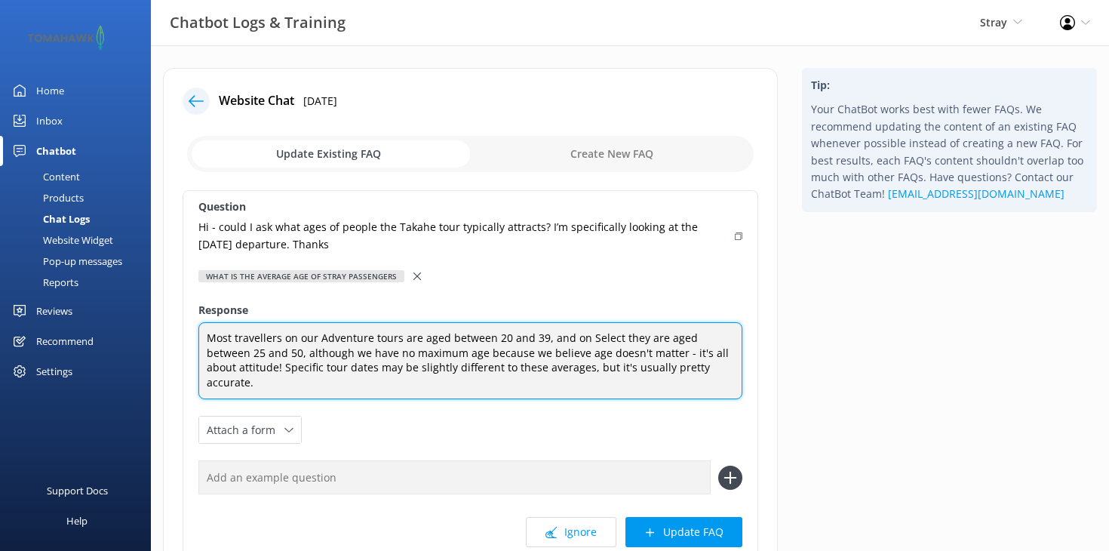
click at [720, 364] on textarea "Most travellers on our Adventure tours are aged between 20 and 39, and on Selec…" at bounding box center [470, 360] width 544 height 77
type textarea "Most travellers on our Adventure tours are aged between 20 and 39, and on Selec…"
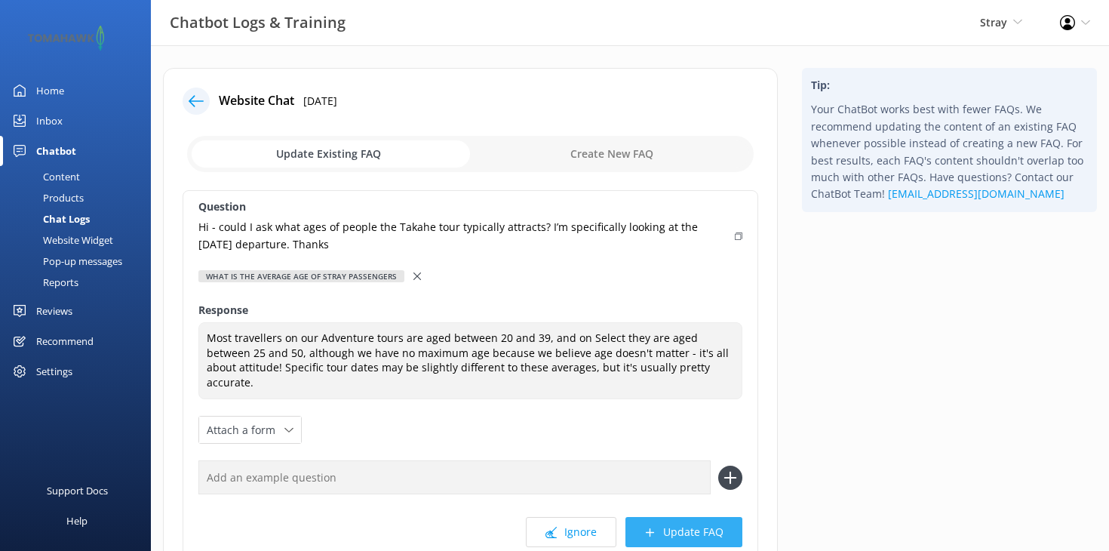
click at [720, 517] on button "Update FAQ" at bounding box center [683, 532] width 117 height 30
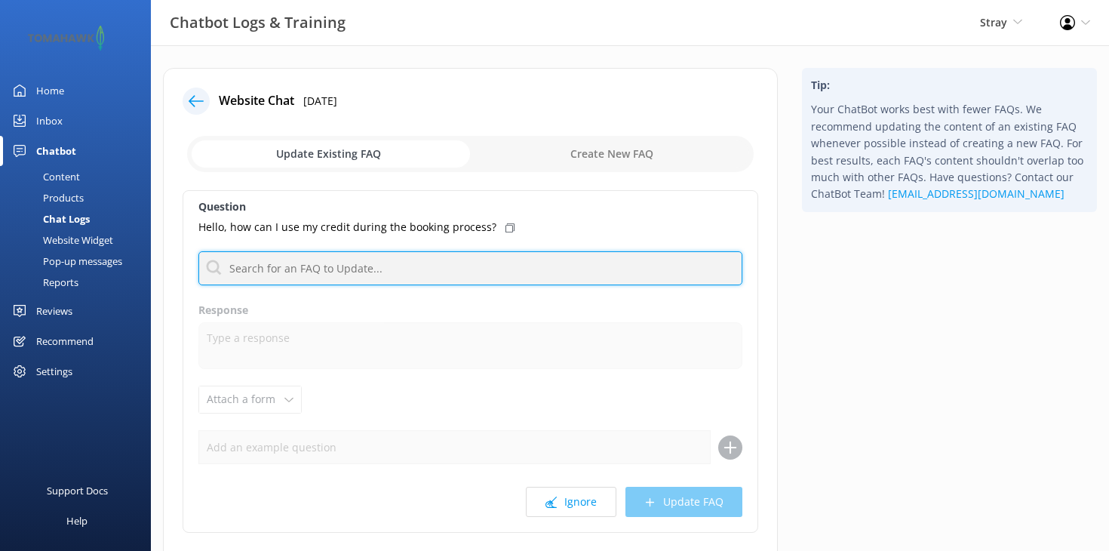
click at [617, 277] on input "text" at bounding box center [470, 268] width 544 height 34
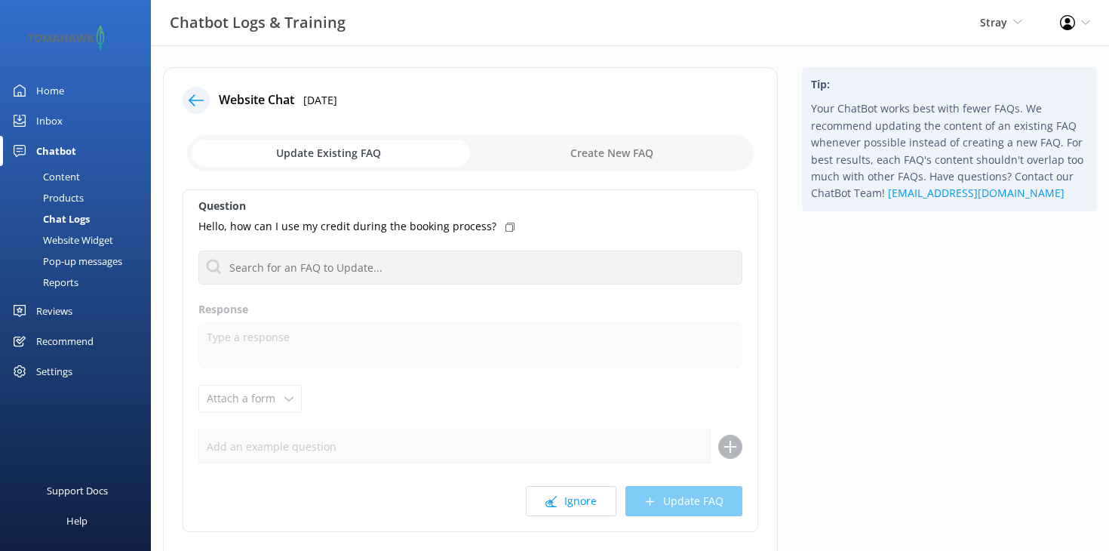
click at [201, 97] on icon at bounding box center [196, 100] width 15 height 15
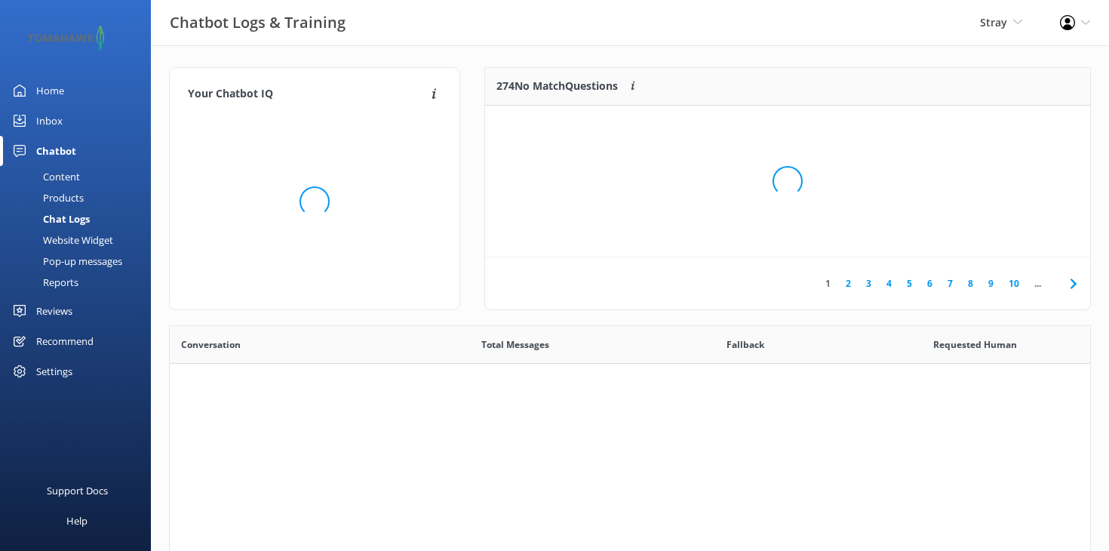
scroll to position [529, 920]
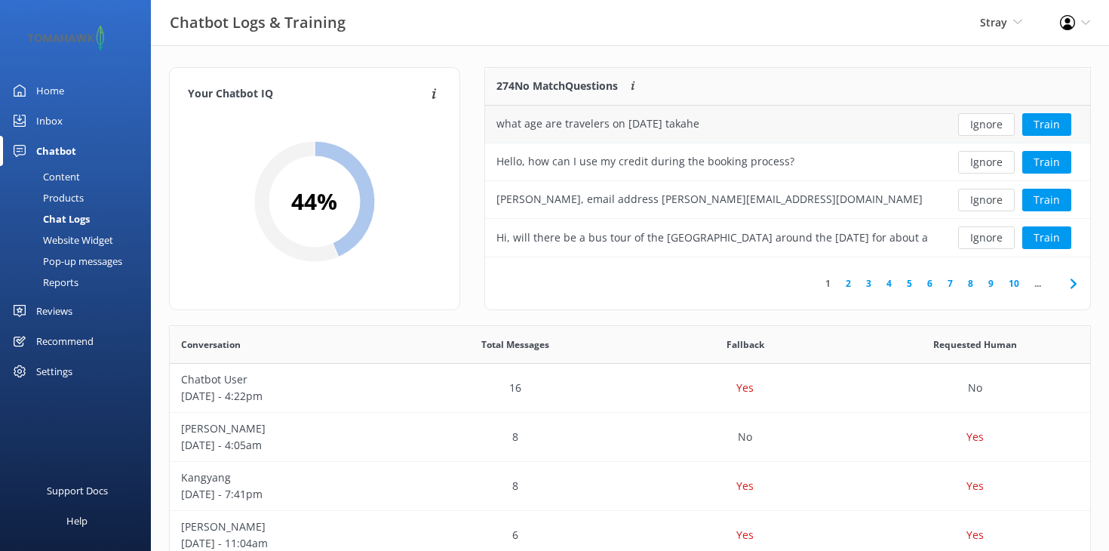
click at [771, 124] on div "what age are travelers on 6 November takahe" at bounding box center [712, 125] width 454 height 38
click at [680, 118] on div "what age are travelers on 6 November takahe" at bounding box center [597, 123] width 203 height 17
click at [1034, 124] on button "Train" at bounding box center [1046, 124] width 49 height 23
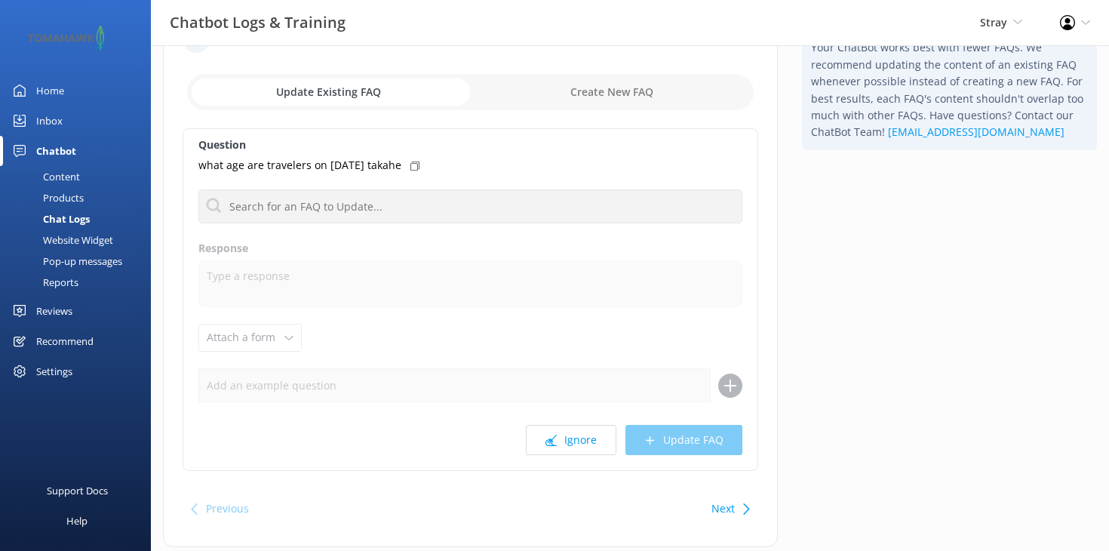
scroll to position [70, 0]
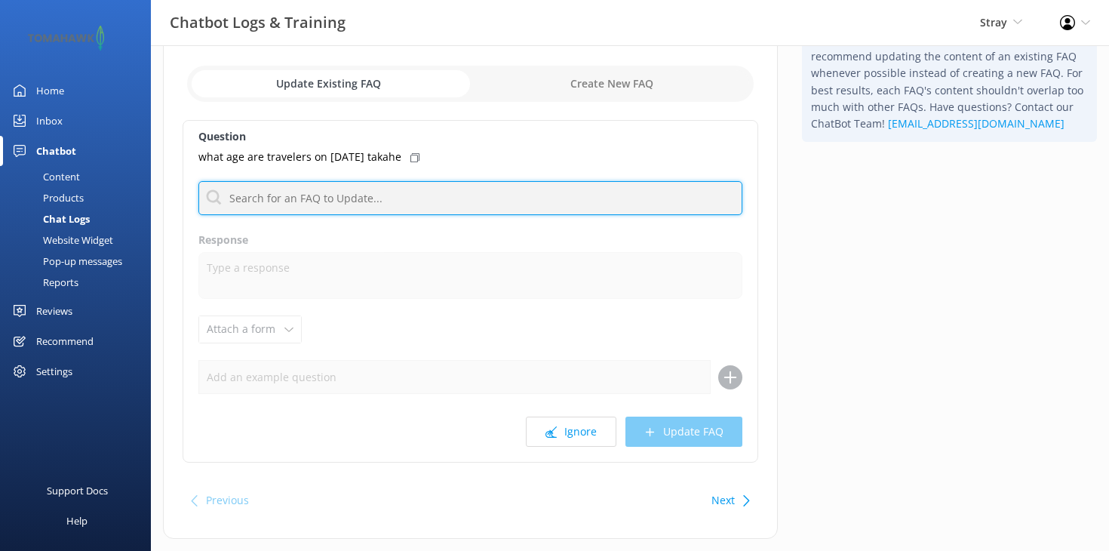
click at [464, 202] on input "text" at bounding box center [470, 198] width 544 height 34
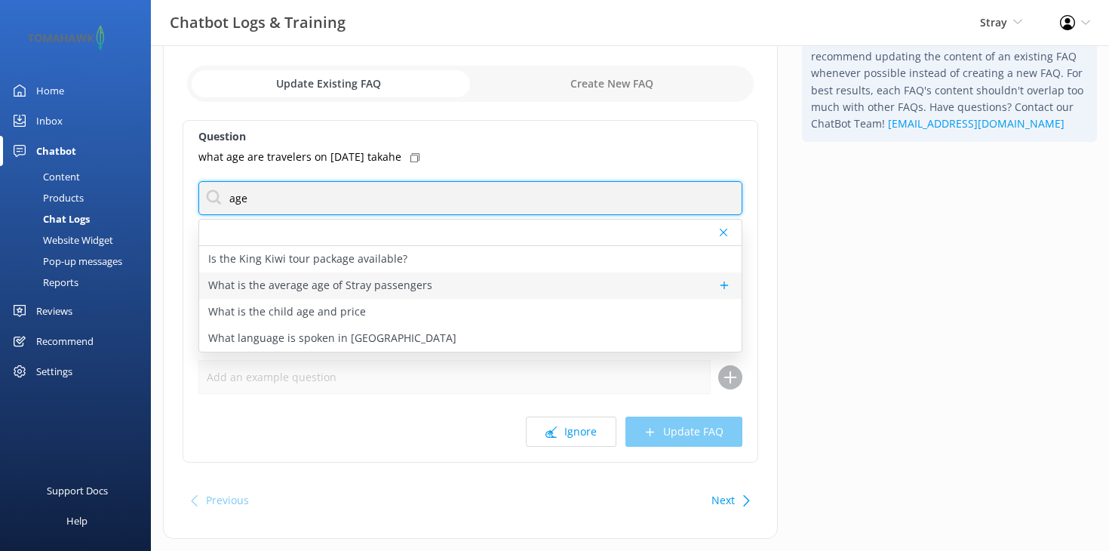
type input "age"
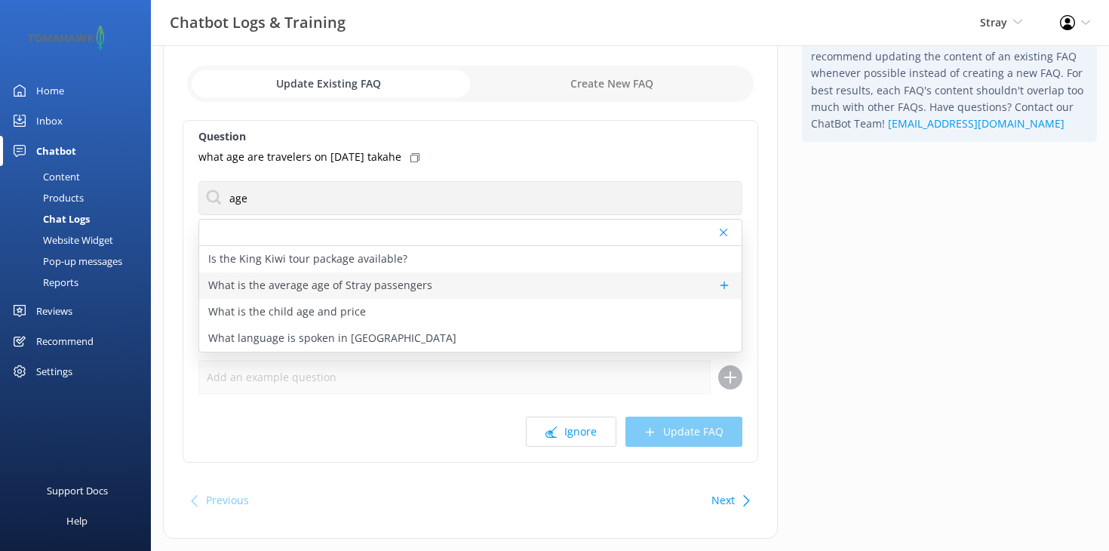
click at [395, 287] on p "What is the average age of Stray passengers" at bounding box center [320, 285] width 224 height 17
type textarea "Most travellers on our Adventure tours are aged between 20 and 39, and on Selec…"
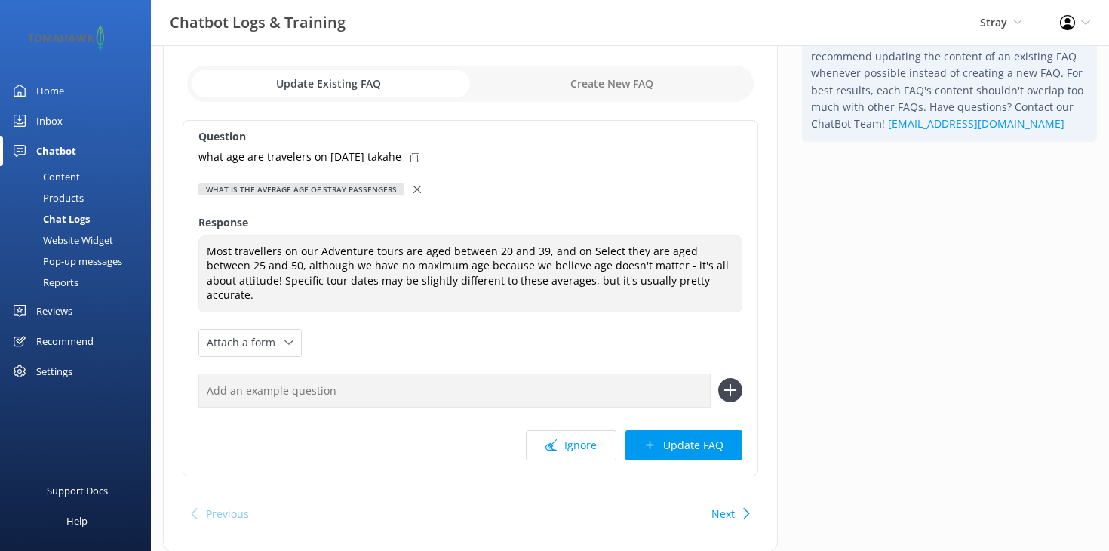
click at [419, 159] on icon at bounding box center [414, 157] width 9 height 9
click at [332, 375] on input "text" at bounding box center [454, 390] width 512 height 34
paste input "what age are travelers on 6 November takahe"
type input "what age are travelers on 6 November takahe"
click at [735, 378] on icon at bounding box center [730, 390] width 24 height 24
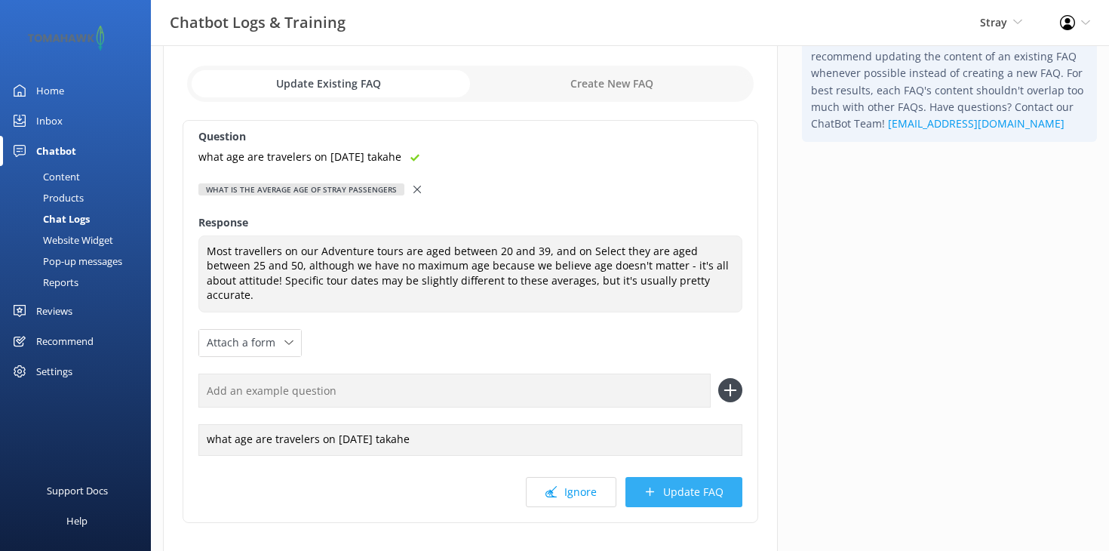
click at [674, 477] on button "Update FAQ" at bounding box center [683, 492] width 117 height 30
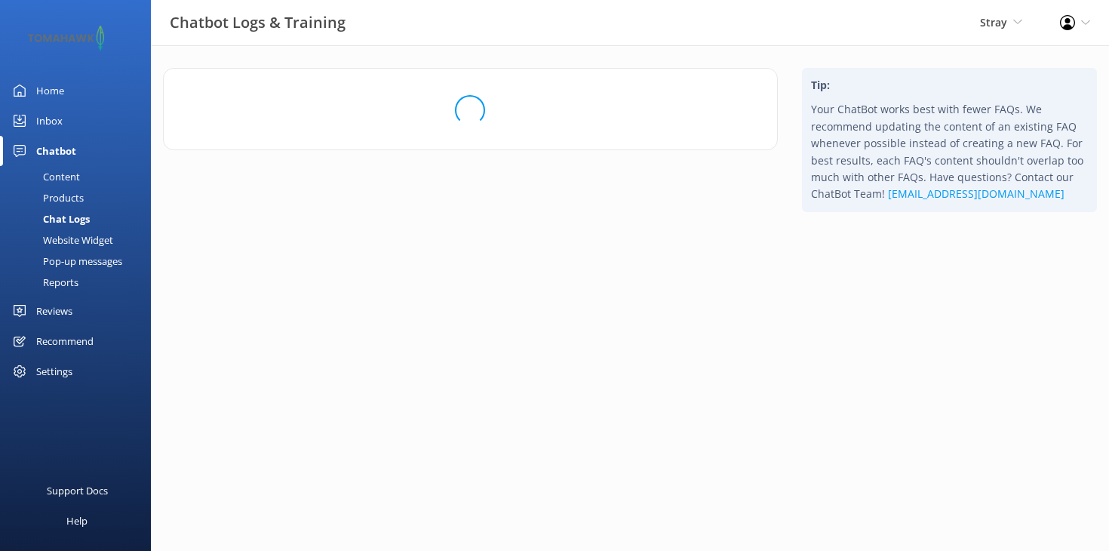
scroll to position [0, 0]
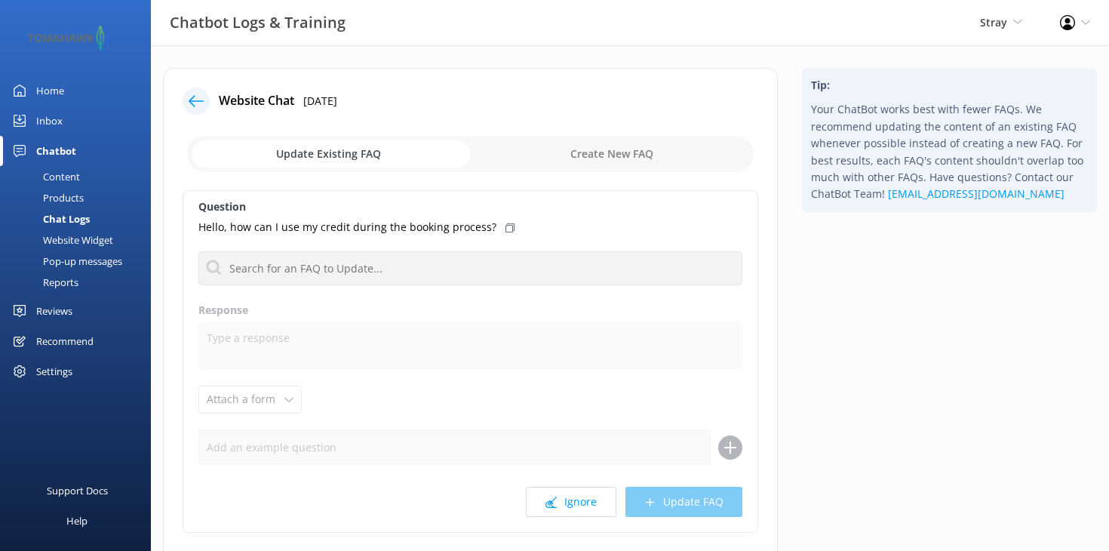
click at [192, 100] on use at bounding box center [196, 100] width 15 height 11
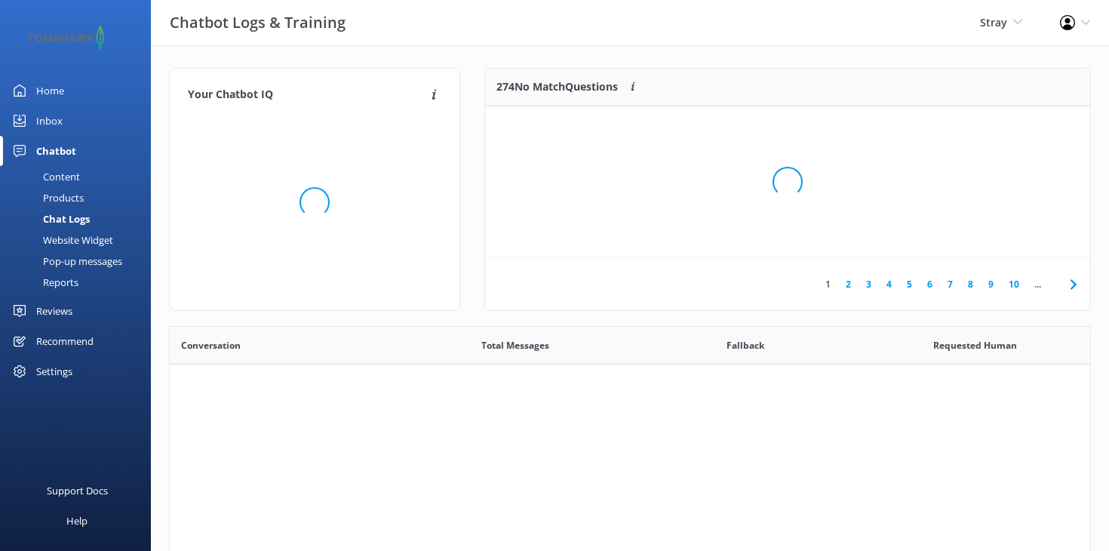
scroll to position [1, 1]
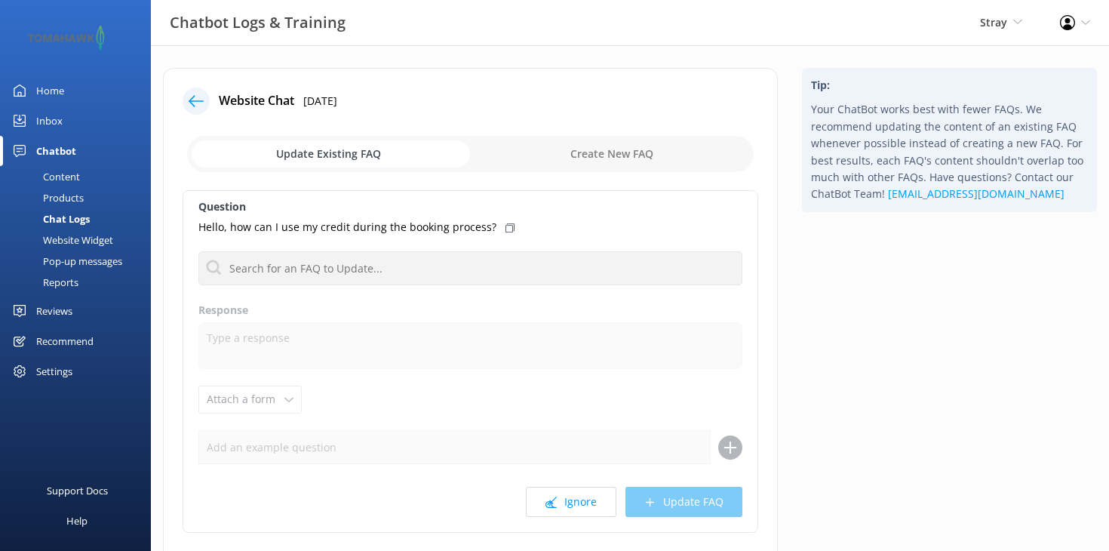
scroll to position [1, 0]
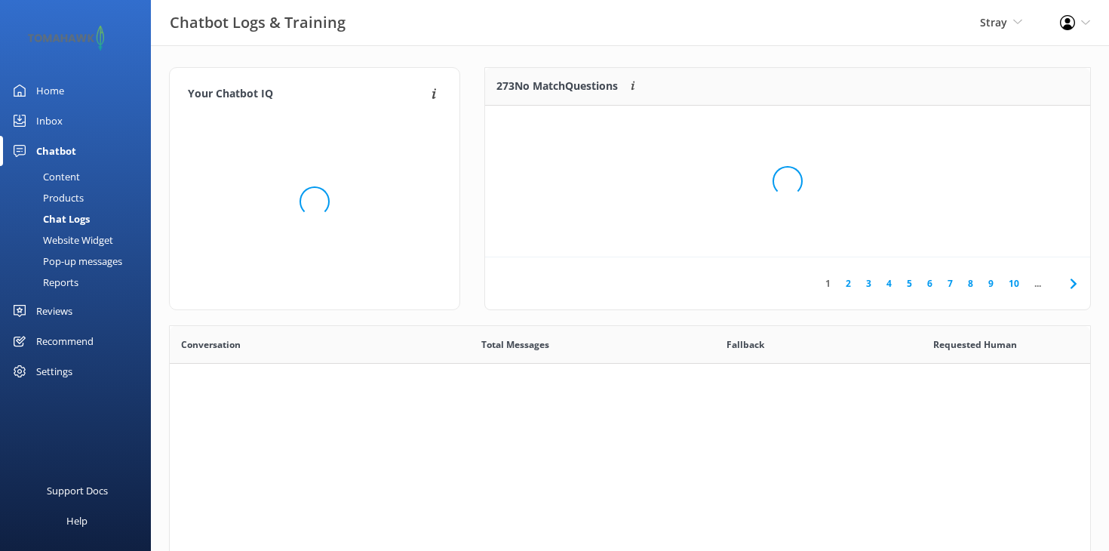
scroll to position [529, 920]
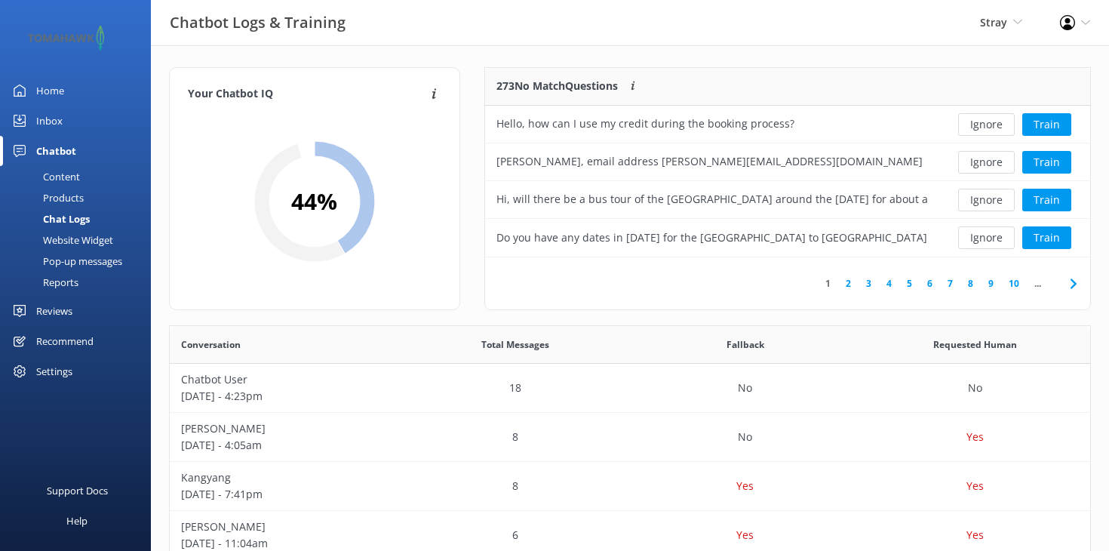
click at [72, 186] on div "Content" at bounding box center [44, 176] width 71 height 21
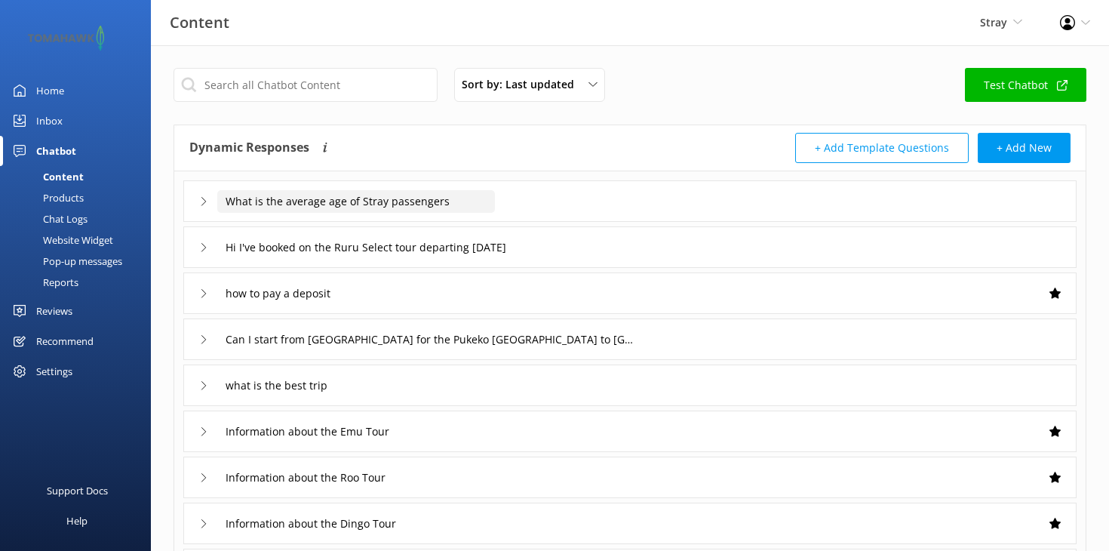
click at [351, 201] on input "What is the average age of Stray passengers" at bounding box center [356, 201] width 278 height 23
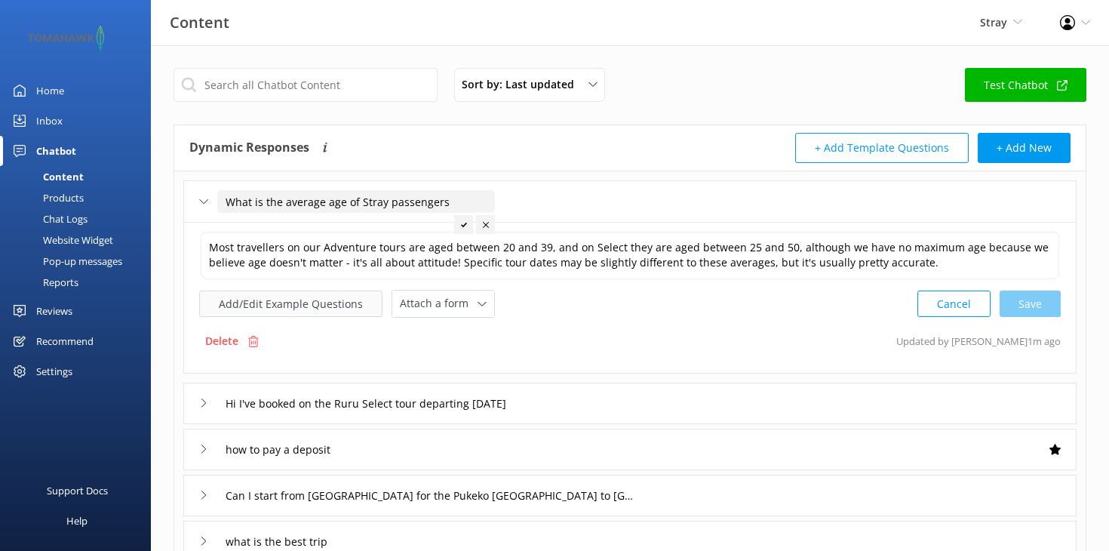
click at [371, 303] on button "Add/Edit Example Questions" at bounding box center [290, 303] width 183 height 26
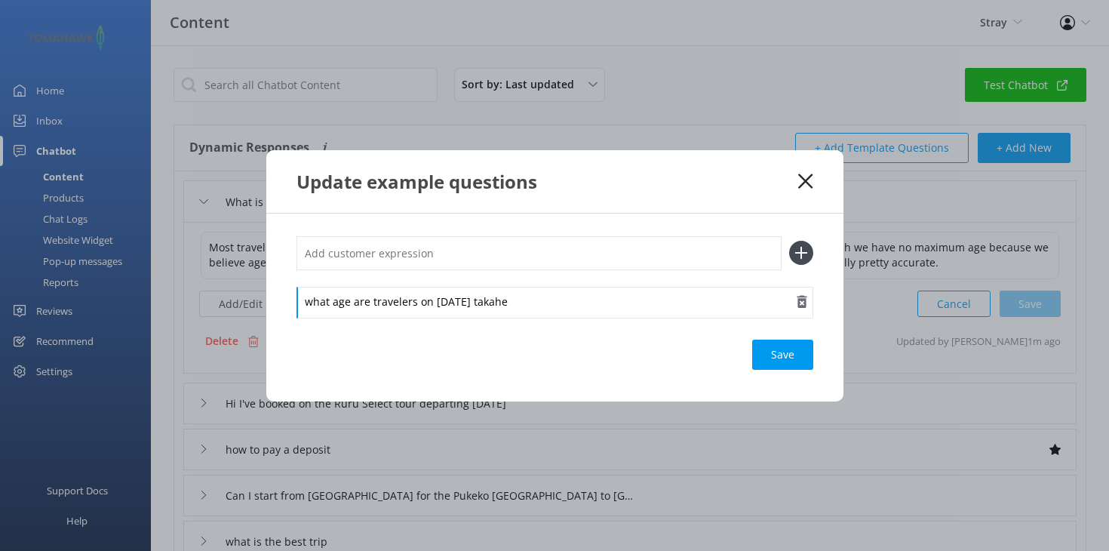
click at [539, 310] on div "what age are travelers on 6 November takahe" at bounding box center [554, 303] width 517 height 32
click at [540, 295] on div "what age are travelers on 6 November takahe" at bounding box center [554, 303] width 517 height 32
click at [499, 300] on div "what age are travelers on 6 November takahe Select" at bounding box center [554, 303] width 517 height 32
click at [309, 304] on div "what age are travelers on 6 November Takahe Select" at bounding box center [554, 303] width 517 height 32
click at [800, 362] on div "Save" at bounding box center [782, 354] width 61 height 30
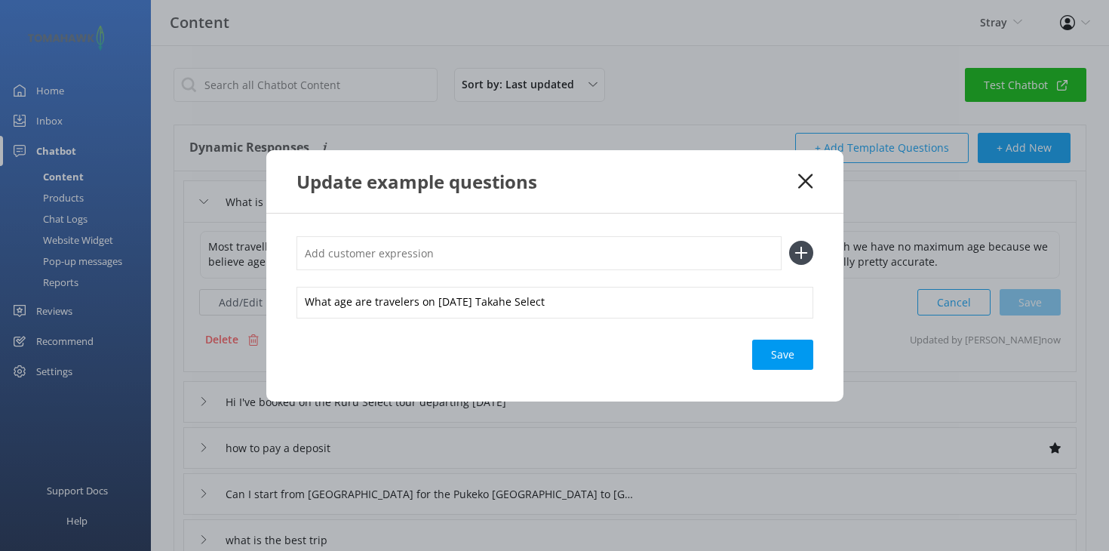
click at [809, 181] on icon at bounding box center [805, 181] width 14 height 15
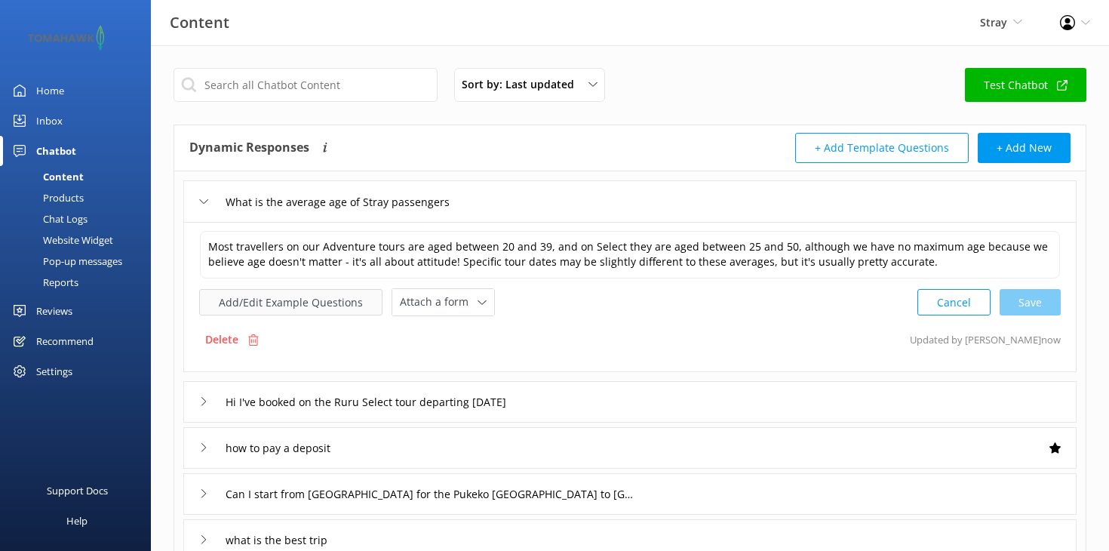
click at [320, 304] on button "Add/Edit Example Questions" at bounding box center [290, 302] width 183 height 26
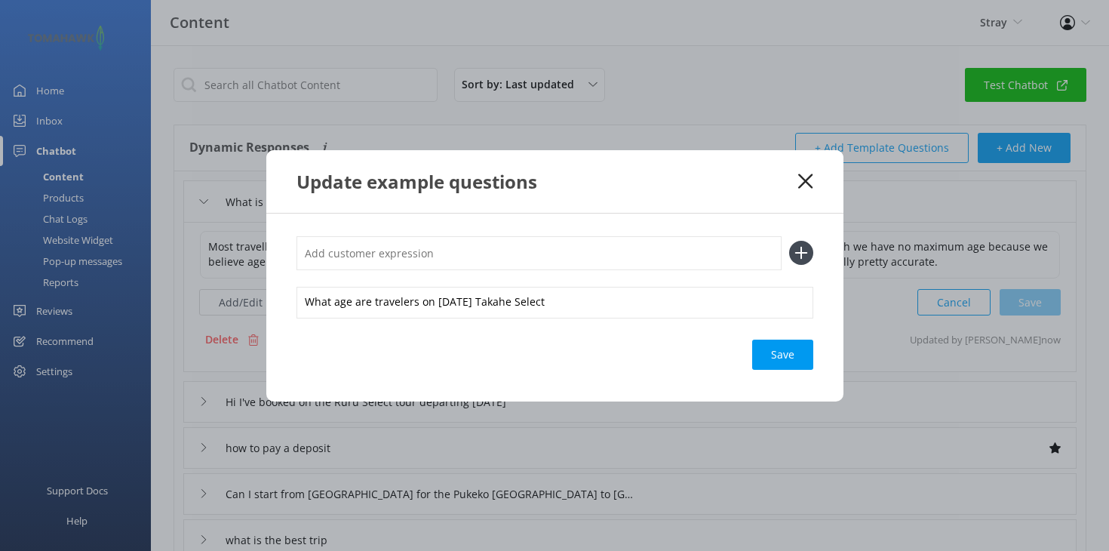
click at [797, 183] on div "Update example questions" at bounding box center [547, 181] width 502 height 25
click at [803, 183] on icon at bounding box center [805, 181] width 14 height 15
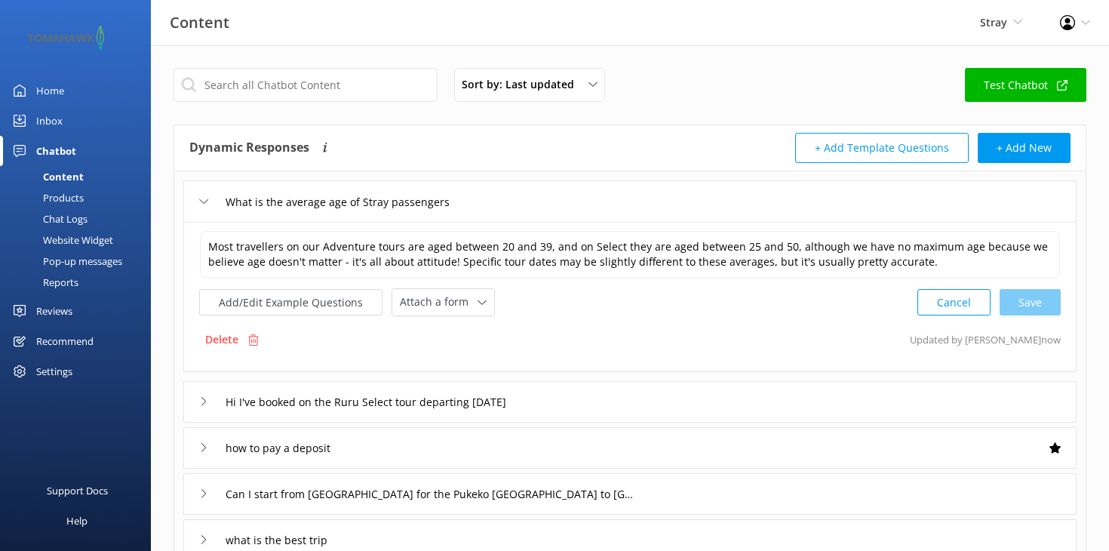
click at [82, 220] on div "Chat Logs" at bounding box center [48, 218] width 78 height 21
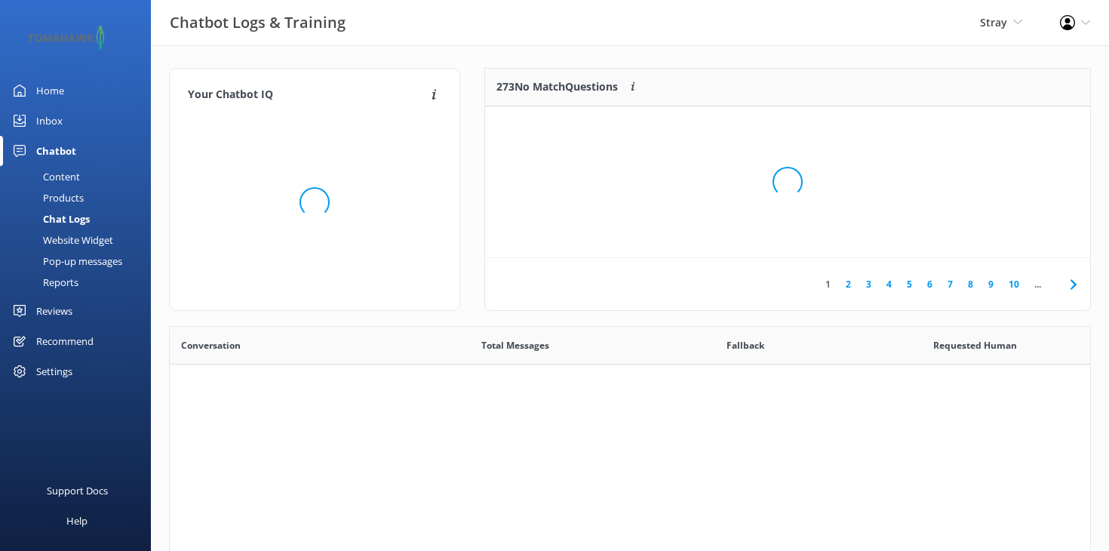
scroll to position [1, 1]
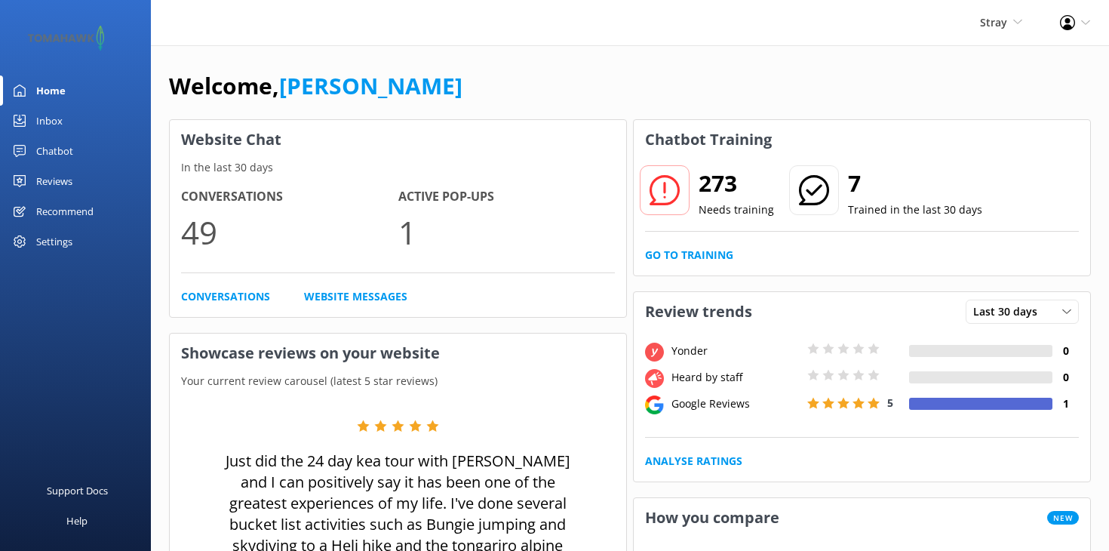
click at [48, 117] on div "Inbox" at bounding box center [49, 121] width 26 height 30
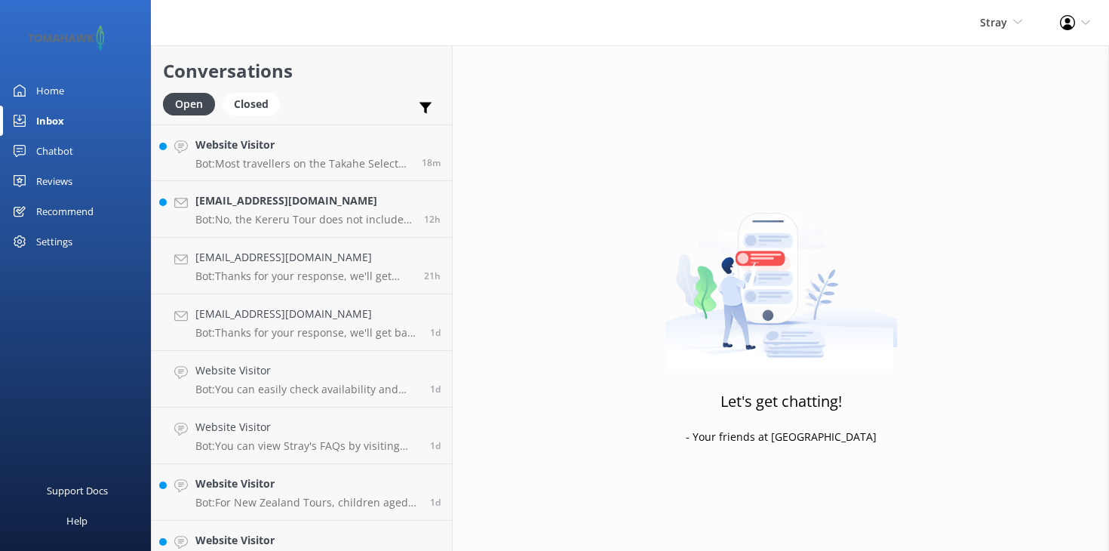
click at [56, 149] on div "Chatbot" at bounding box center [54, 151] width 37 height 30
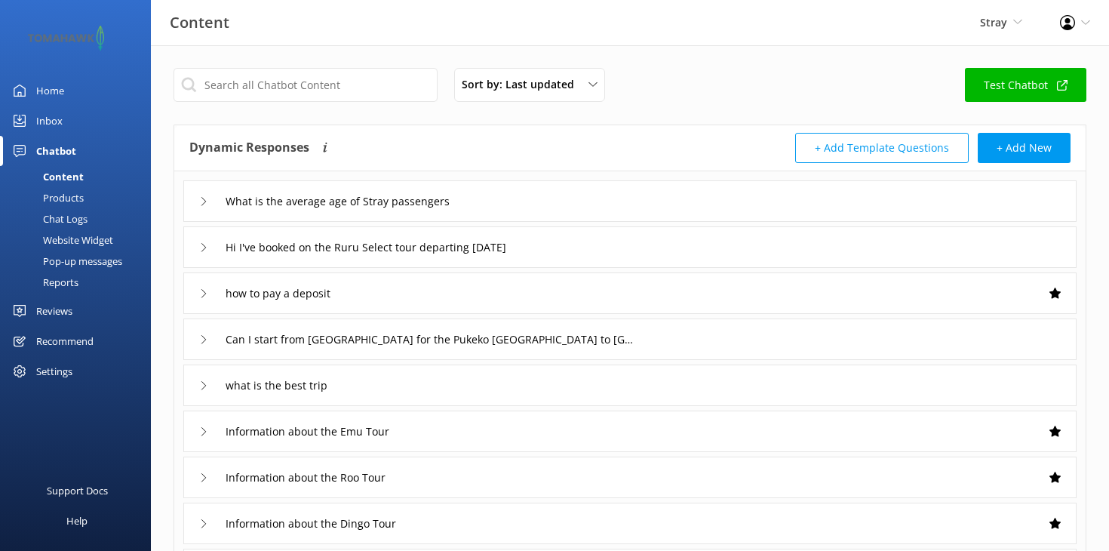
click at [73, 199] on div "Products" at bounding box center [46, 197] width 75 height 21
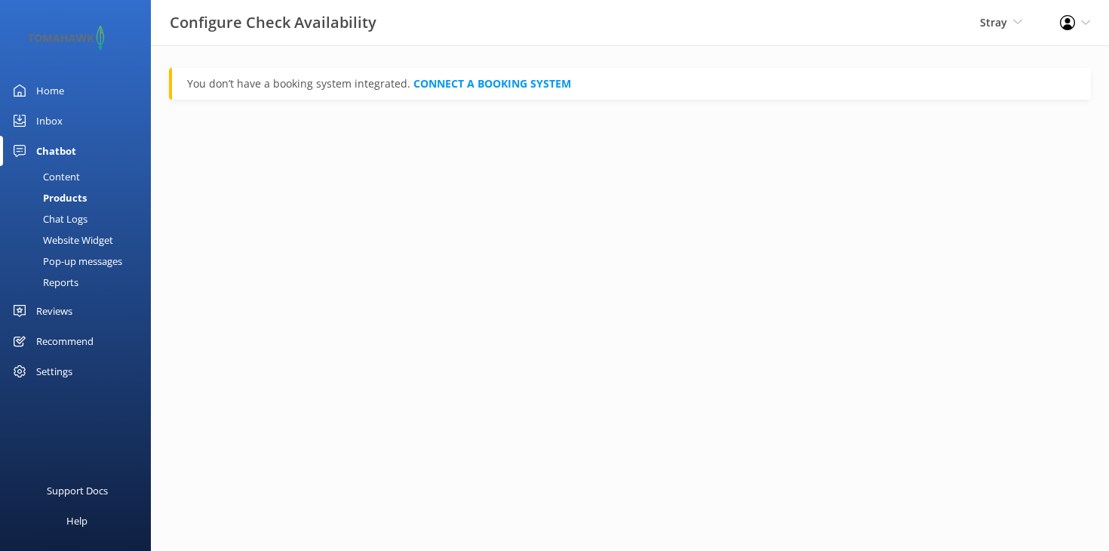
click at [70, 215] on div "Chat Logs" at bounding box center [48, 218] width 78 height 21
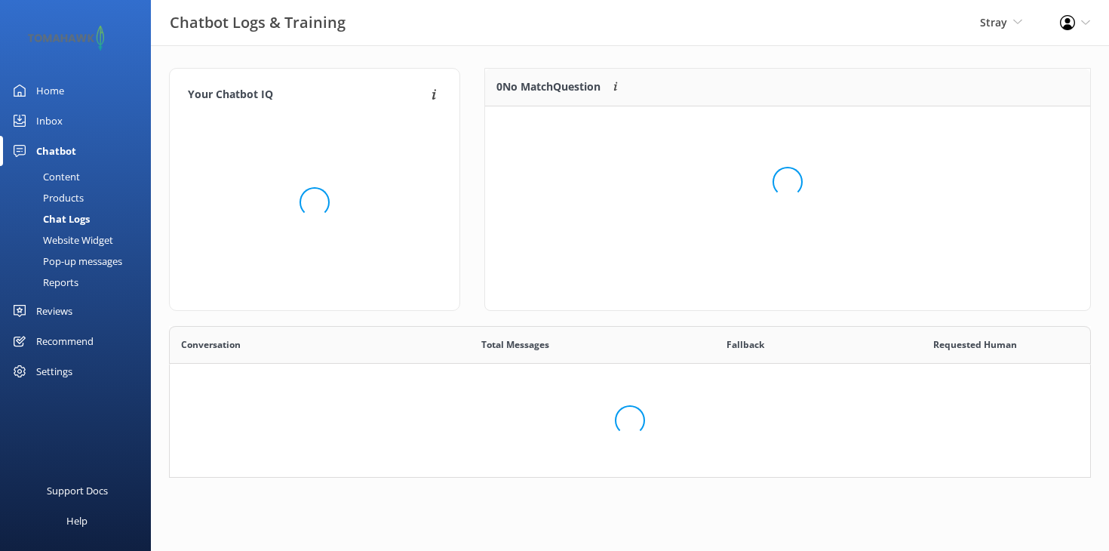
scroll to position [189, 605]
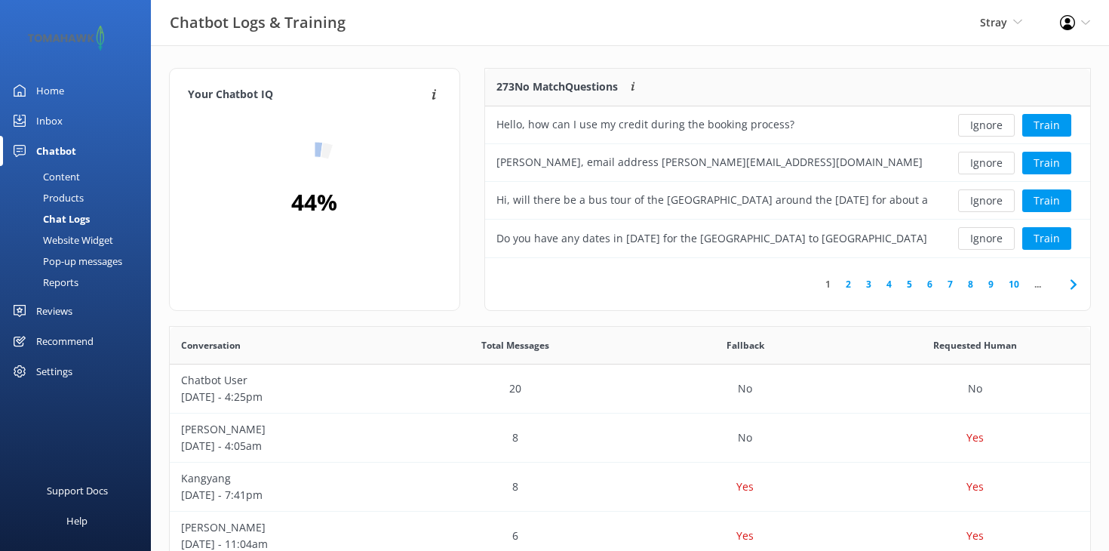
click at [70, 234] on div "Website Widget" at bounding box center [61, 239] width 104 height 21
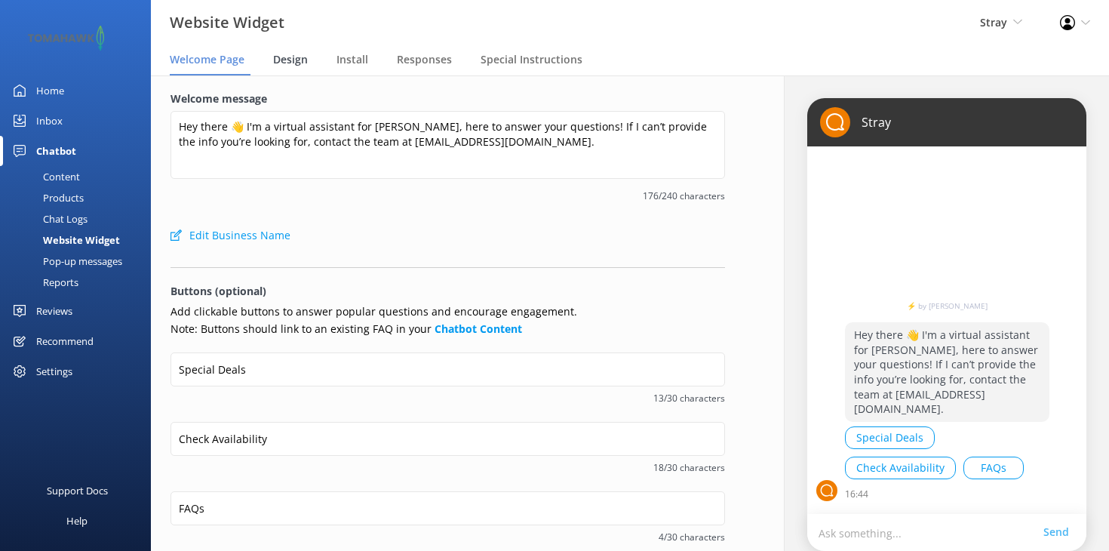
click at [290, 66] on span "Design" at bounding box center [290, 59] width 35 height 15
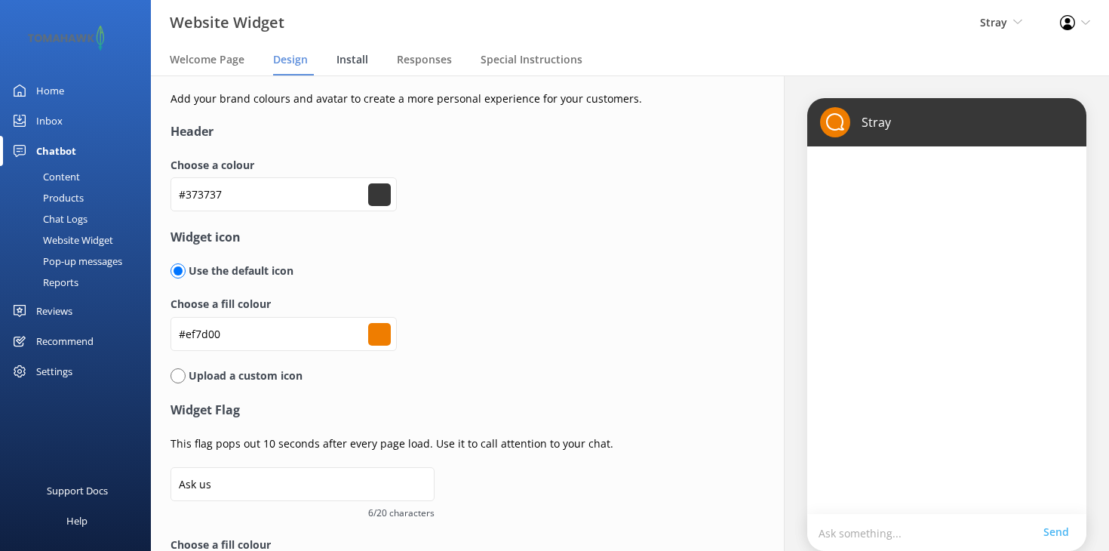
click at [352, 51] on div "Install" at bounding box center [355, 60] width 38 height 30
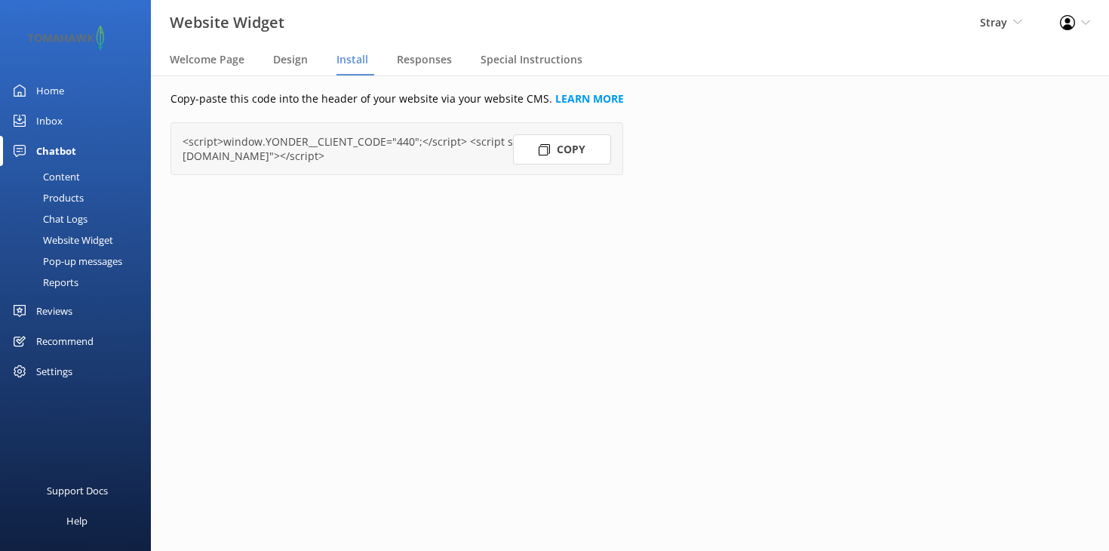
click at [67, 236] on div "Website Widget" at bounding box center [61, 239] width 104 height 21
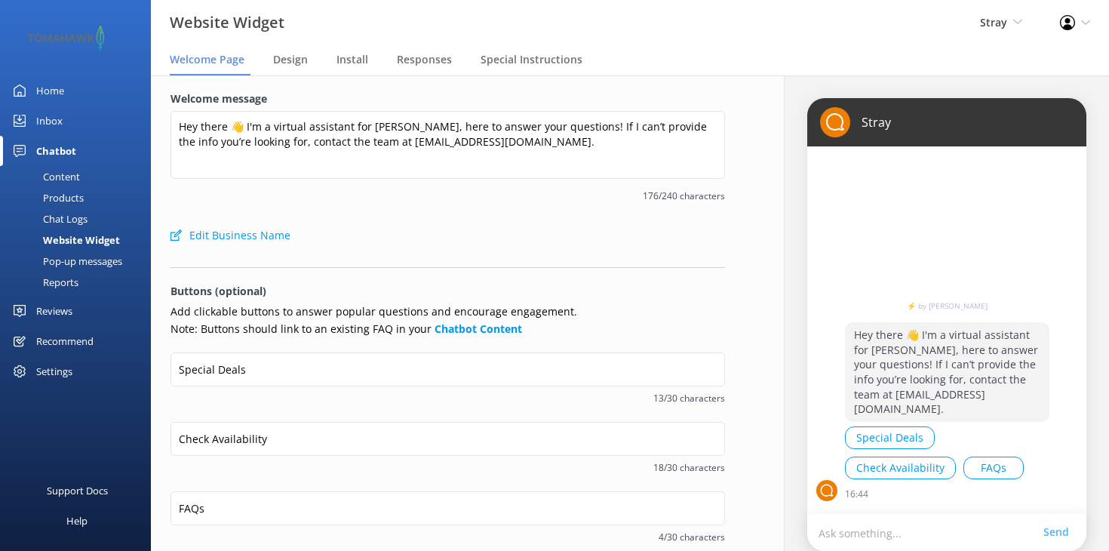
click at [72, 247] on div "Website Widget" at bounding box center [64, 239] width 111 height 21
click at [69, 253] on div "Pop-up messages" at bounding box center [65, 260] width 113 height 21
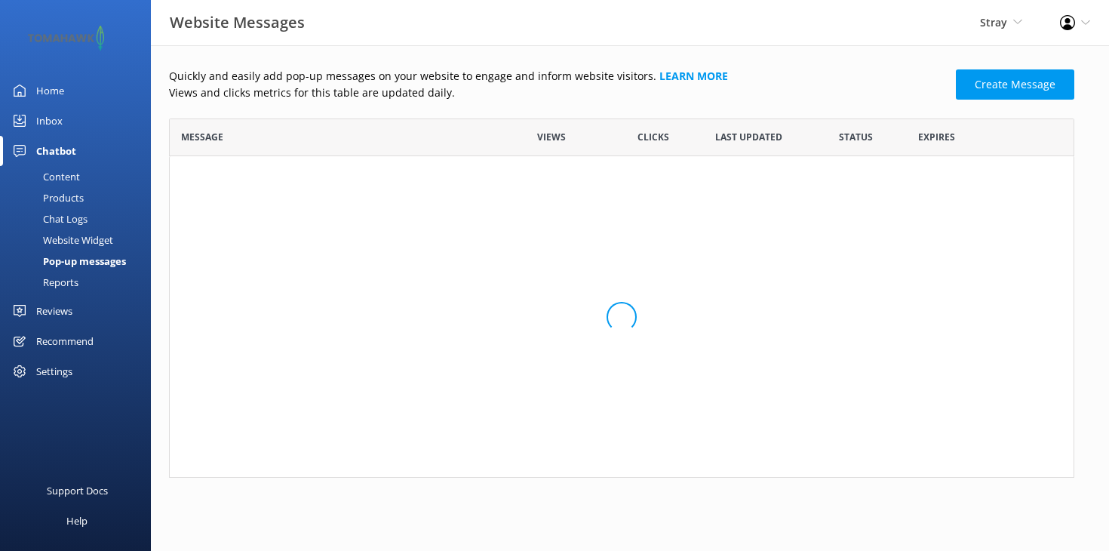
scroll to position [1, 1]
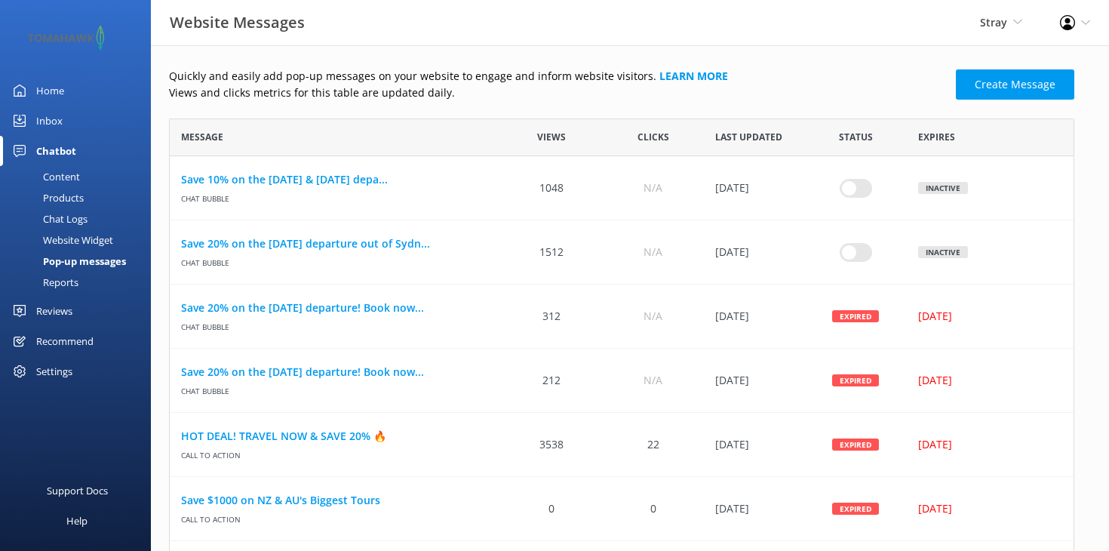
click at [66, 280] on div "Reports" at bounding box center [43, 282] width 69 height 21
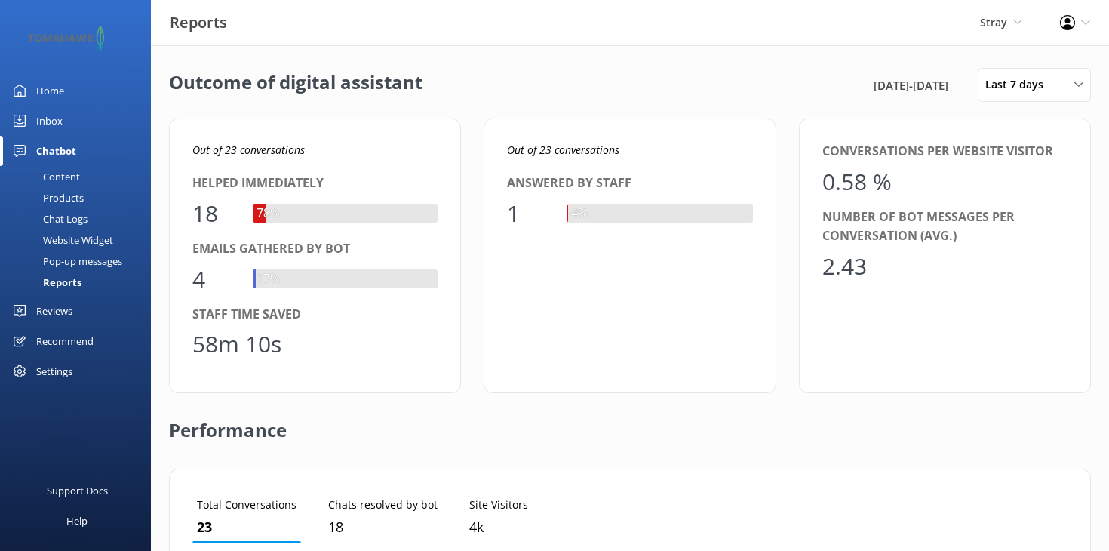
scroll to position [152, 875]
click at [64, 306] on div "Reviews" at bounding box center [54, 311] width 36 height 30
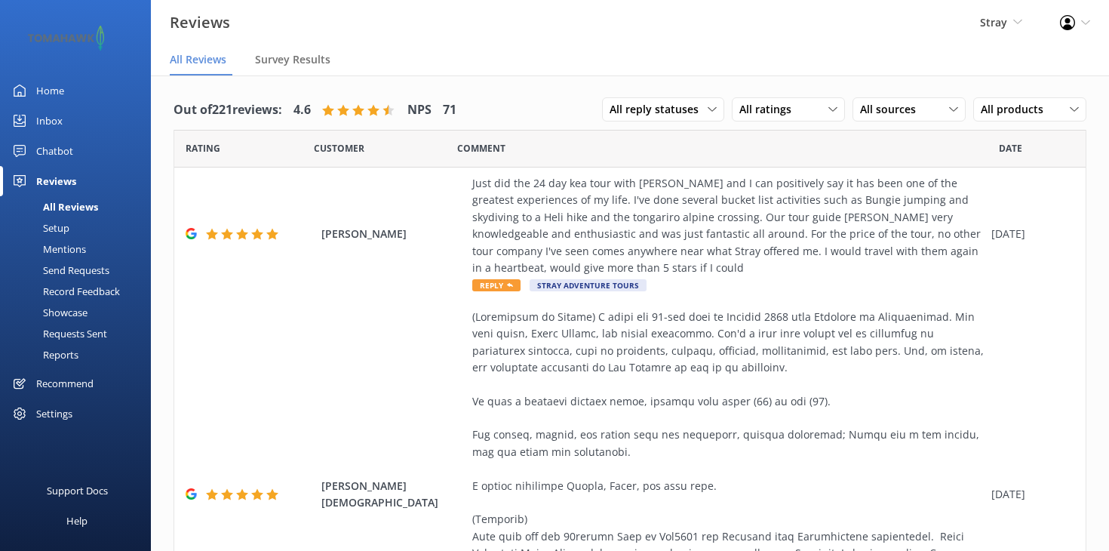
click at [65, 378] on div "Recommend" at bounding box center [64, 383] width 57 height 30
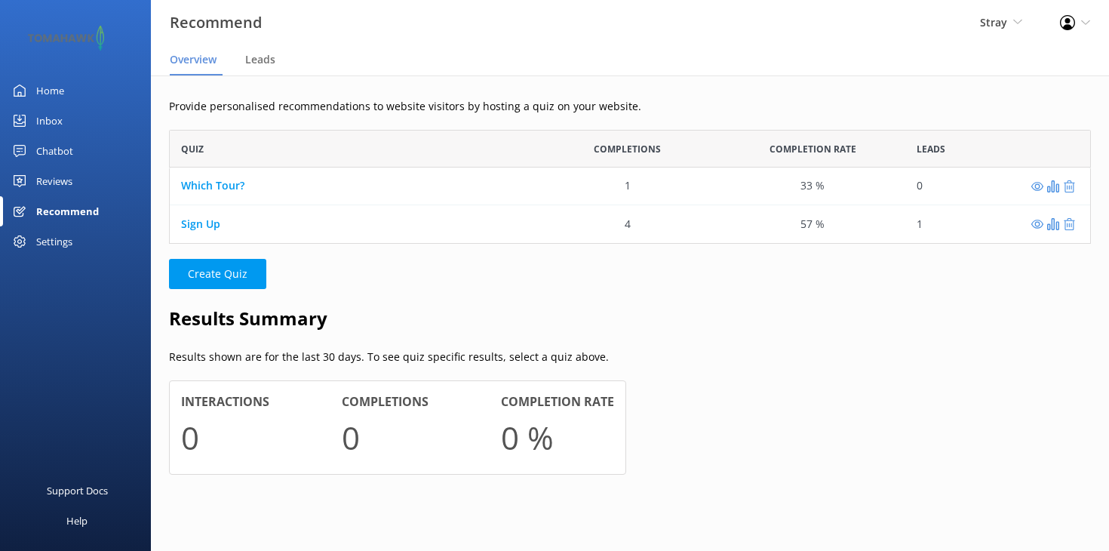
scroll to position [114, 922]
click at [62, 239] on div "Settings" at bounding box center [54, 241] width 36 height 30
